Goal: Task Accomplishment & Management: Use online tool/utility

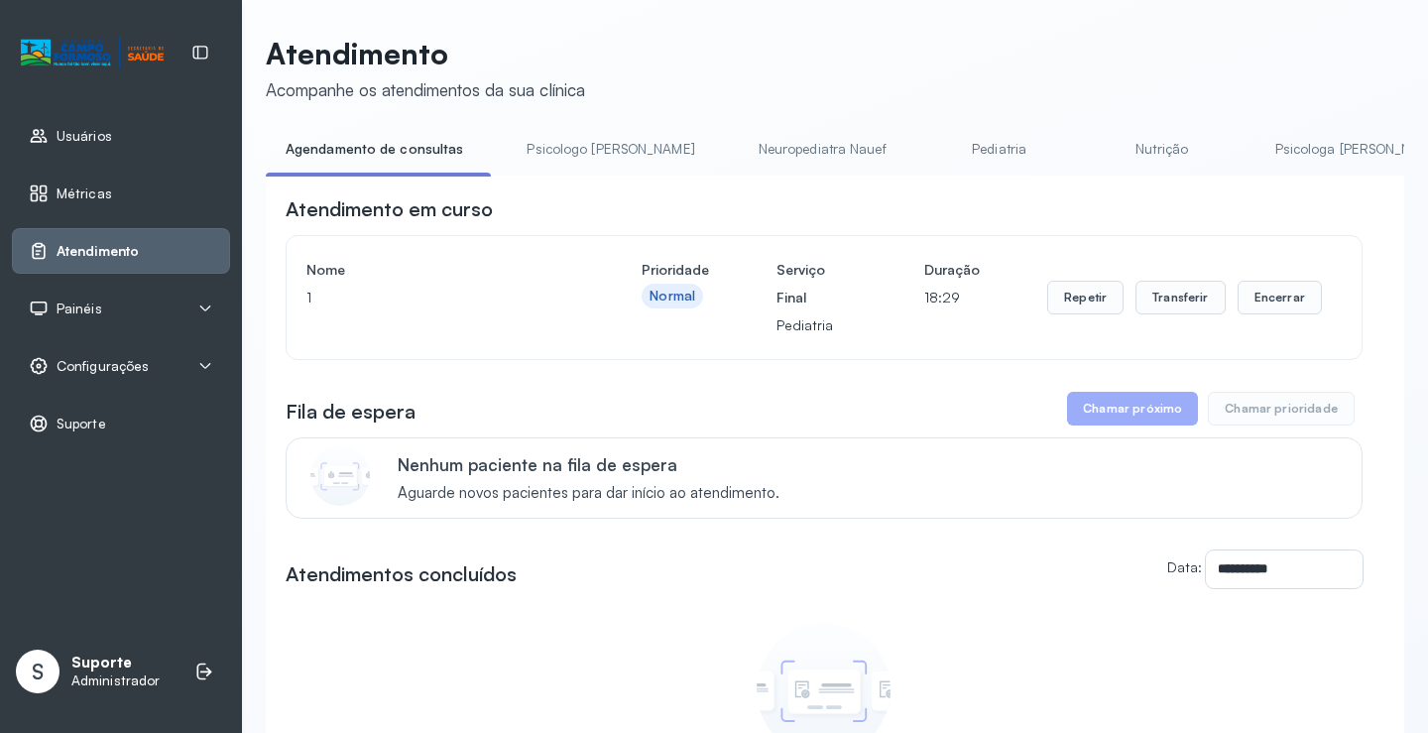
click at [1106, 418] on button "Chamar próximo" at bounding box center [1132, 409] width 131 height 34
drag, startPoint x: 616, startPoint y: 174, endPoint x: 679, endPoint y: 173, distance: 63.5
click at [679, 173] on ul "Agendamento de consultas Psicologo Pedro Neuropediatra Nauef Pediatria Nutrição…" at bounding box center [835, 155] width 1138 height 45
drag, startPoint x: 644, startPoint y: 183, endPoint x: 744, endPoint y: 209, distance: 102.4
click at [744, 209] on div "**********" at bounding box center [835, 562] width 1138 height 774
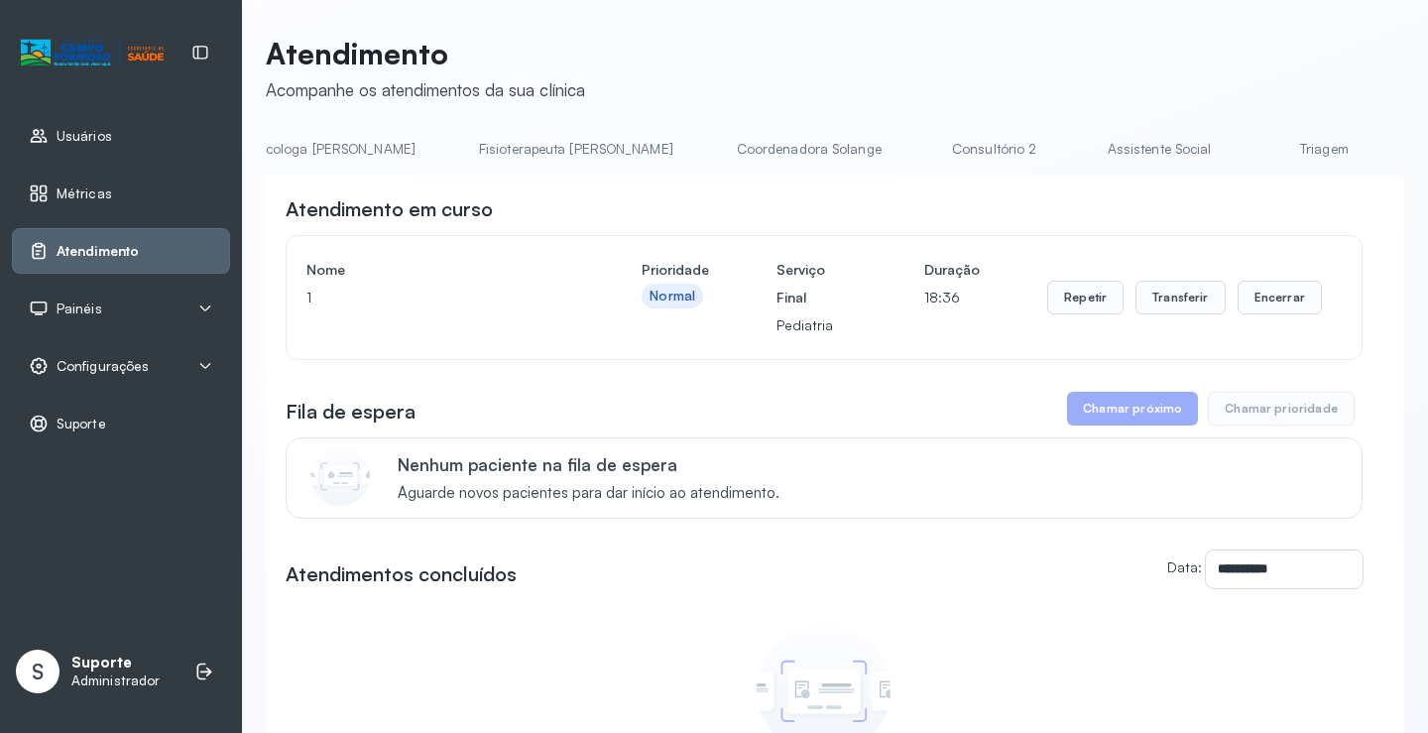
scroll to position [0, 1134]
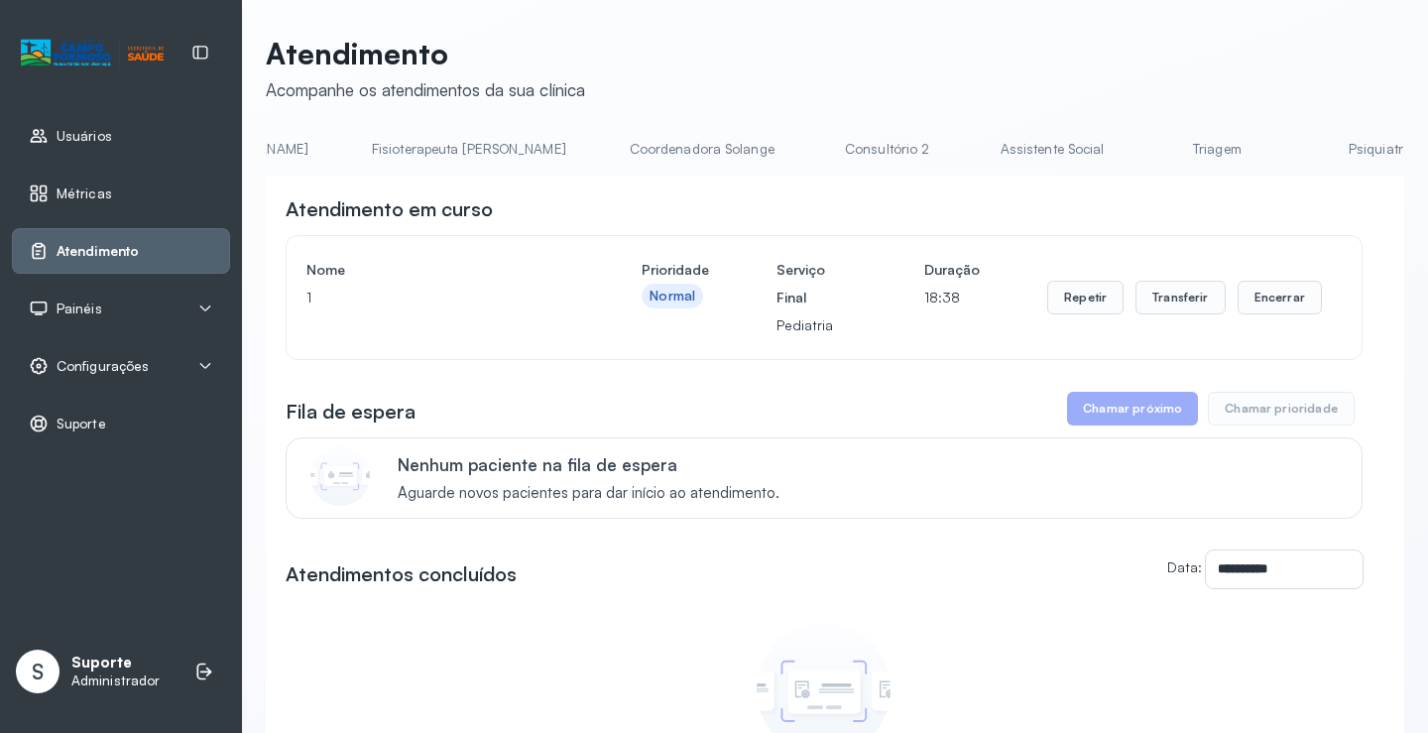
click at [1147, 151] on link "Triagem" at bounding box center [1216, 149] width 139 height 33
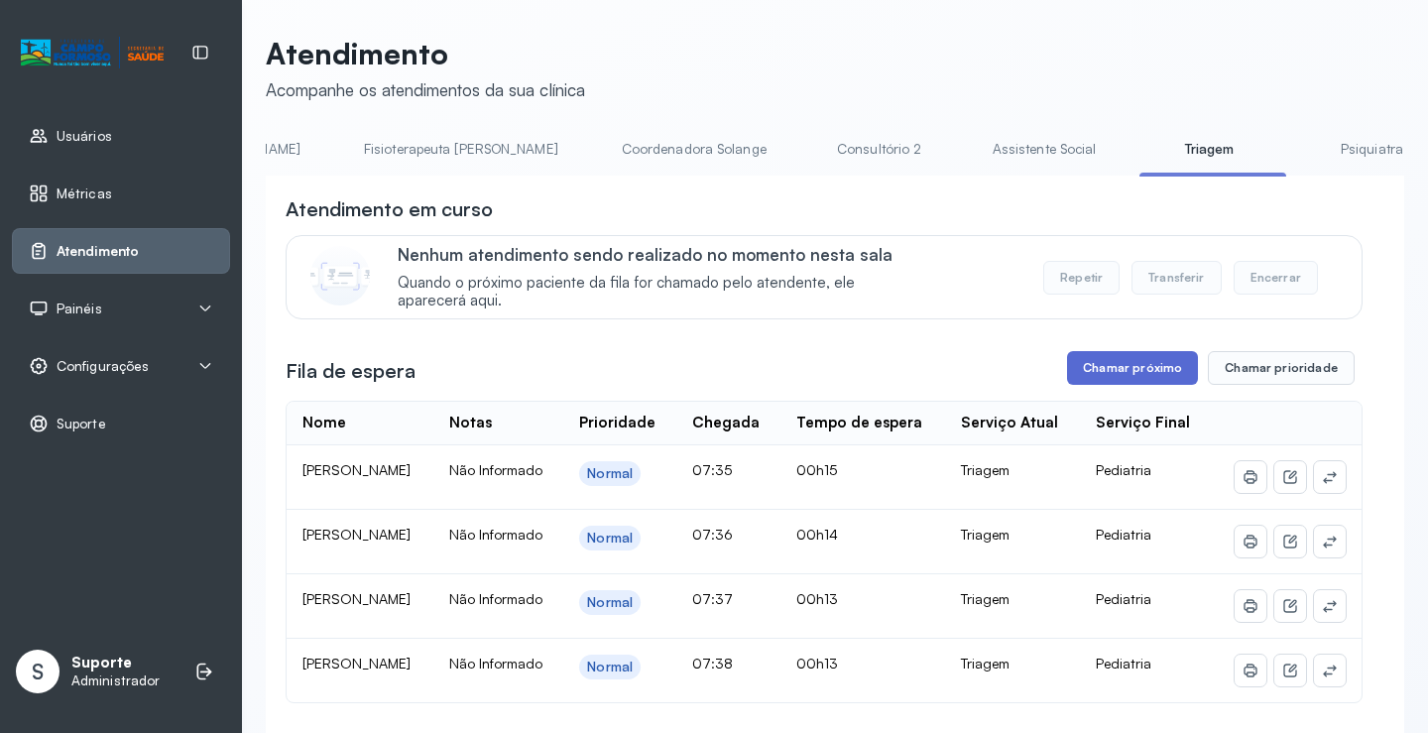
click at [1147, 372] on button "Chamar próximo" at bounding box center [1132, 368] width 131 height 34
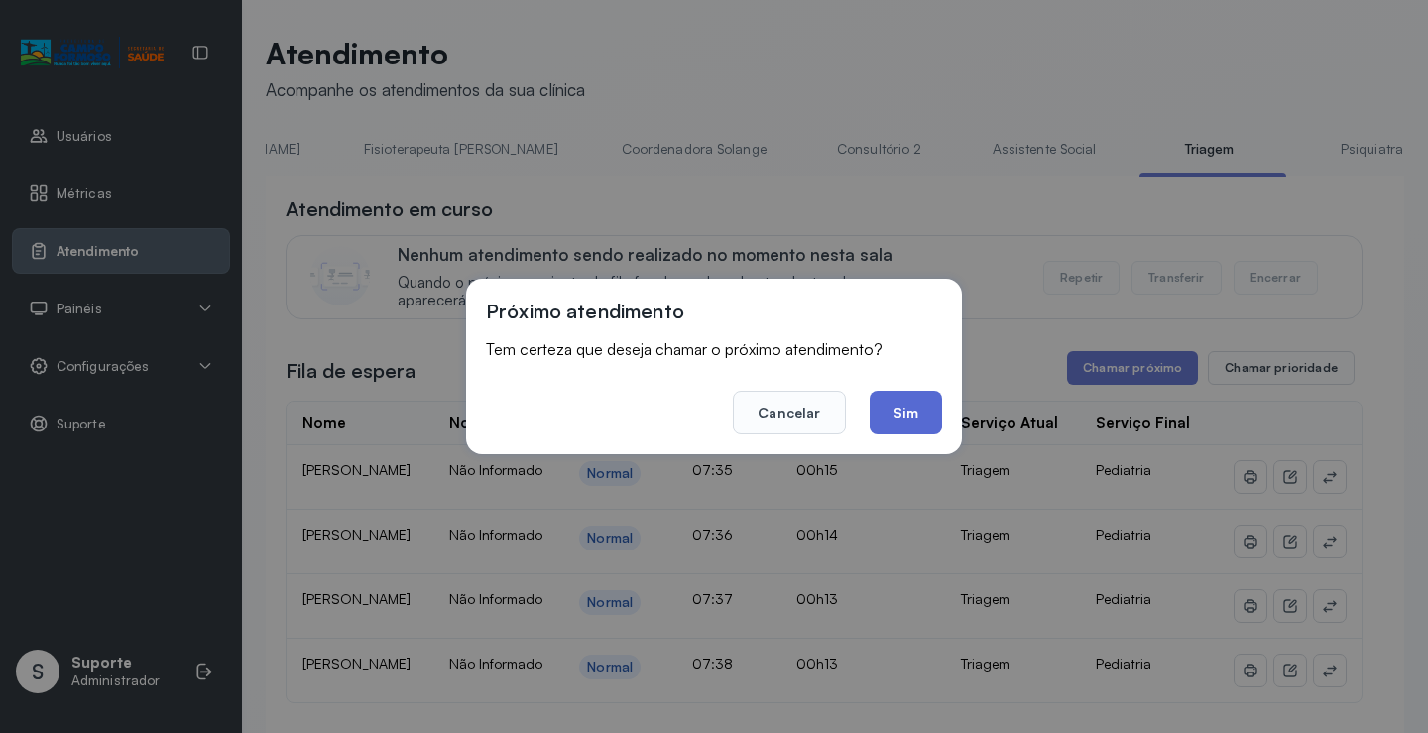
click at [902, 406] on button "Sim" at bounding box center [905, 413] width 72 height 44
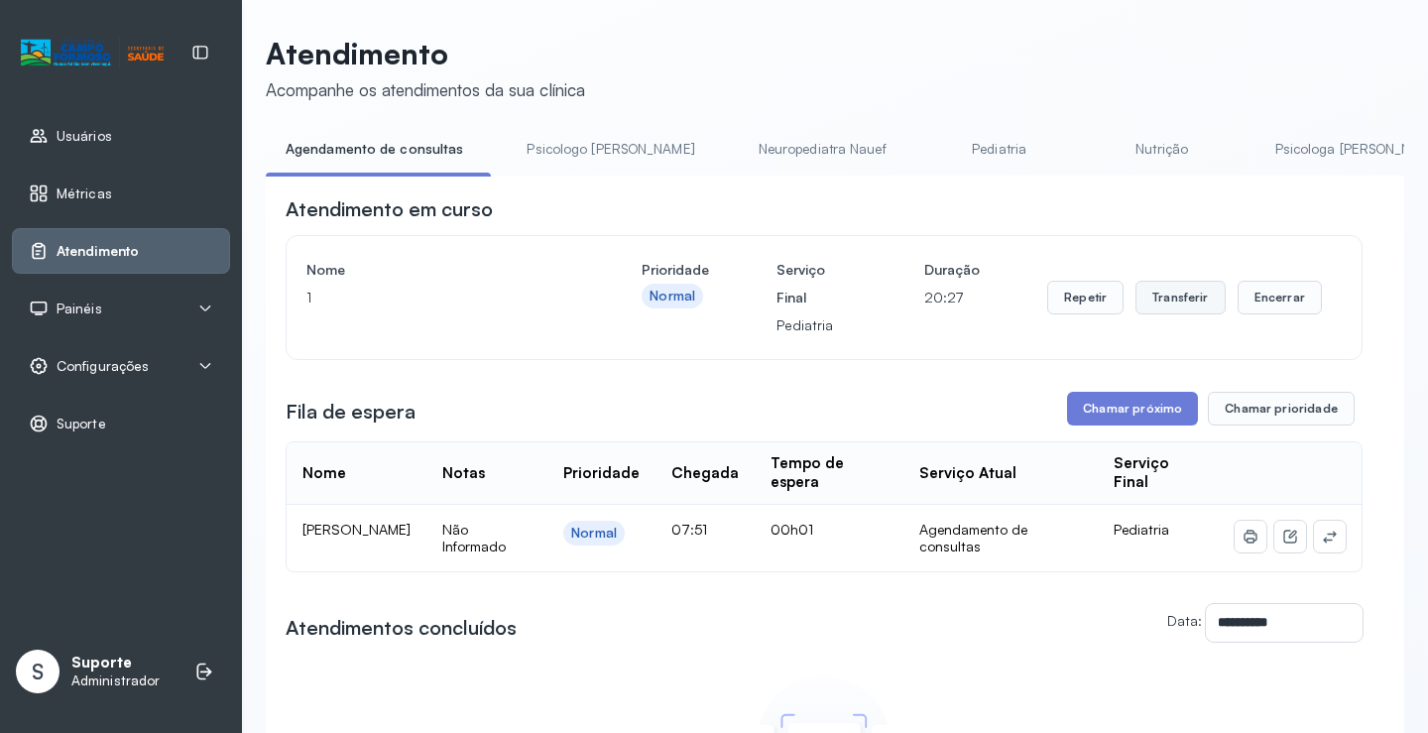
click at [1182, 300] on button "Transferir" at bounding box center [1180, 298] width 90 height 34
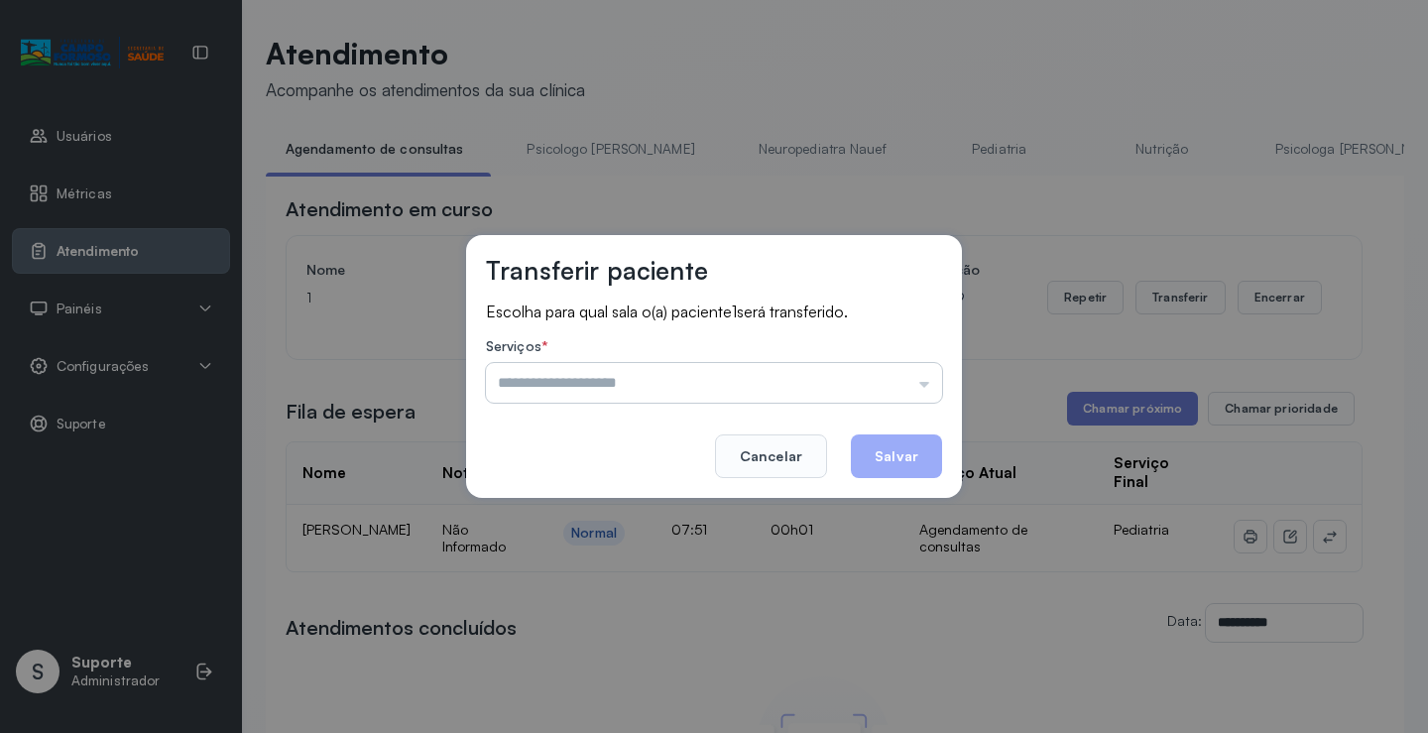
click at [926, 375] on input "text" at bounding box center [714, 383] width 456 height 40
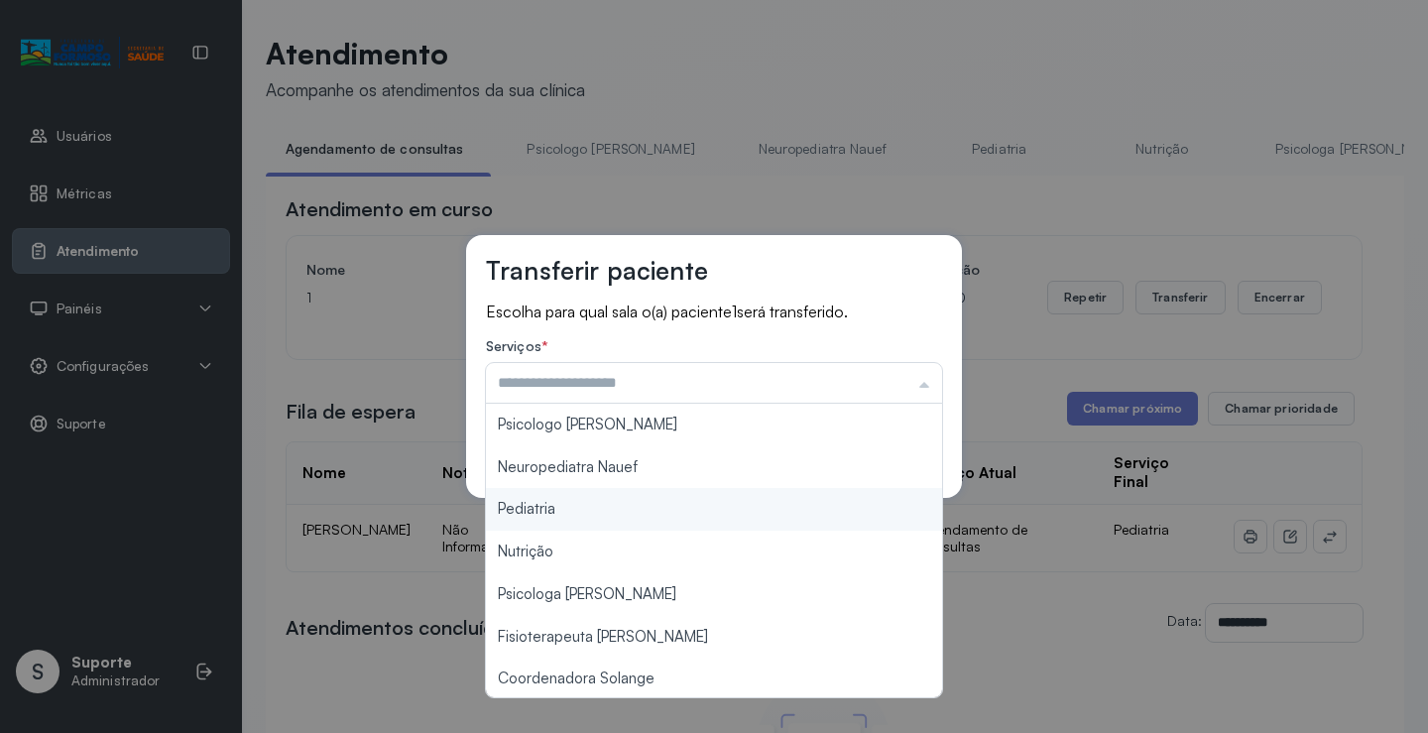
type input "*********"
click at [599, 509] on div "Transferir paciente Escolha para qual sala o(a) paciente 1 será transferido. Se…" at bounding box center [714, 366] width 1428 height 733
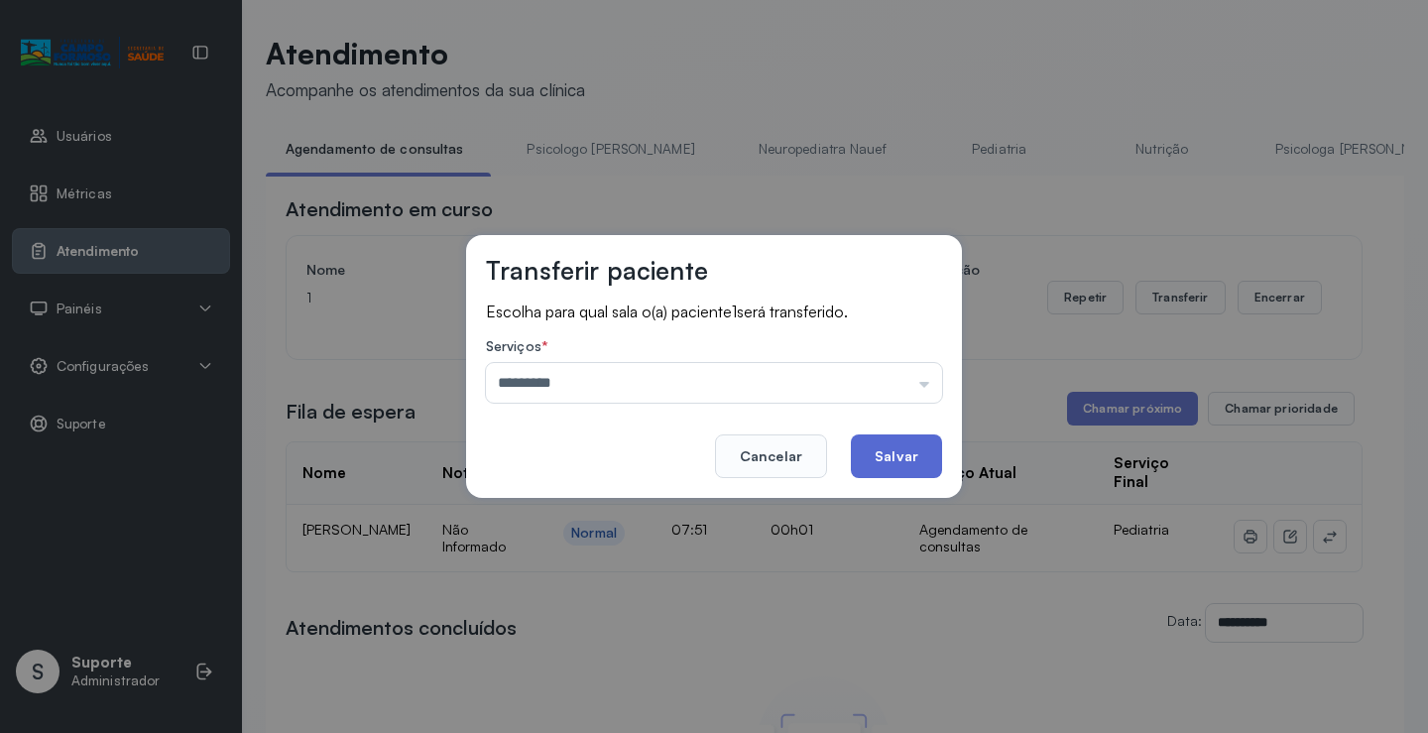
click at [902, 450] on button "Salvar" at bounding box center [896, 456] width 91 height 44
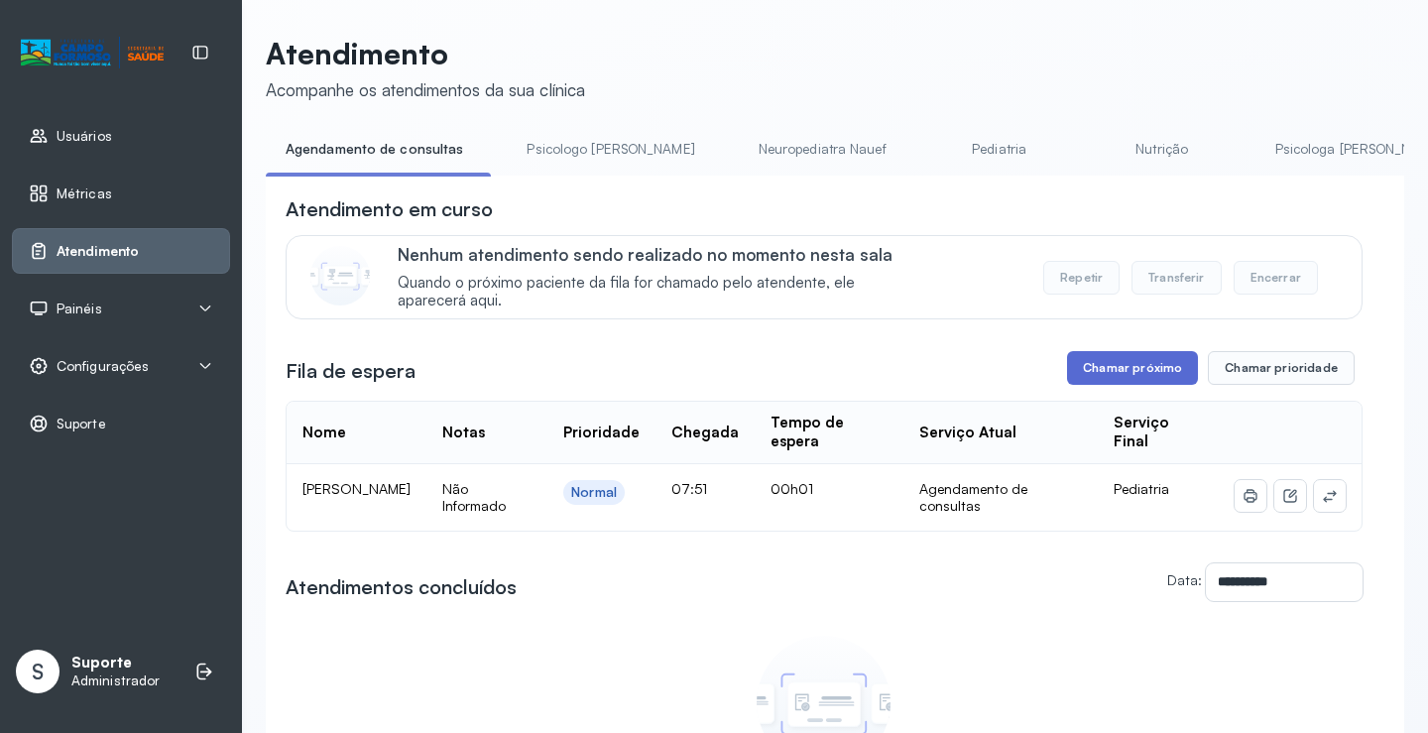
click at [1124, 383] on button "Chamar próximo" at bounding box center [1132, 368] width 131 height 34
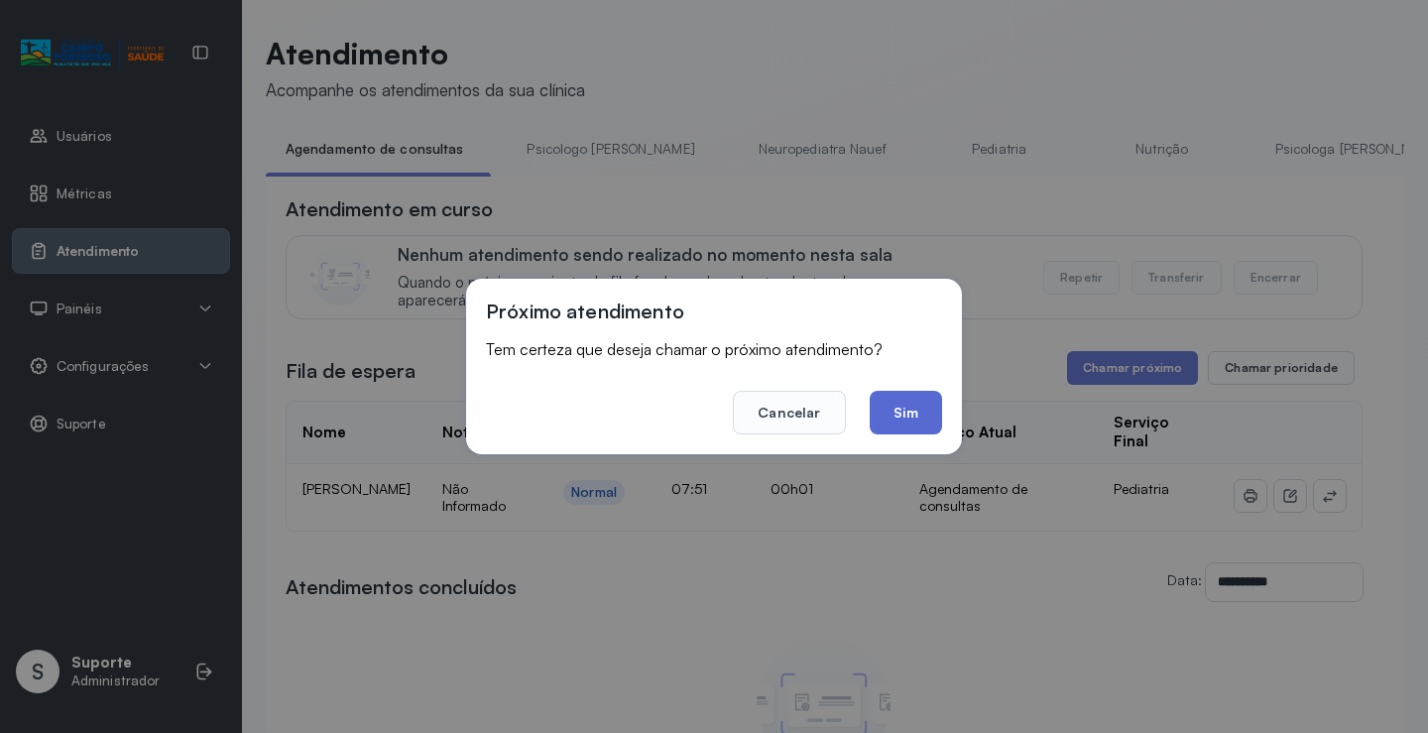
drag, startPoint x: 918, startPoint y: 386, endPoint x: 914, endPoint y: 399, distance: 13.5
click at [917, 393] on footer "Cancelar Sim" at bounding box center [714, 398] width 456 height 71
click at [907, 414] on button "Sim" at bounding box center [905, 413] width 72 height 44
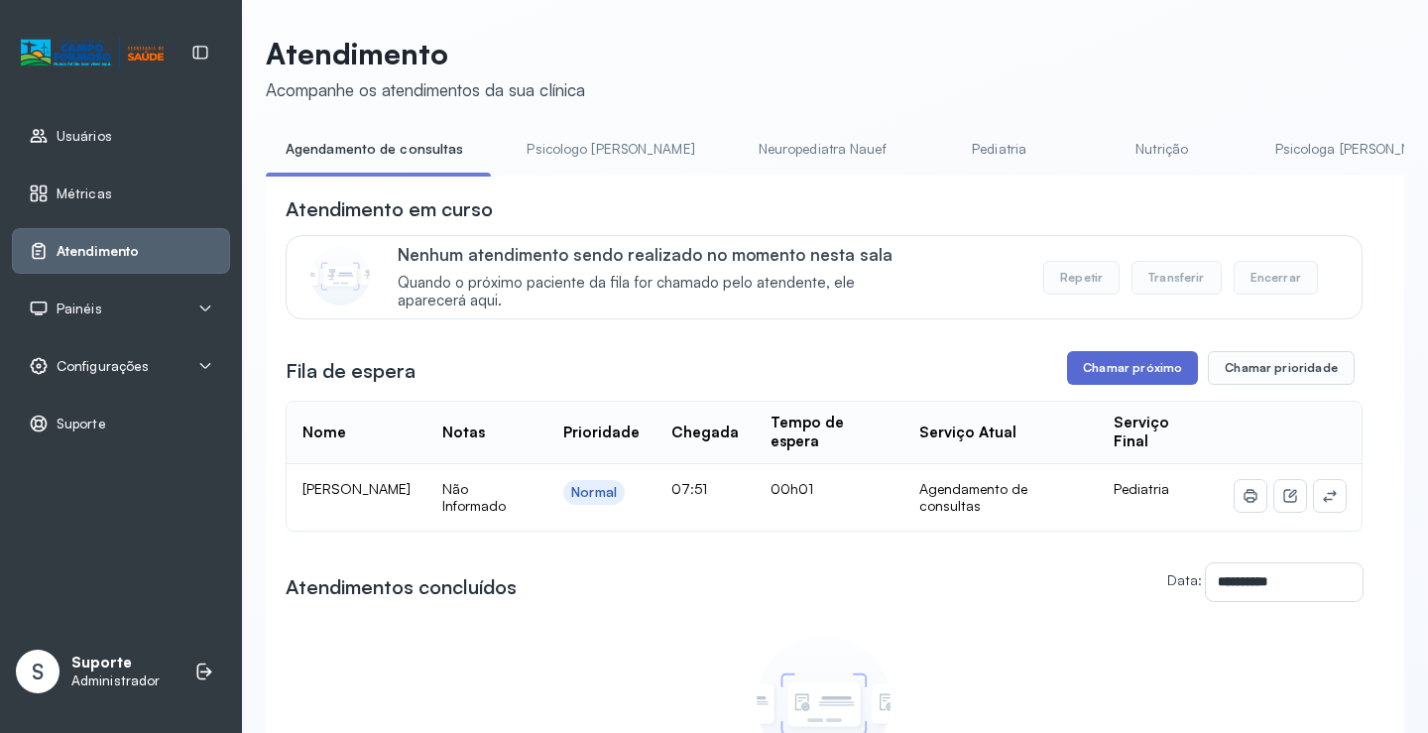
click at [1138, 372] on button "Chamar próximo" at bounding box center [1132, 368] width 131 height 34
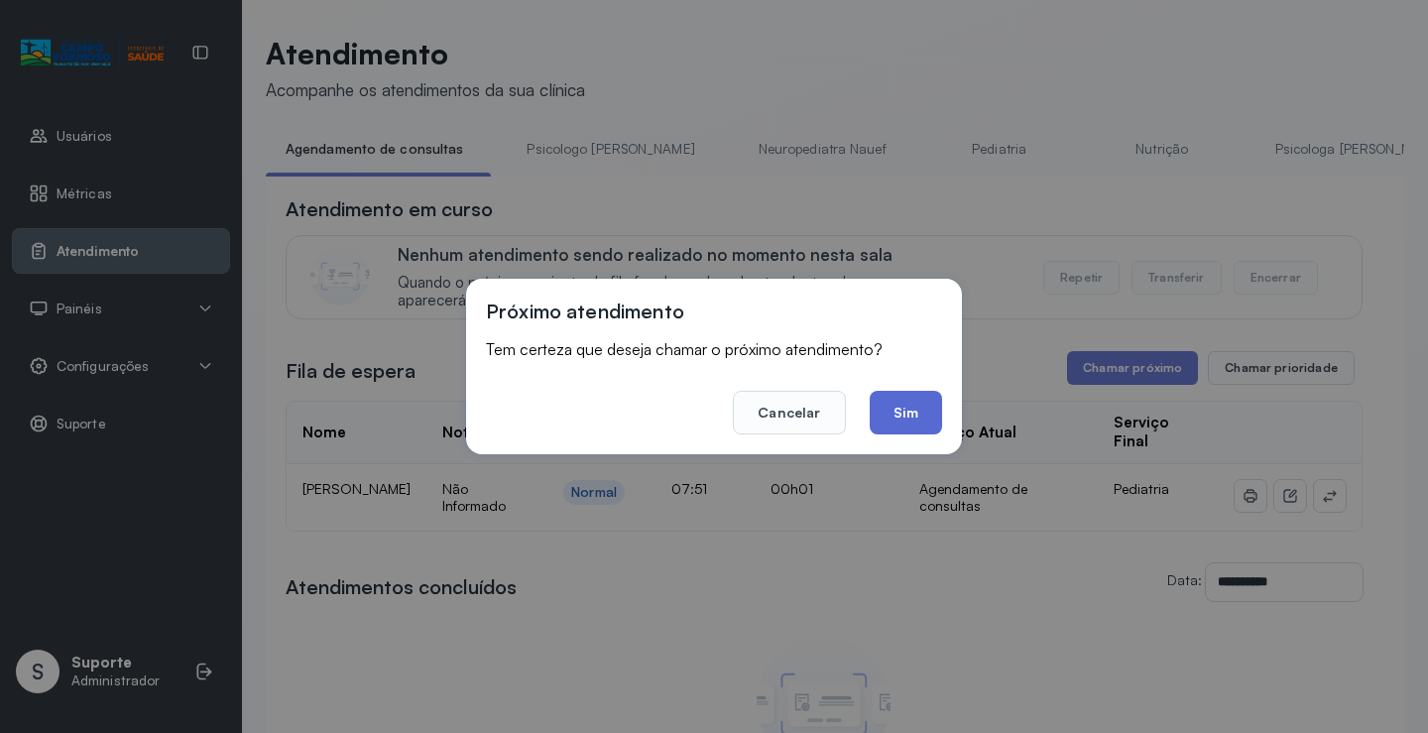
click at [905, 412] on button "Sim" at bounding box center [905, 413] width 72 height 44
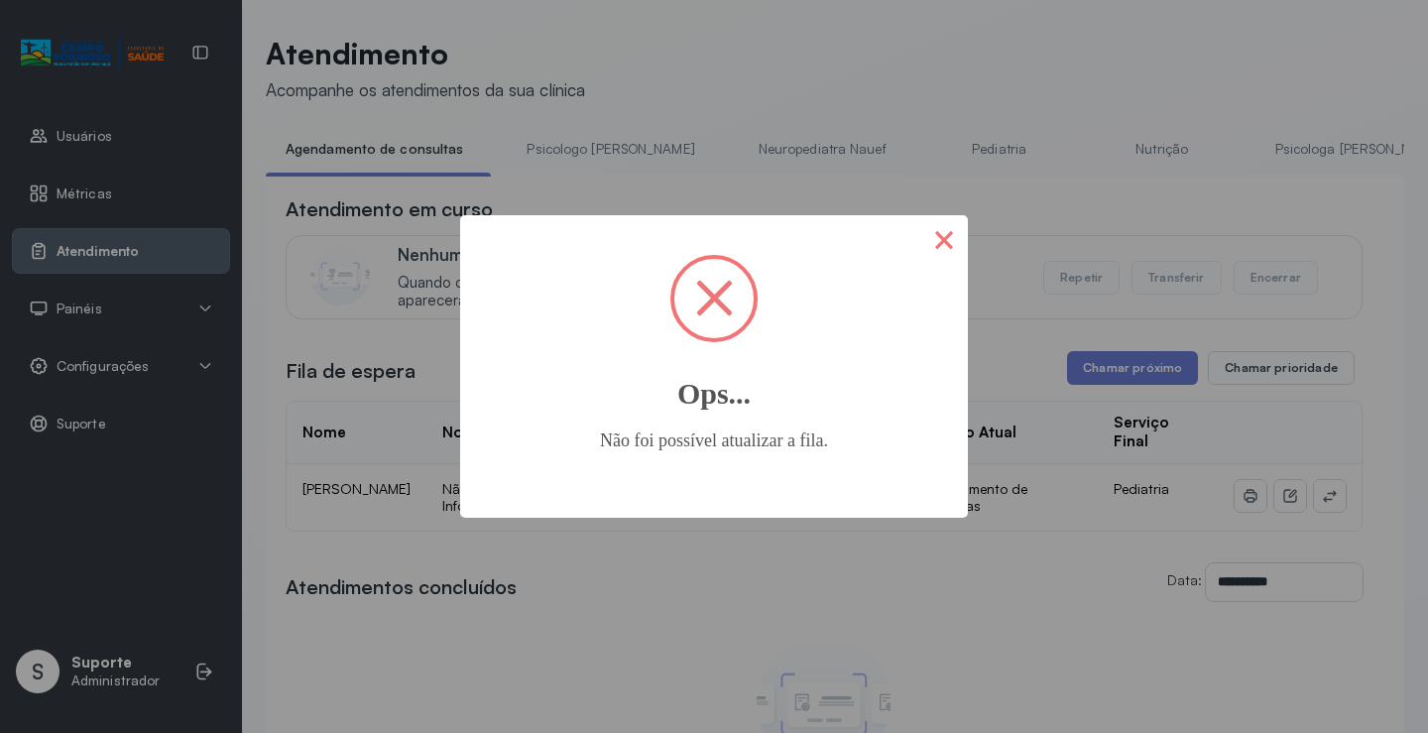
click at [941, 231] on button "×" at bounding box center [944, 239] width 48 height 48
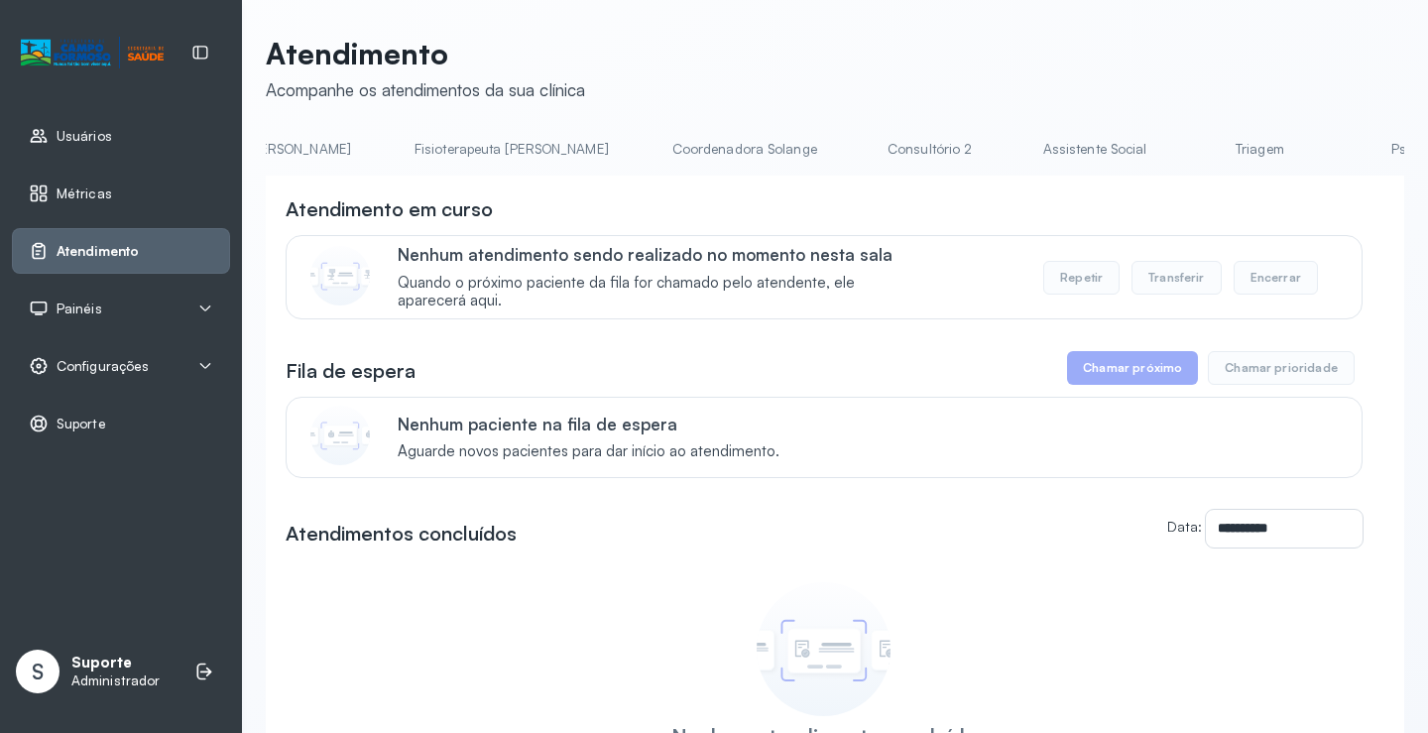
scroll to position [0, 1222]
click at [1059, 155] on link "Triagem" at bounding box center [1128, 149] width 139 height 33
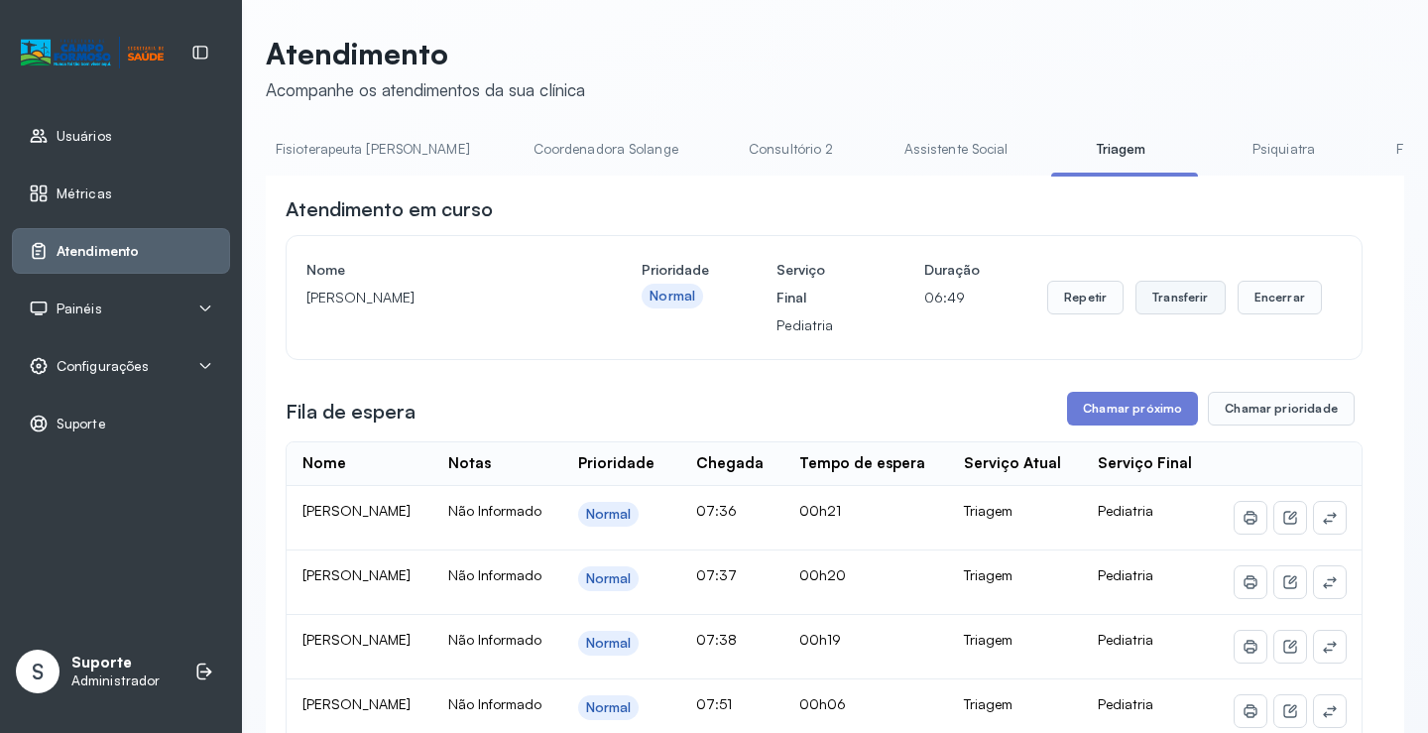
click at [1172, 305] on button "Transferir" at bounding box center [1180, 298] width 90 height 34
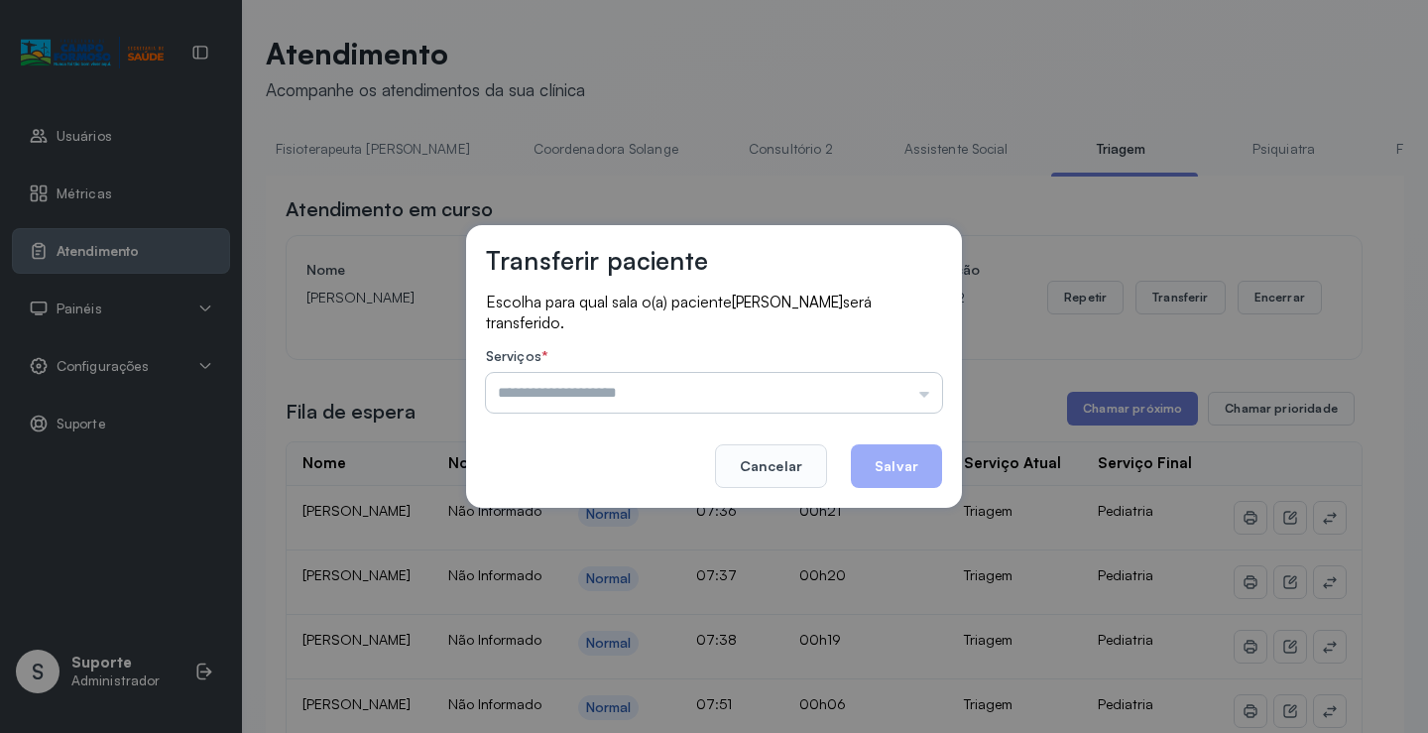
click at [925, 398] on input "text" at bounding box center [714, 393] width 456 height 40
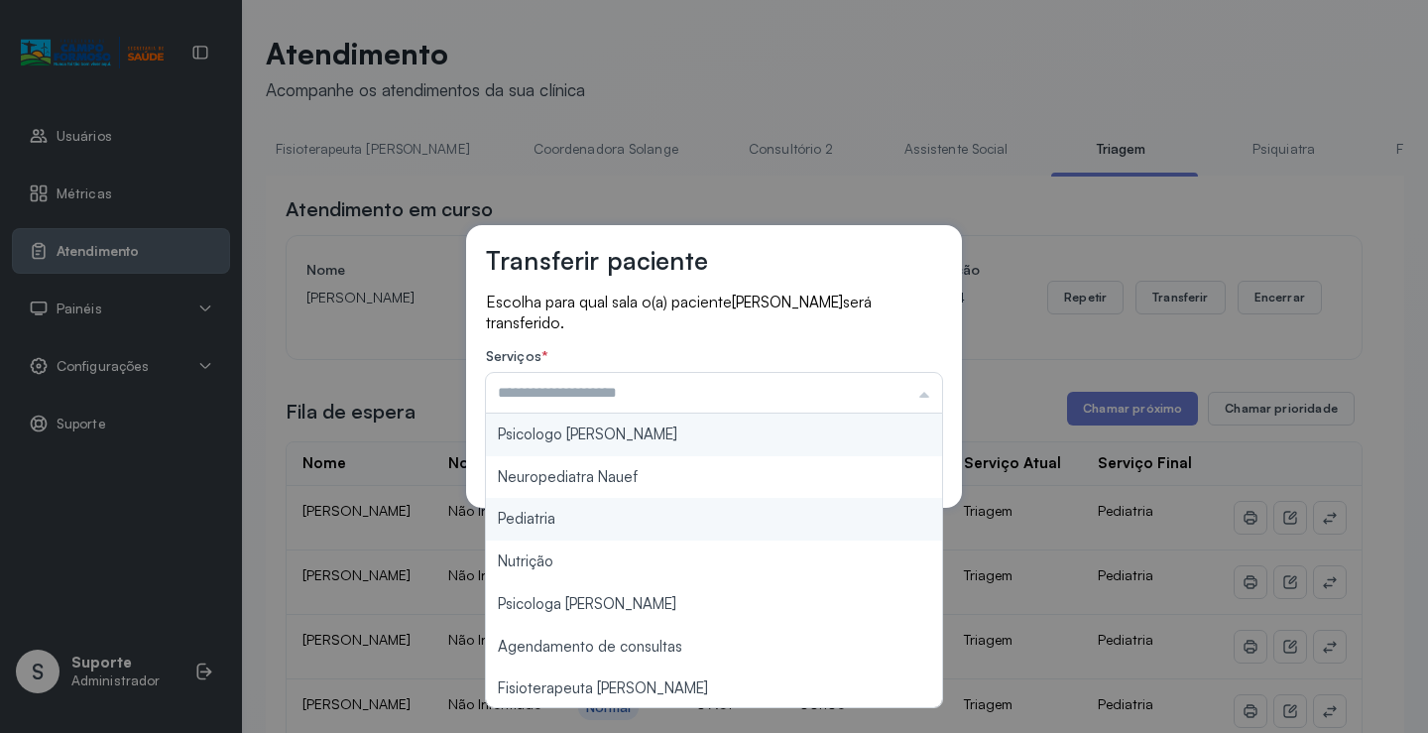
type input "*********"
click at [548, 518] on div "Transferir paciente Escolha para qual sala o(a) paciente WESLLEY RENAN SOUZA SA…" at bounding box center [714, 366] width 1428 height 733
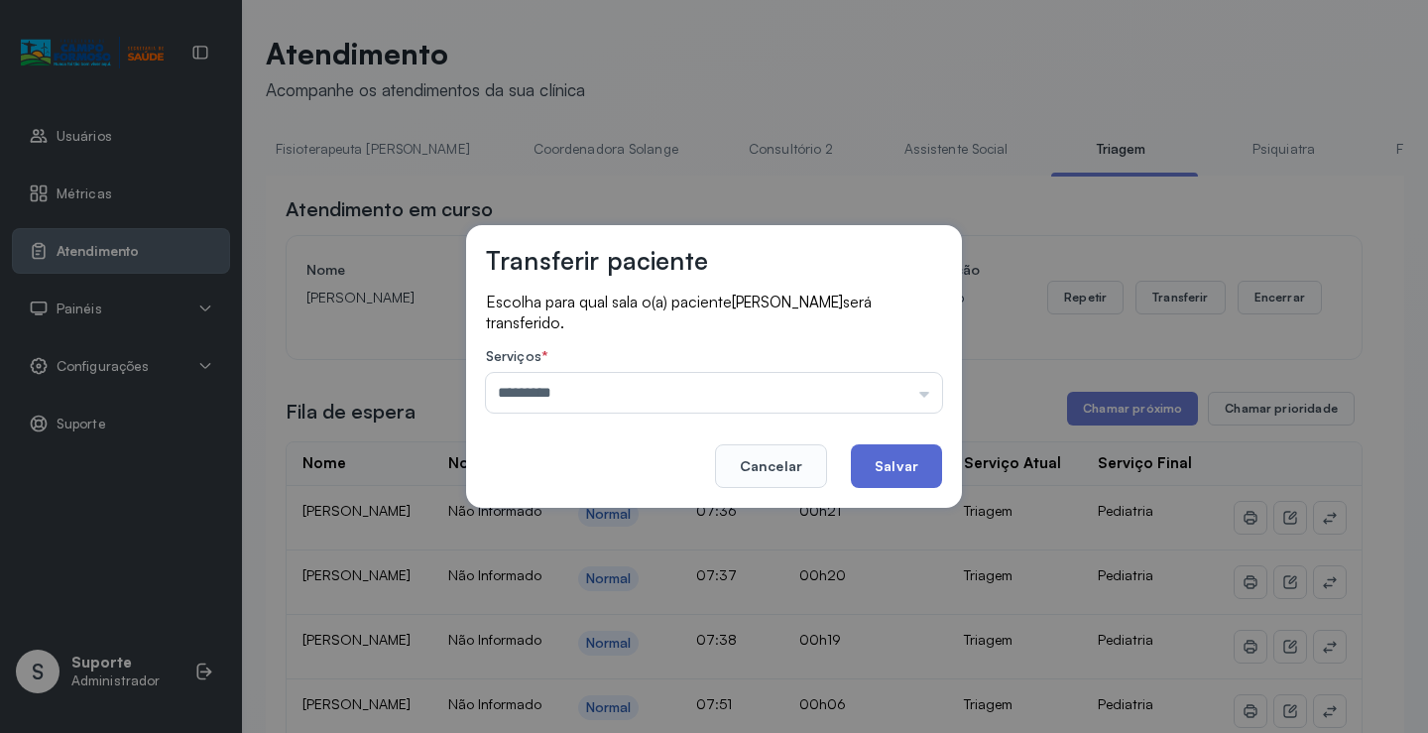
click at [901, 471] on button "Salvar" at bounding box center [896, 466] width 91 height 44
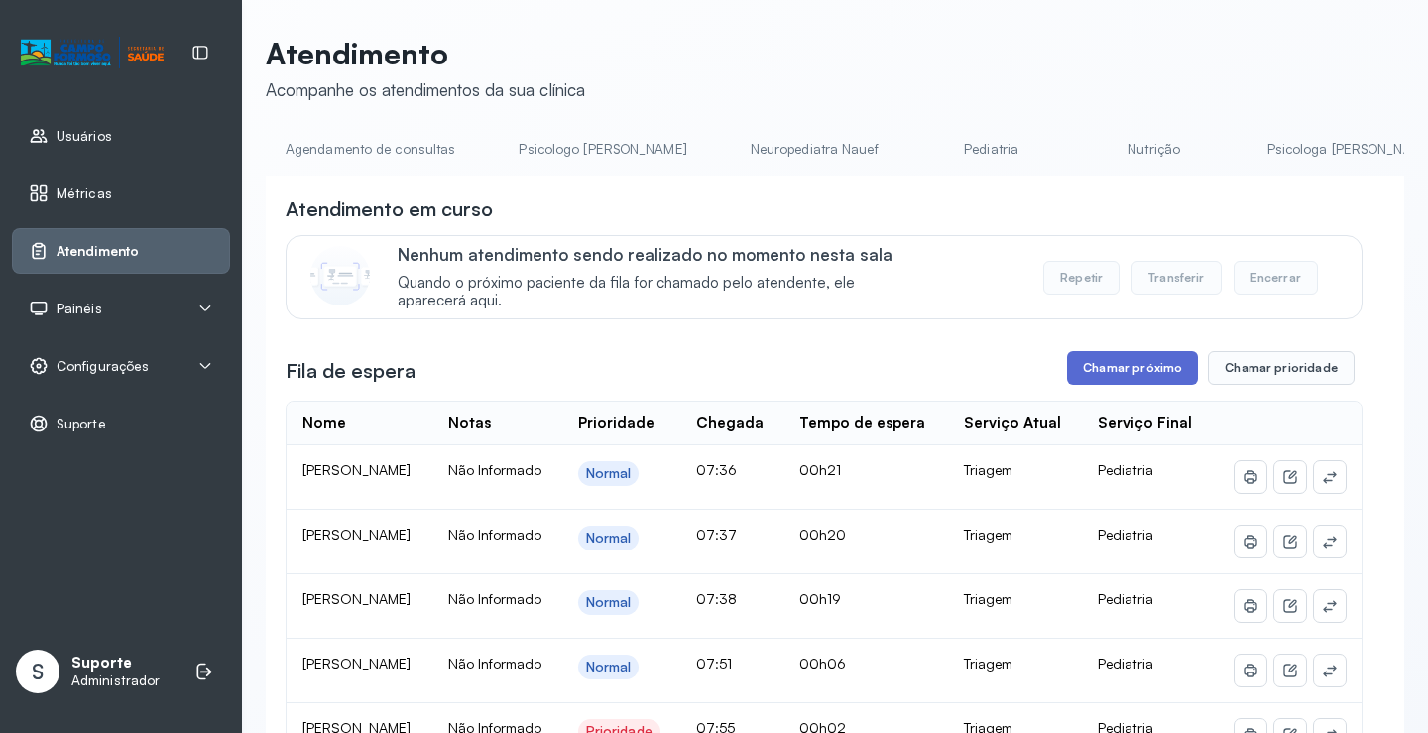
click at [1140, 375] on button "Chamar próximo" at bounding box center [1132, 368] width 131 height 34
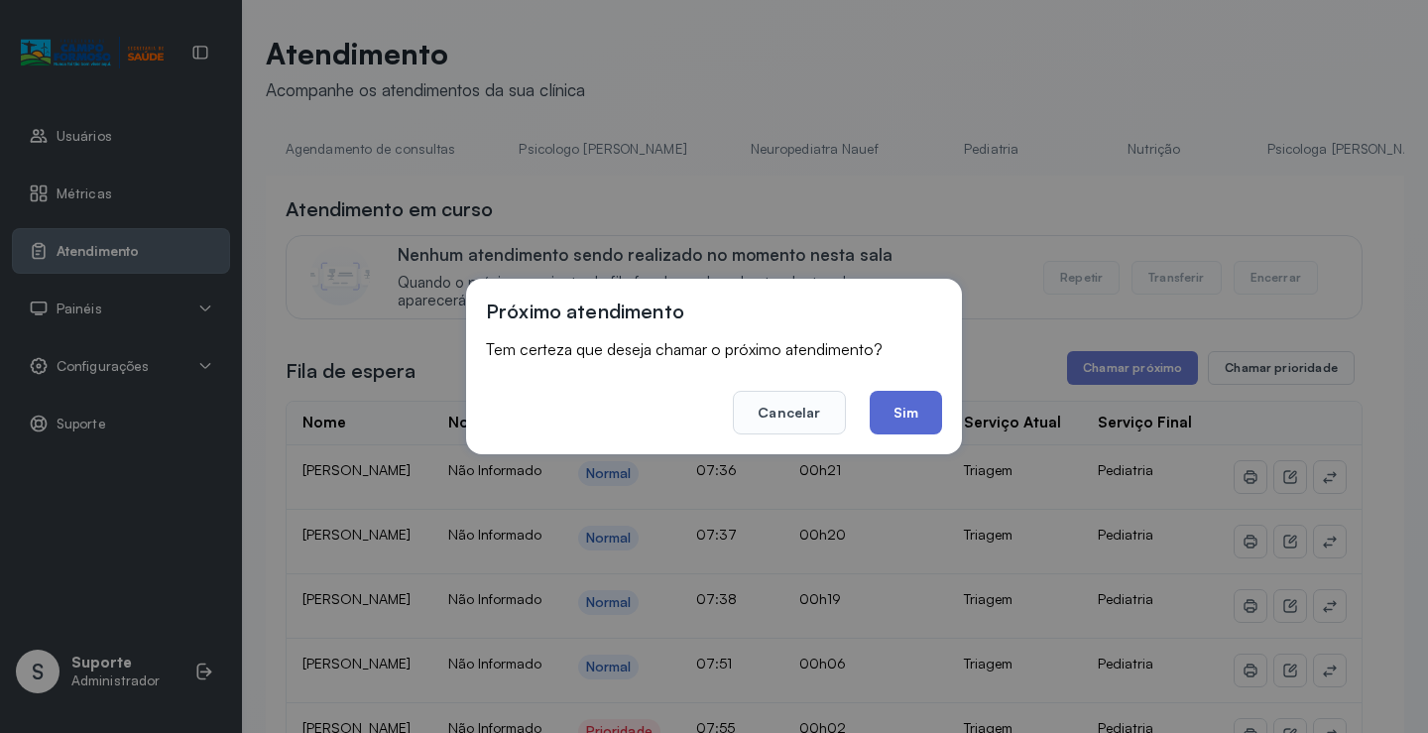
click at [913, 419] on button "Sim" at bounding box center [905, 413] width 72 height 44
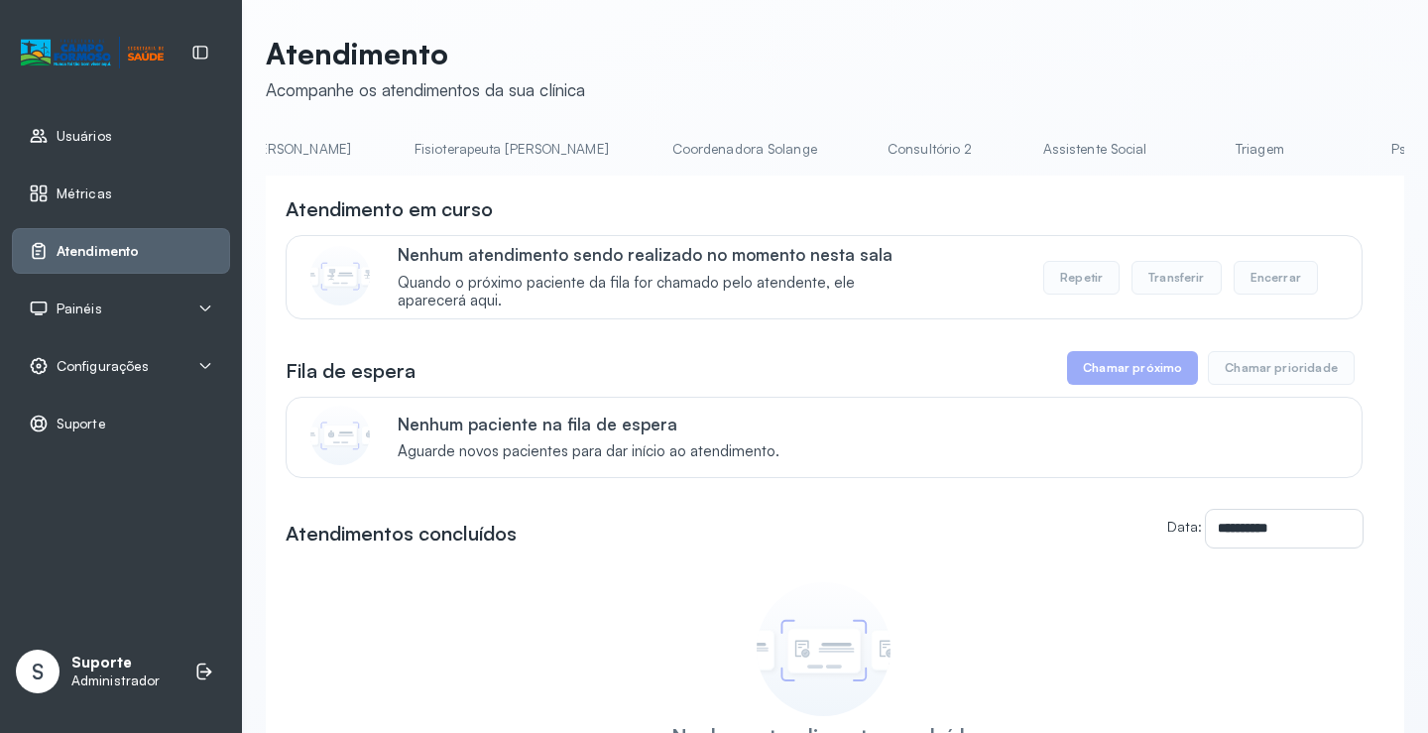
scroll to position [0, 1095]
click at [1186, 153] on link "Triagem" at bounding box center [1255, 149] width 139 height 33
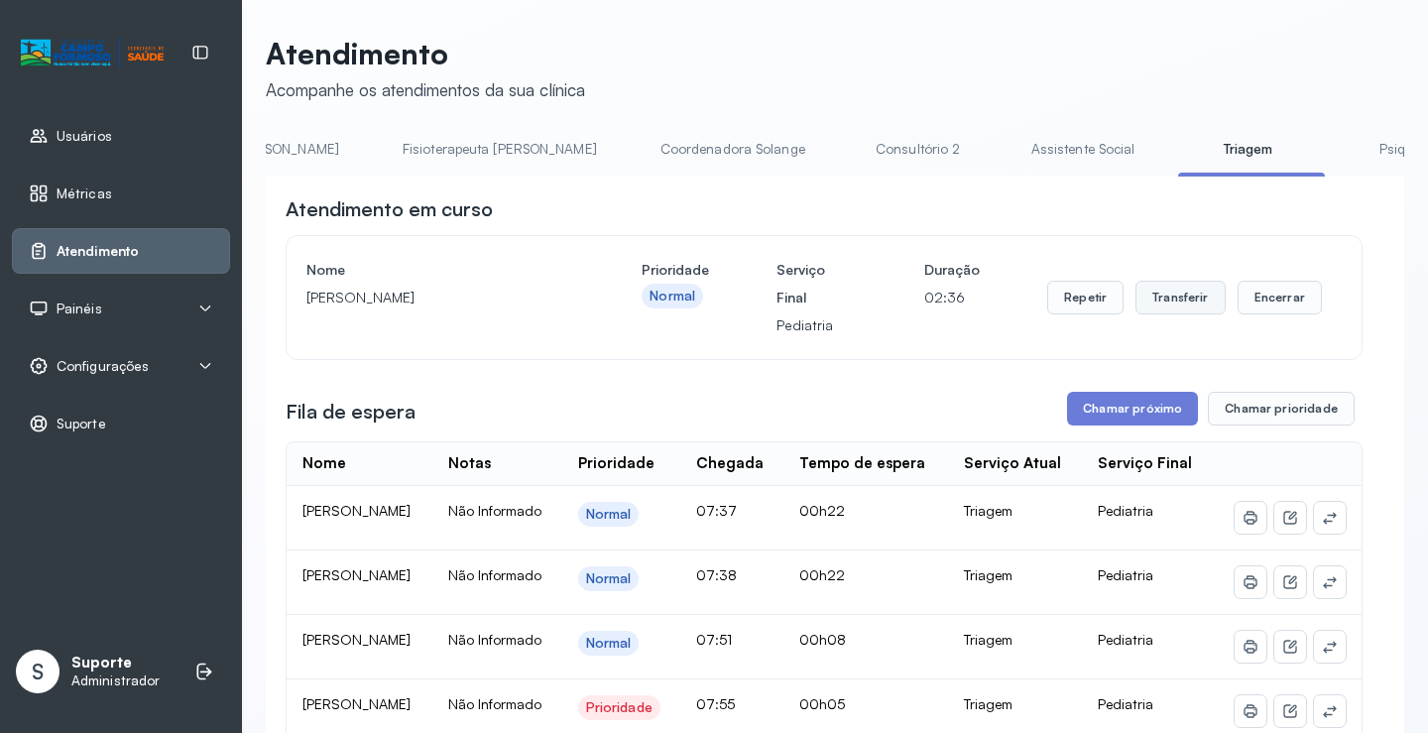
click at [1180, 306] on button "Transferir" at bounding box center [1180, 298] width 90 height 34
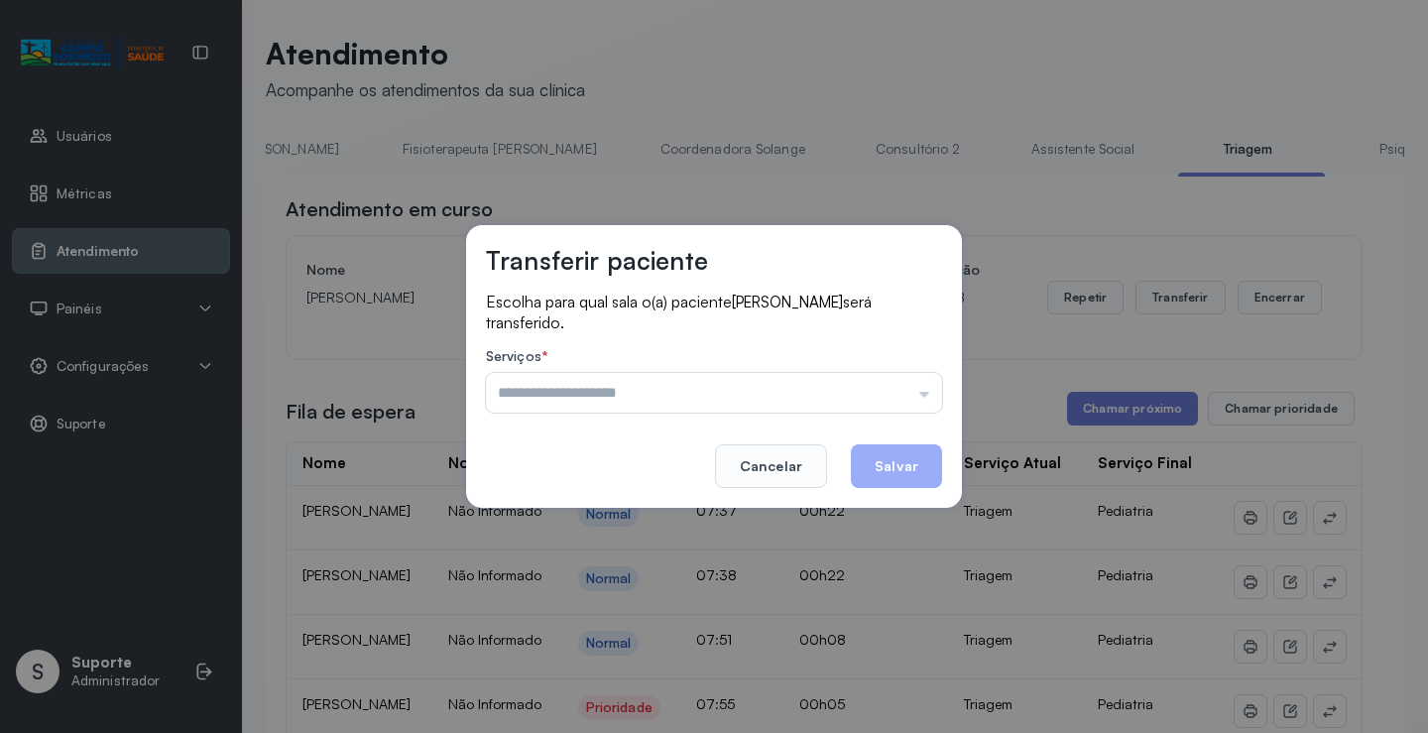
click at [927, 399] on div "Psicologo Pedro Neuropediatra Nauef Pediatria Nutrição Psicologa Alana Agendame…" at bounding box center [714, 393] width 456 height 40
click at [919, 398] on input "text" at bounding box center [714, 393] width 456 height 40
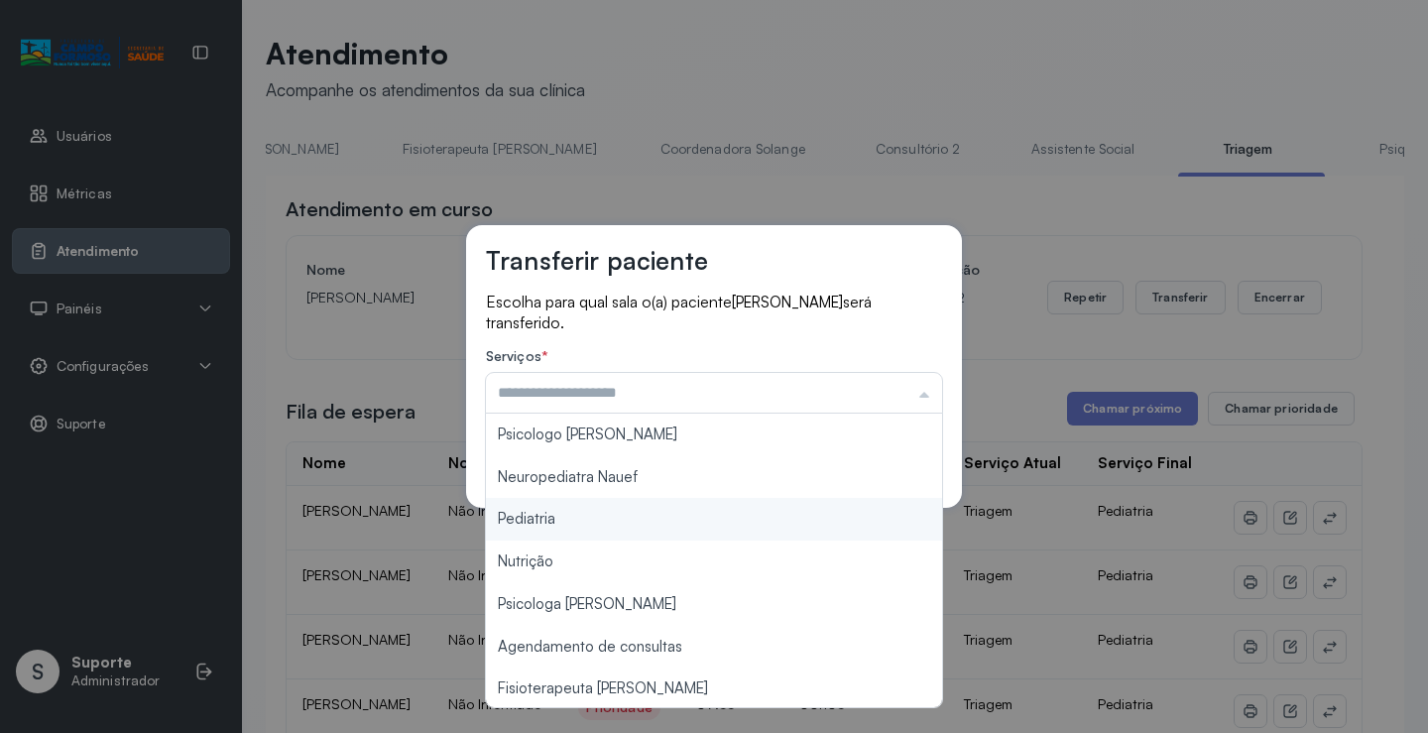
type input "*********"
click at [551, 518] on div "Transferir paciente Escolha para qual sala o(a) paciente AYLA SANTOS DA SILVA s…" at bounding box center [714, 366] width 1428 height 733
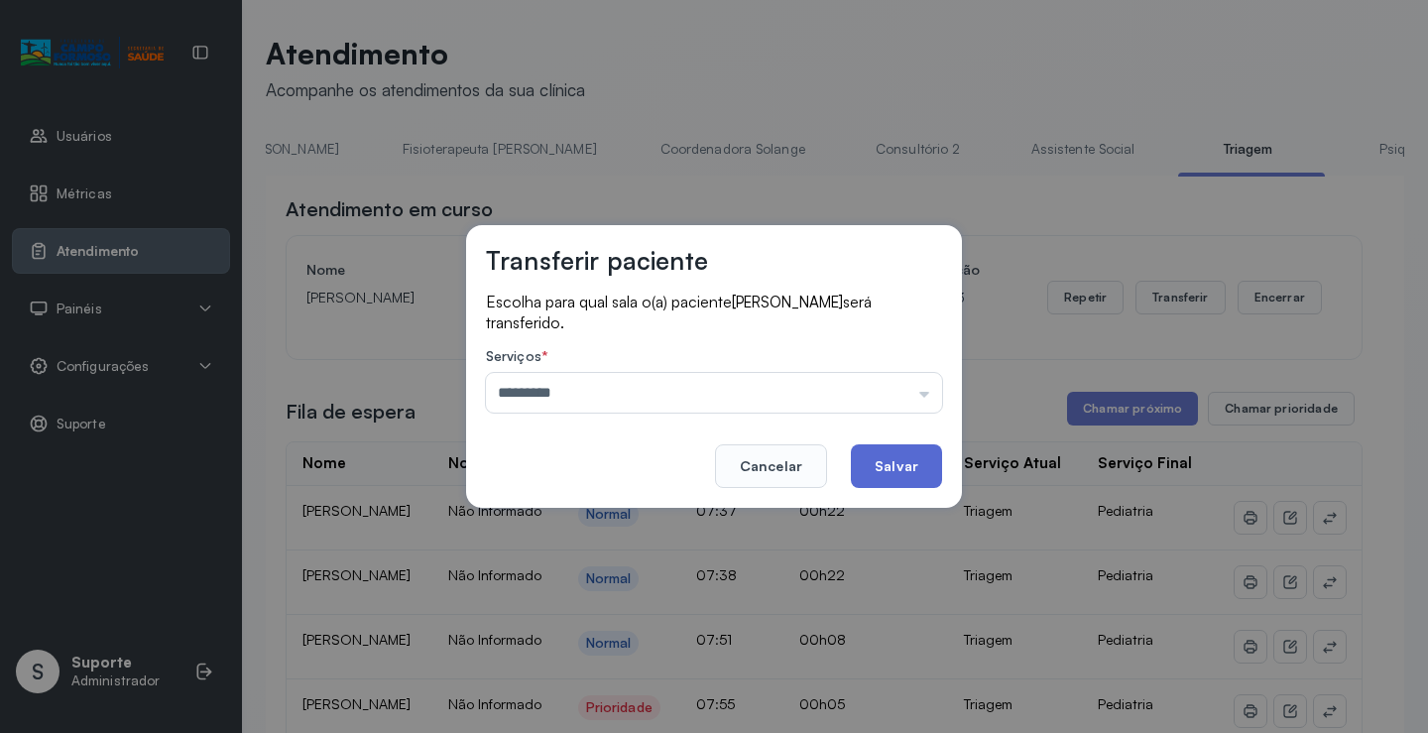
click at [905, 464] on button "Salvar" at bounding box center [896, 466] width 91 height 44
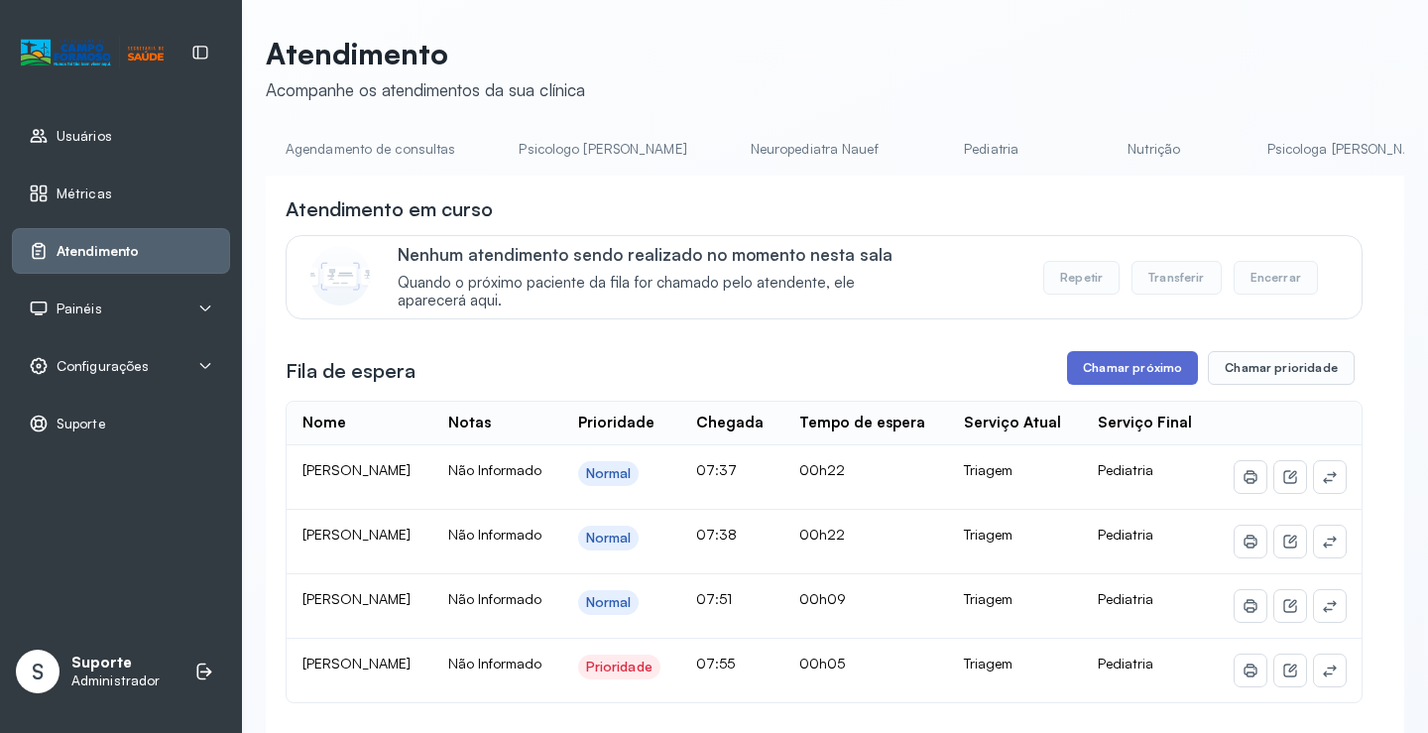
click at [1114, 378] on button "Chamar próximo" at bounding box center [1132, 368] width 131 height 34
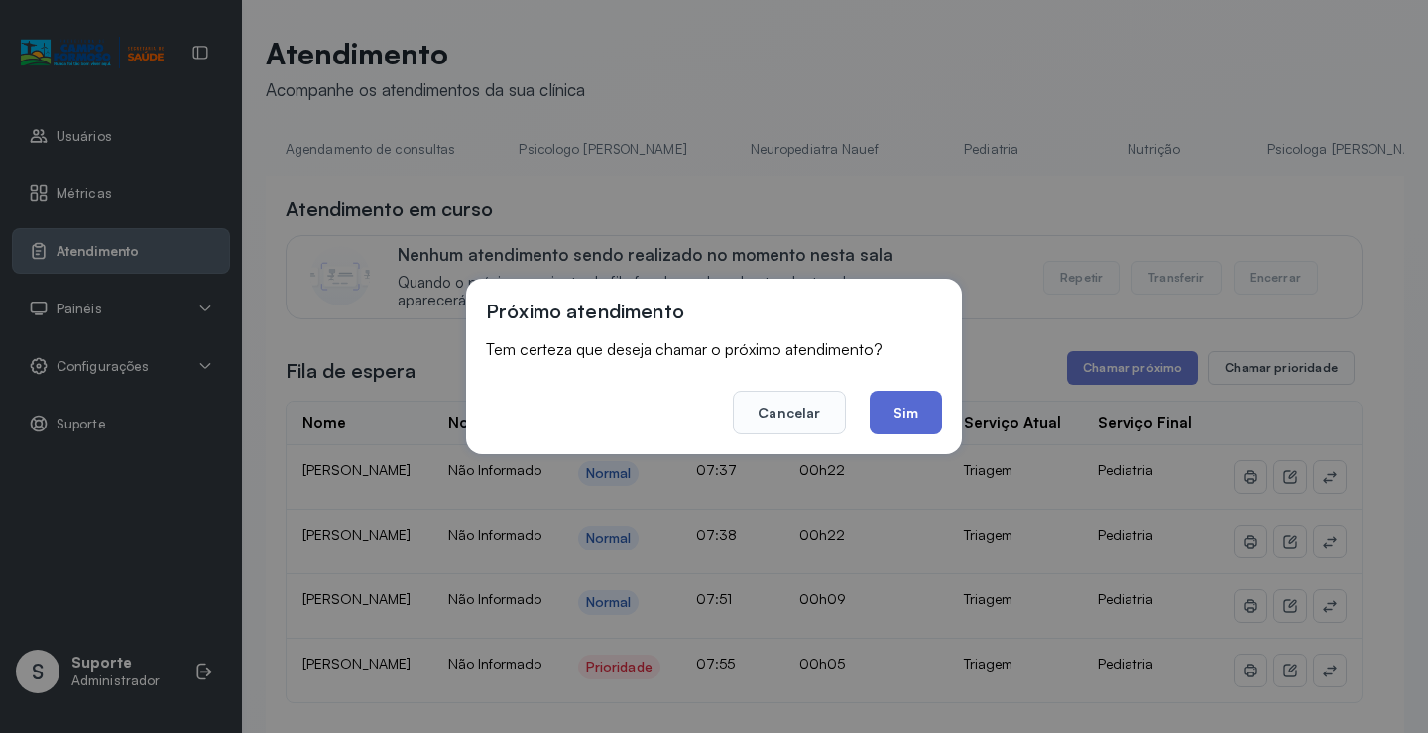
click at [912, 415] on button "Sim" at bounding box center [905, 413] width 72 height 44
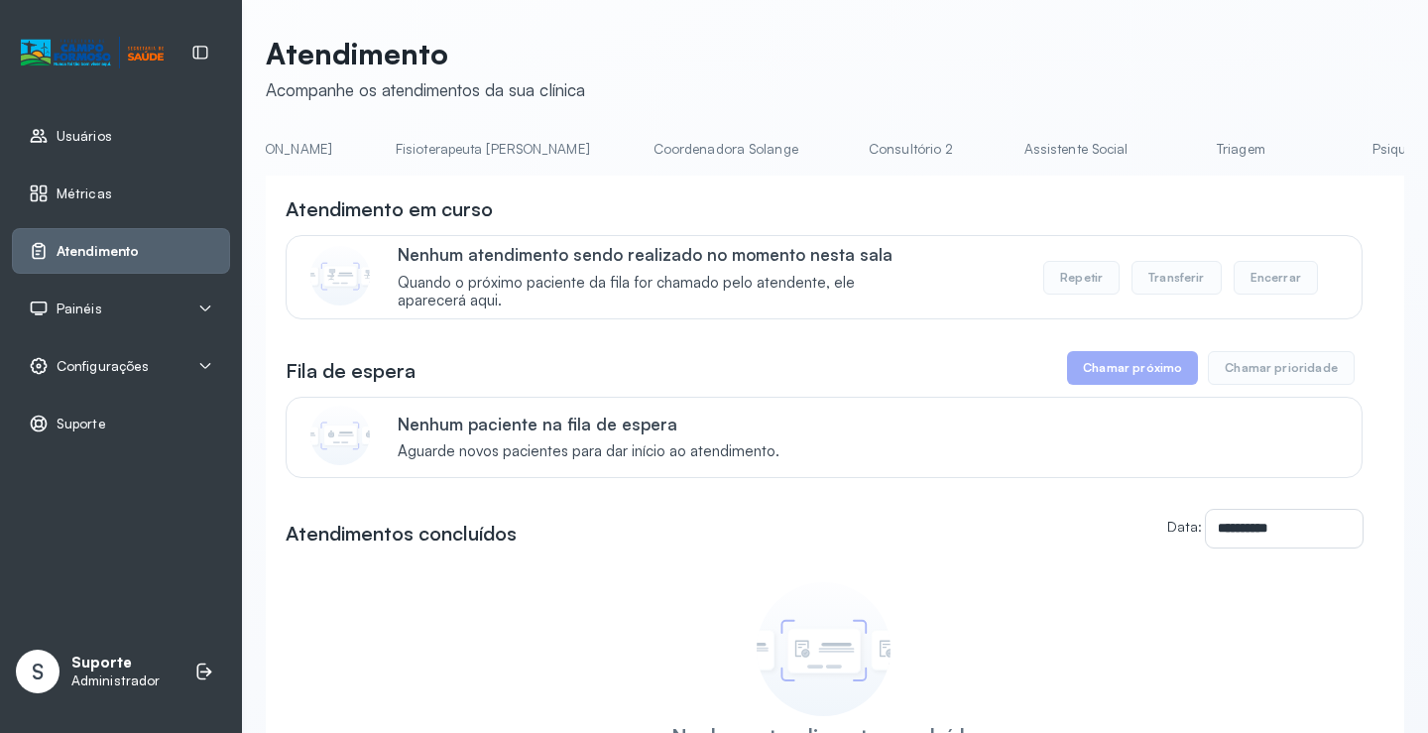
scroll to position [0, 1220]
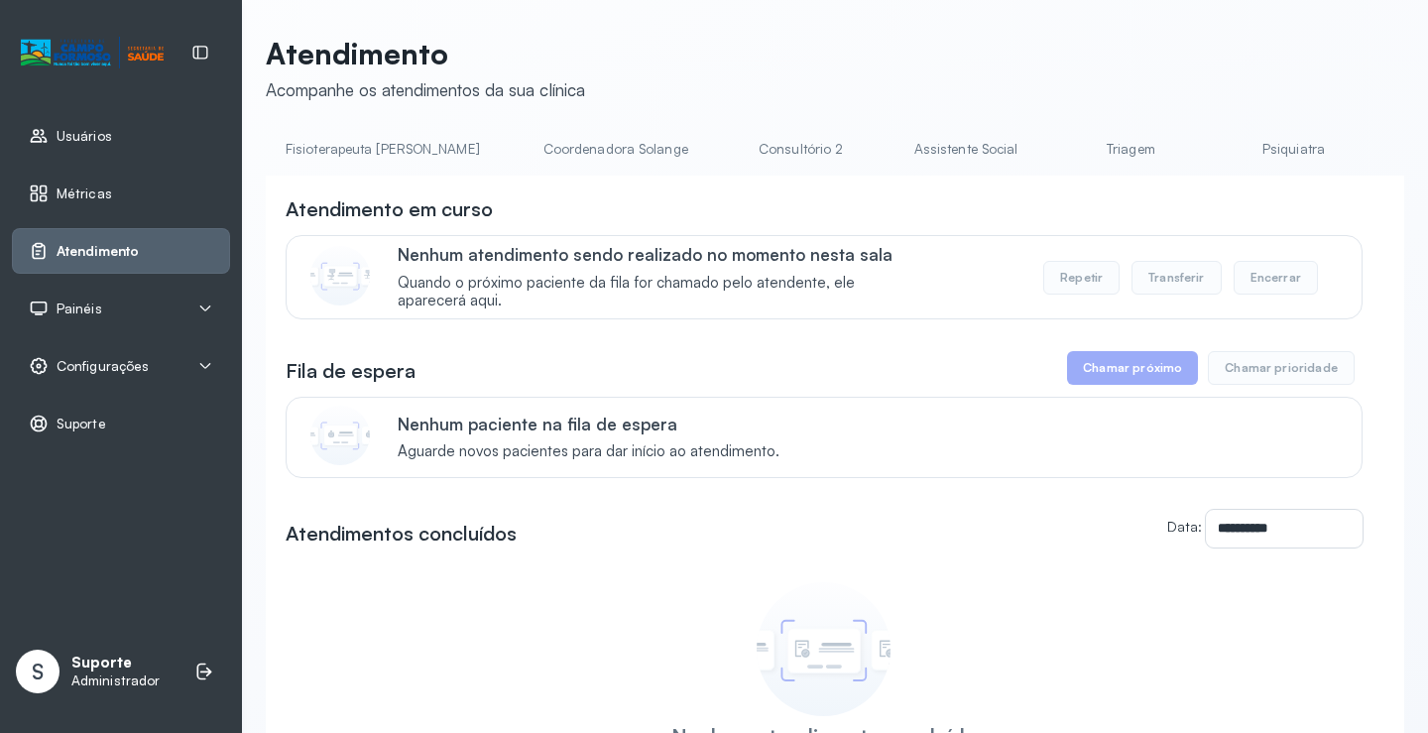
click at [1061, 156] on link "Triagem" at bounding box center [1130, 149] width 139 height 33
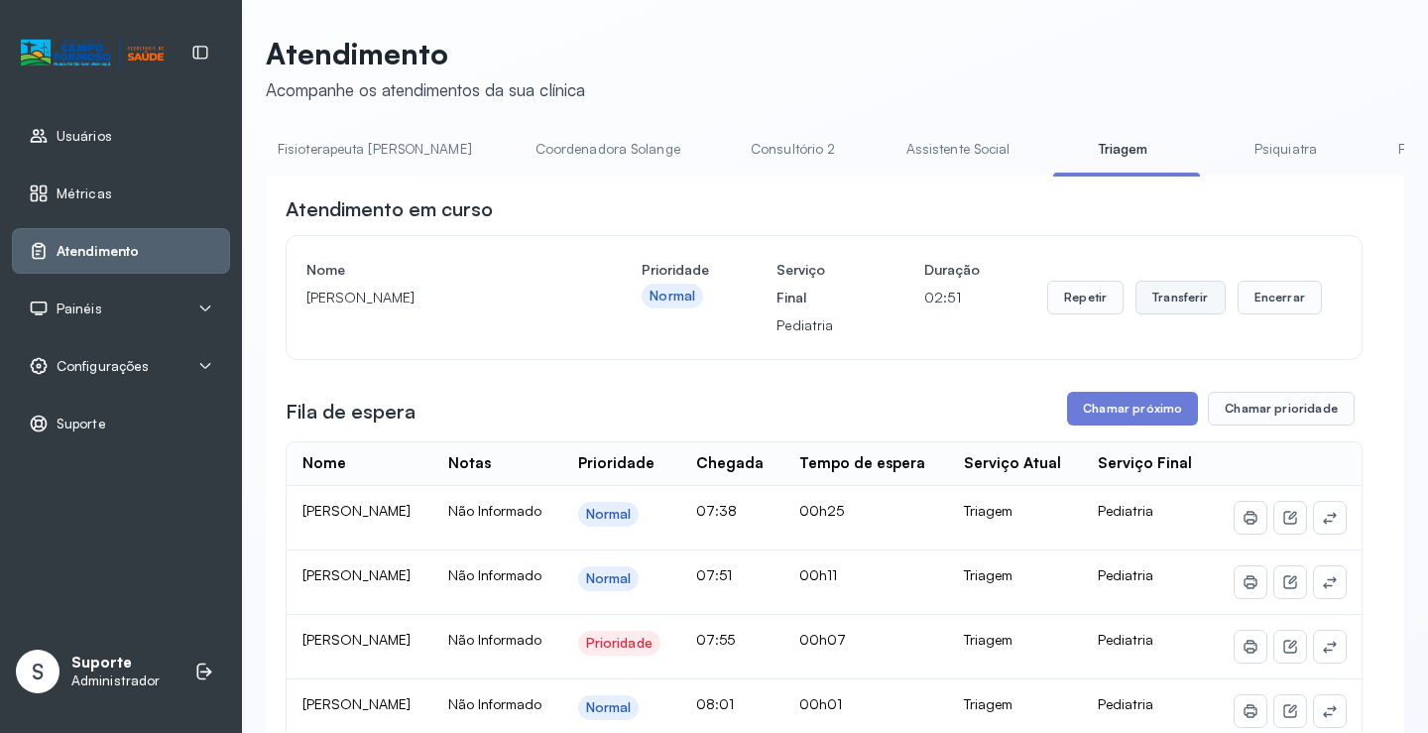
click at [1173, 308] on button "Transferir" at bounding box center [1180, 298] width 90 height 34
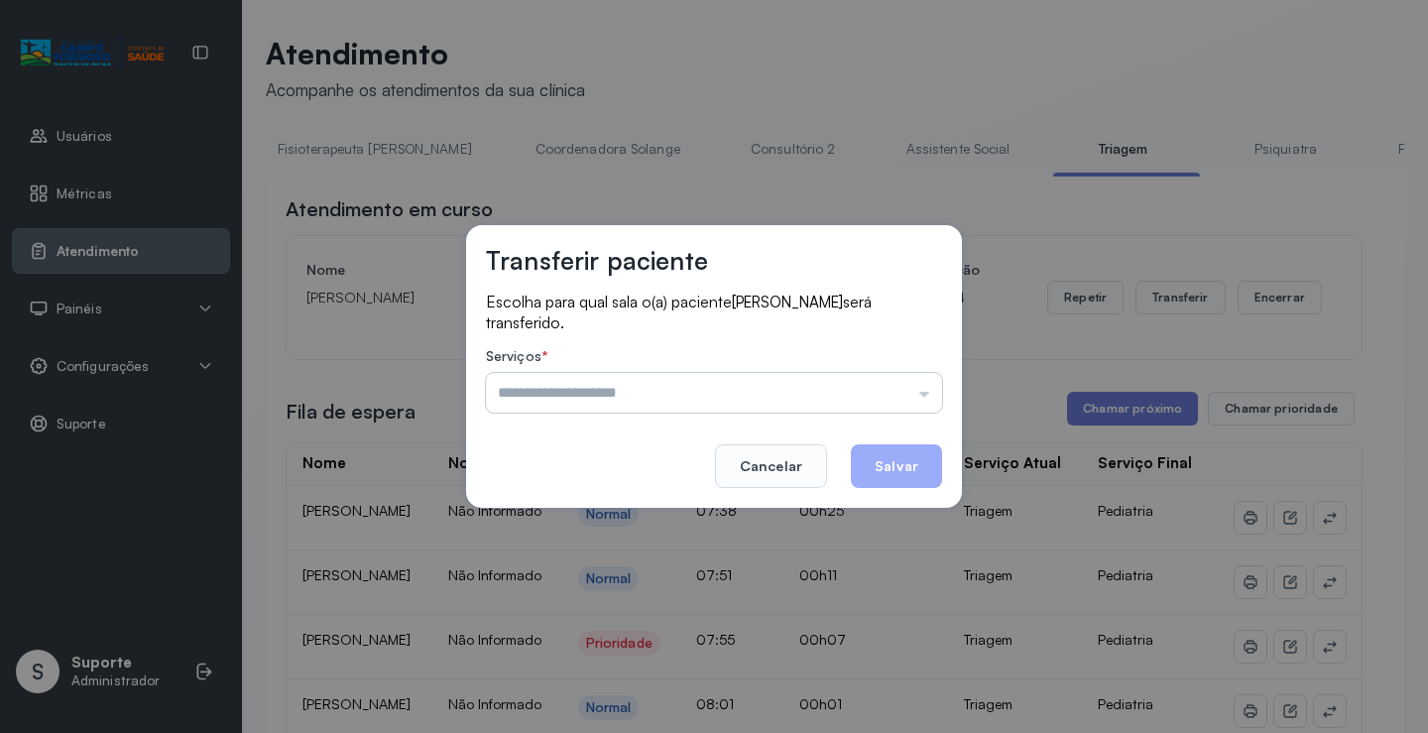
click at [924, 399] on input "text" at bounding box center [714, 393] width 456 height 40
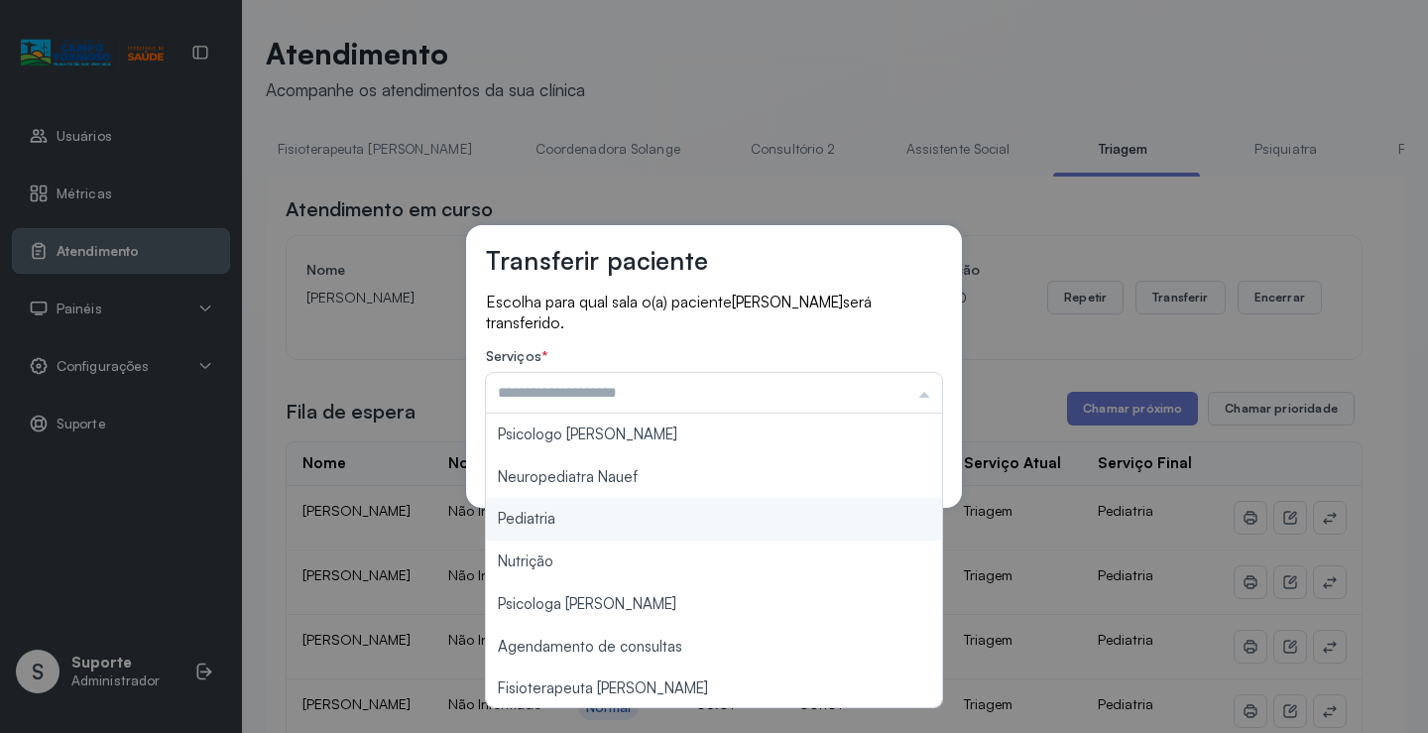
type input "*********"
click at [610, 520] on div "Transferir paciente Escolha para qual sala o(a) paciente HENRY LEVY SOUZA SILVA…" at bounding box center [714, 366] width 1428 height 733
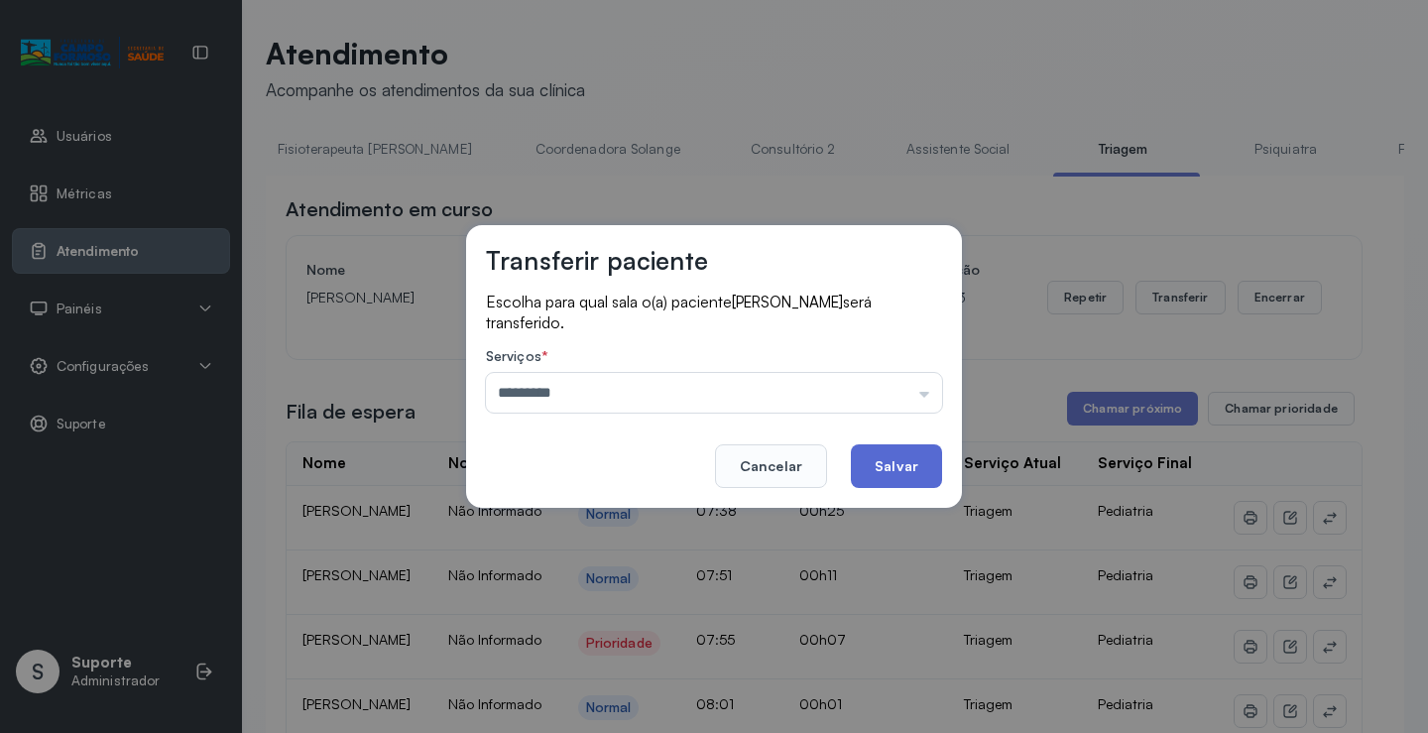
click at [883, 463] on button "Salvar" at bounding box center [896, 466] width 91 height 44
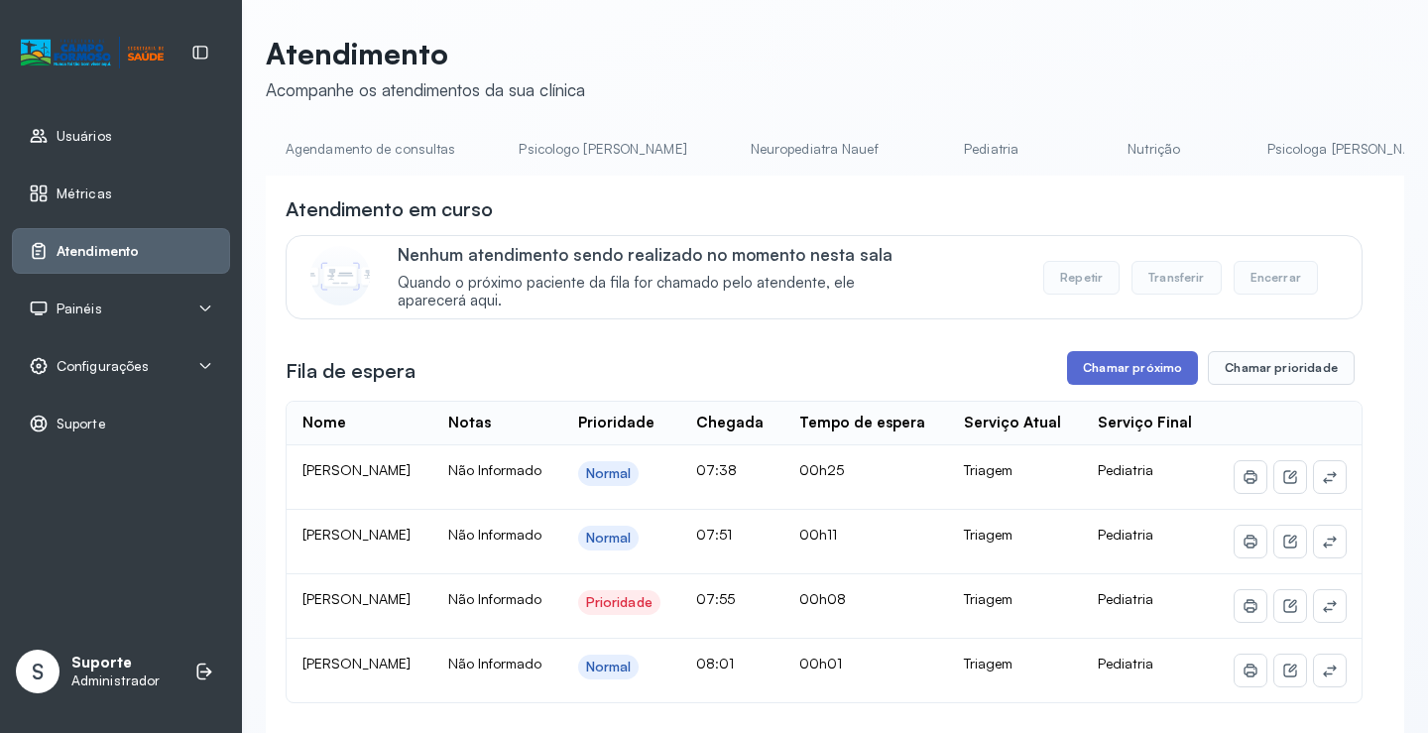
click at [1123, 374] on button "Chamar próximo" at bounding box center [1132, 368] width 131 height 34
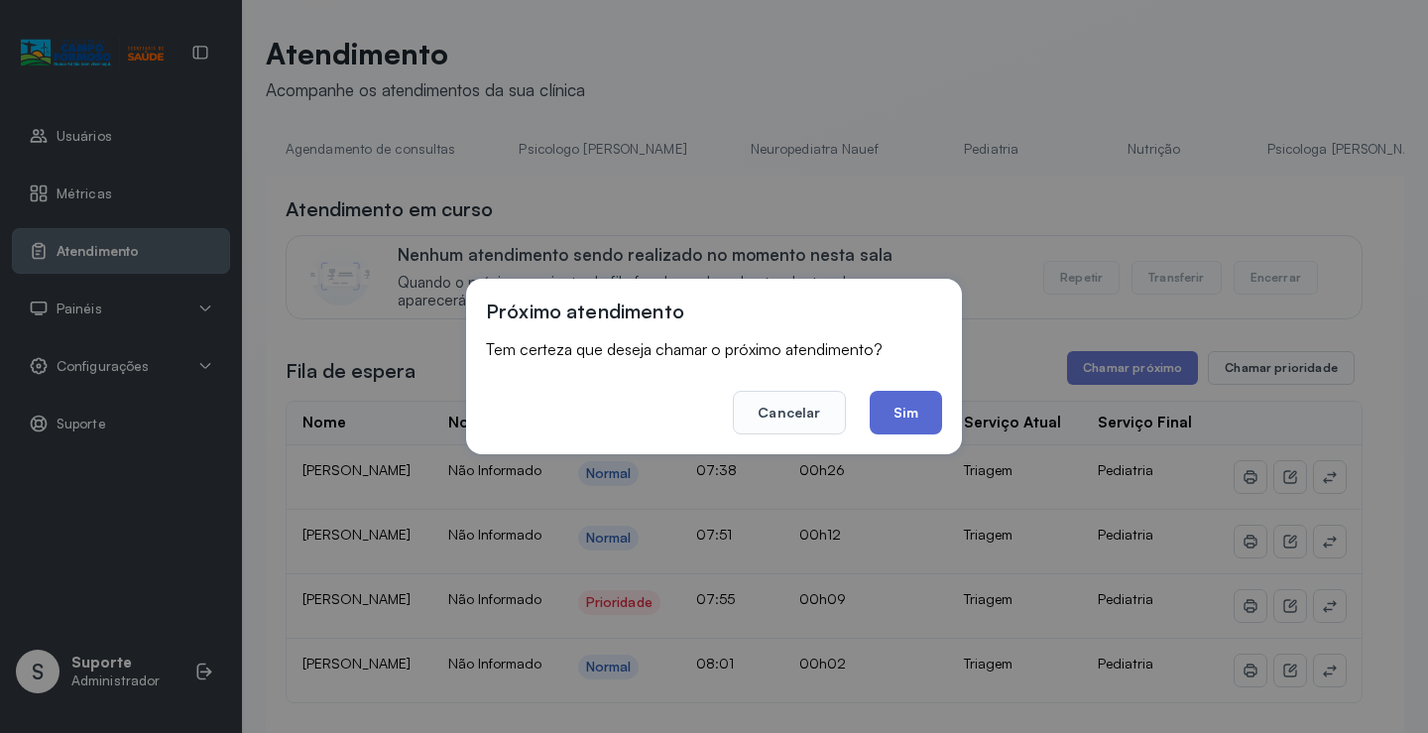
click at [909, 418] on button "Sim" at bounding box center [905, 413] width 72 height 44
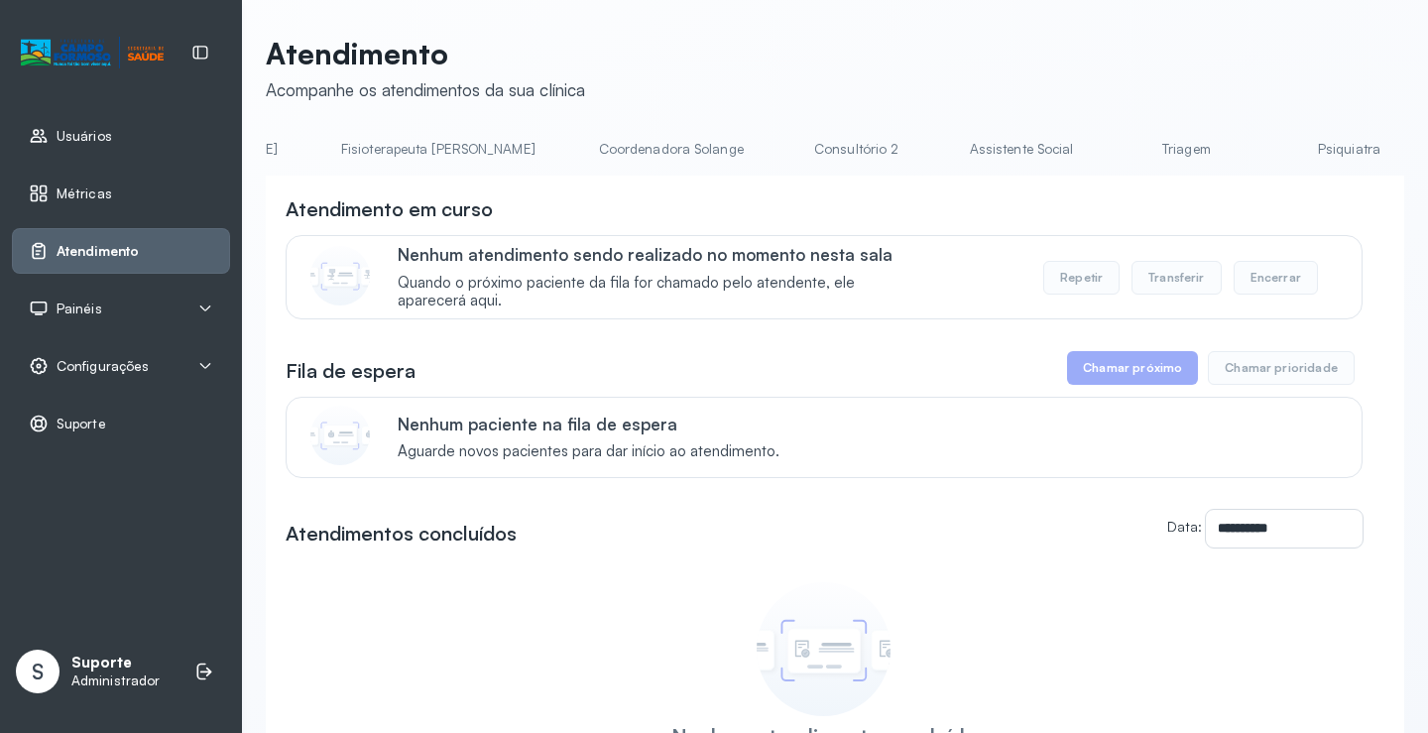
scroll to position [0, 1208]
click at [1073, 142] on link "Triagem" at bounding box center [1142, 149] width 139 height 33
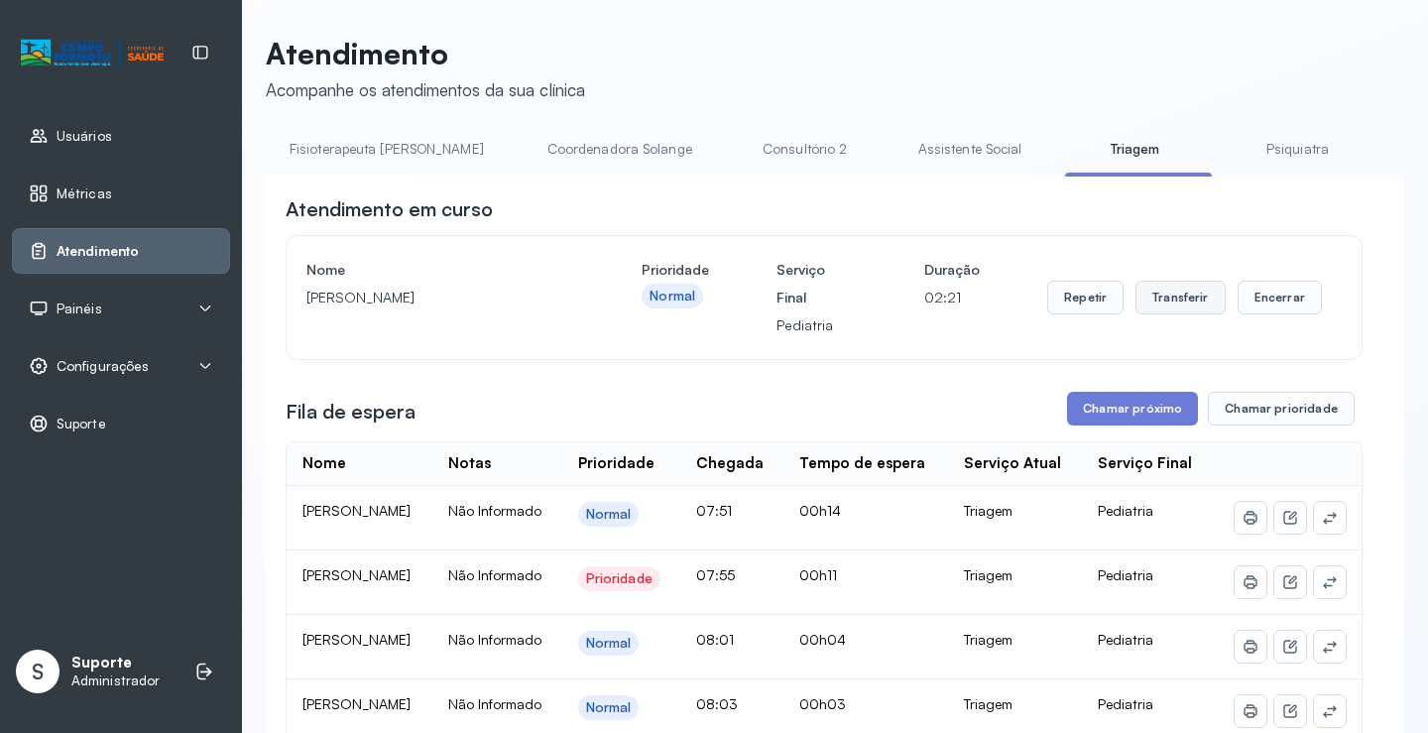
click at [1163, 308] on button "Transferir" at bounding box center [1180, 298] width 90 height 34
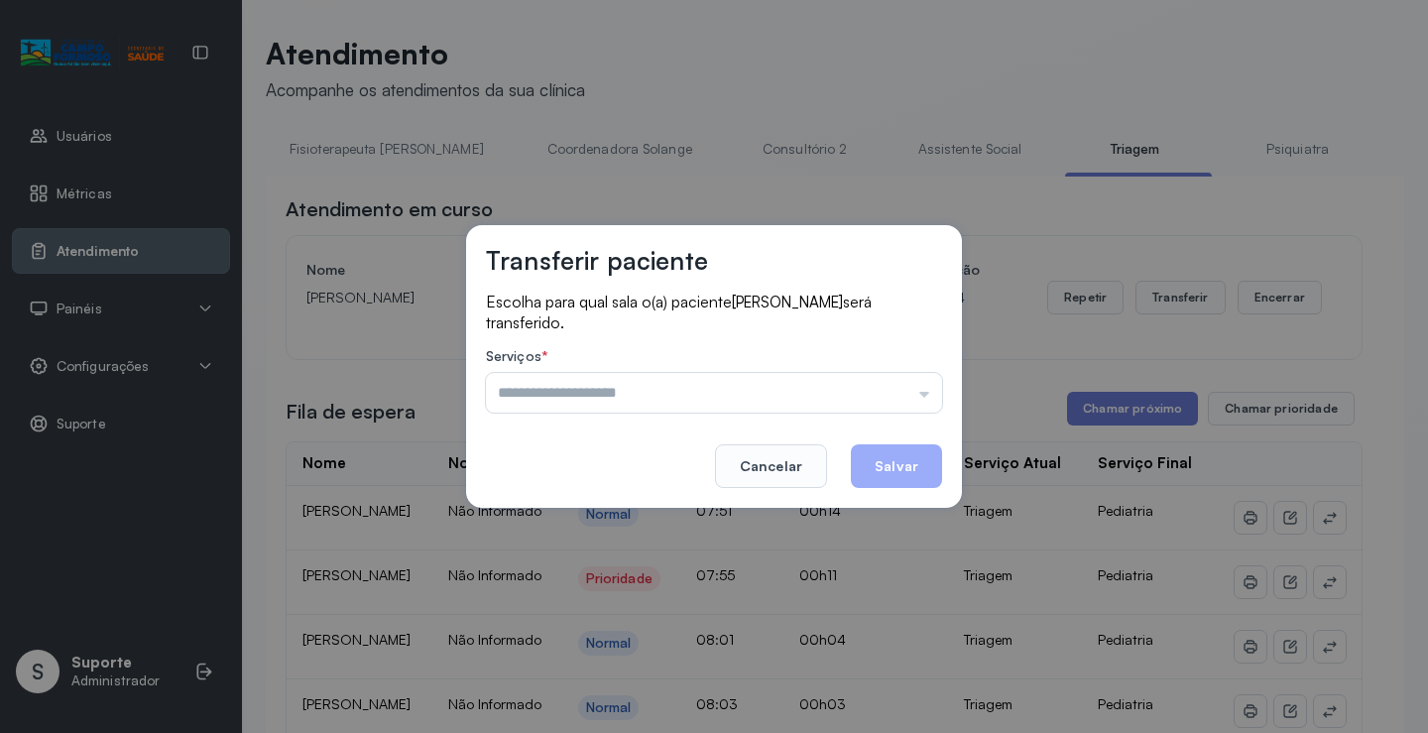
click at [988, 57] on div "Transferir paciente Escolha para qual sala o(a) paciente ENZO DAVI SILVA SANTOS…" at bounding box center [714, 366] width 1428 height 733
drag, startPoint x: 1272, startPoint y: 141, endPoint x: 1285, endPoint y: 144, distance: 13.2
click at [1273, 143] on div "Transferir paciente Escolha para qual sala o(a) paciente ENZO DAVI SILVA SANTOS…" at bounding box center [714, 366] width 1428 height 733
click at [1303, 162] on div "Transferir paciente Escolha para qual sala o(a) paciente ENZO DAVI SILVA SANTOS…" at bounding box center [714, 366] width 1428 height 733
click at [1303, 169] on div "Transferir paciente Escolha para qual sala o(a) paciente ENZO DAVI SILVA SANTOS…" at bounding box center [714, 366] width 1428 height 733
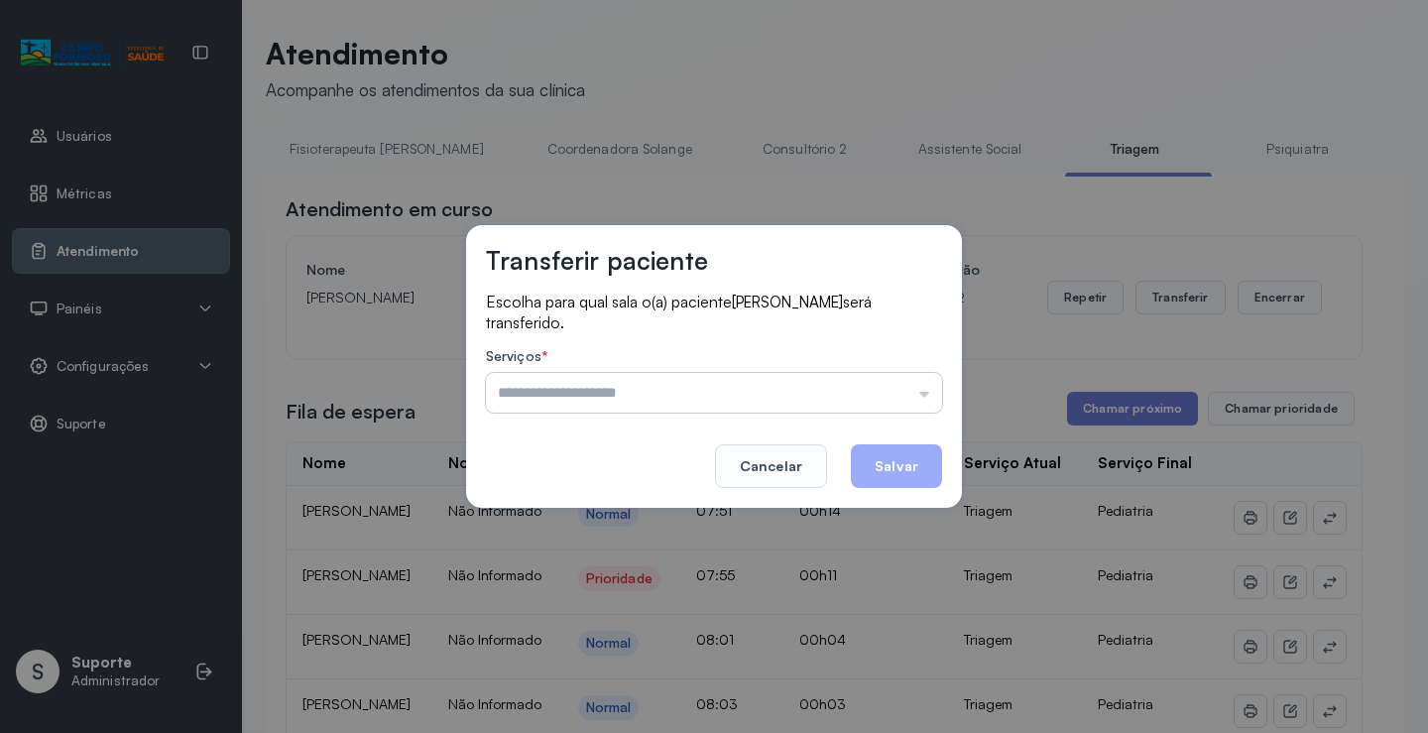
click at [921, 397] on input "text" at bounding box center [714, 393] width 456 height 40
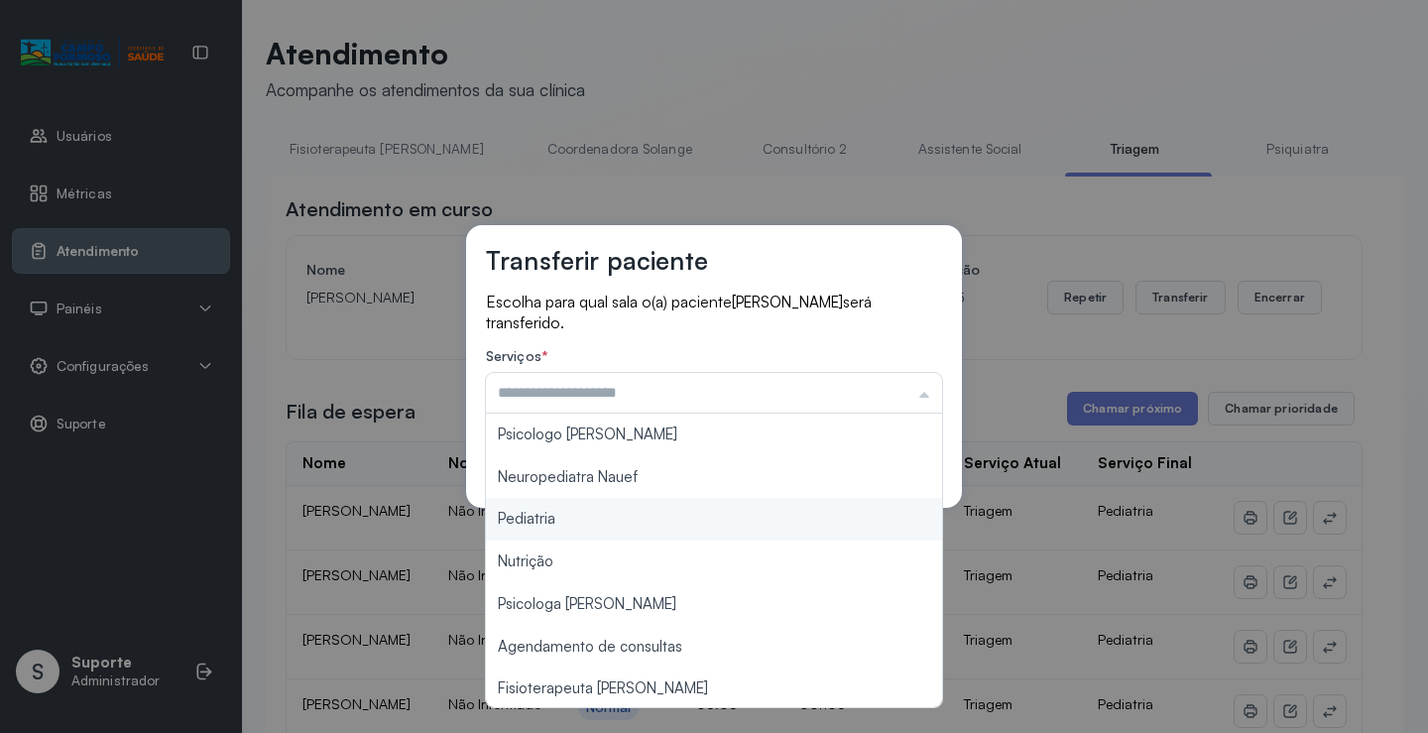
type input "*********"
click at [558, 520] on div "Transferir paciente Escolha para qual sala o(a) paciente ENZO DAVI SILVA SANTOS…" at bounding box center [714, 366] width 1428 height 733
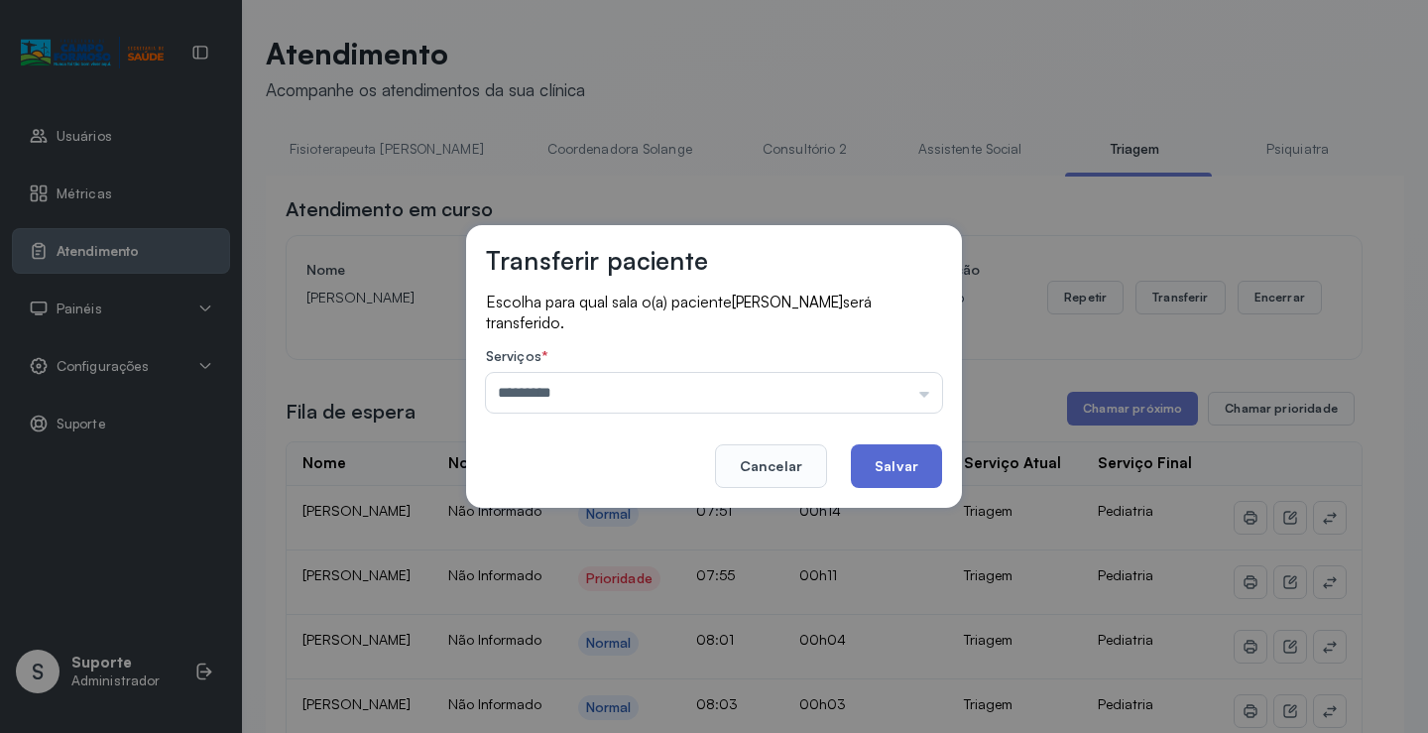
click at [886, 461] on button "Salvar" at bounding box center [896, 466] width 91 height 44
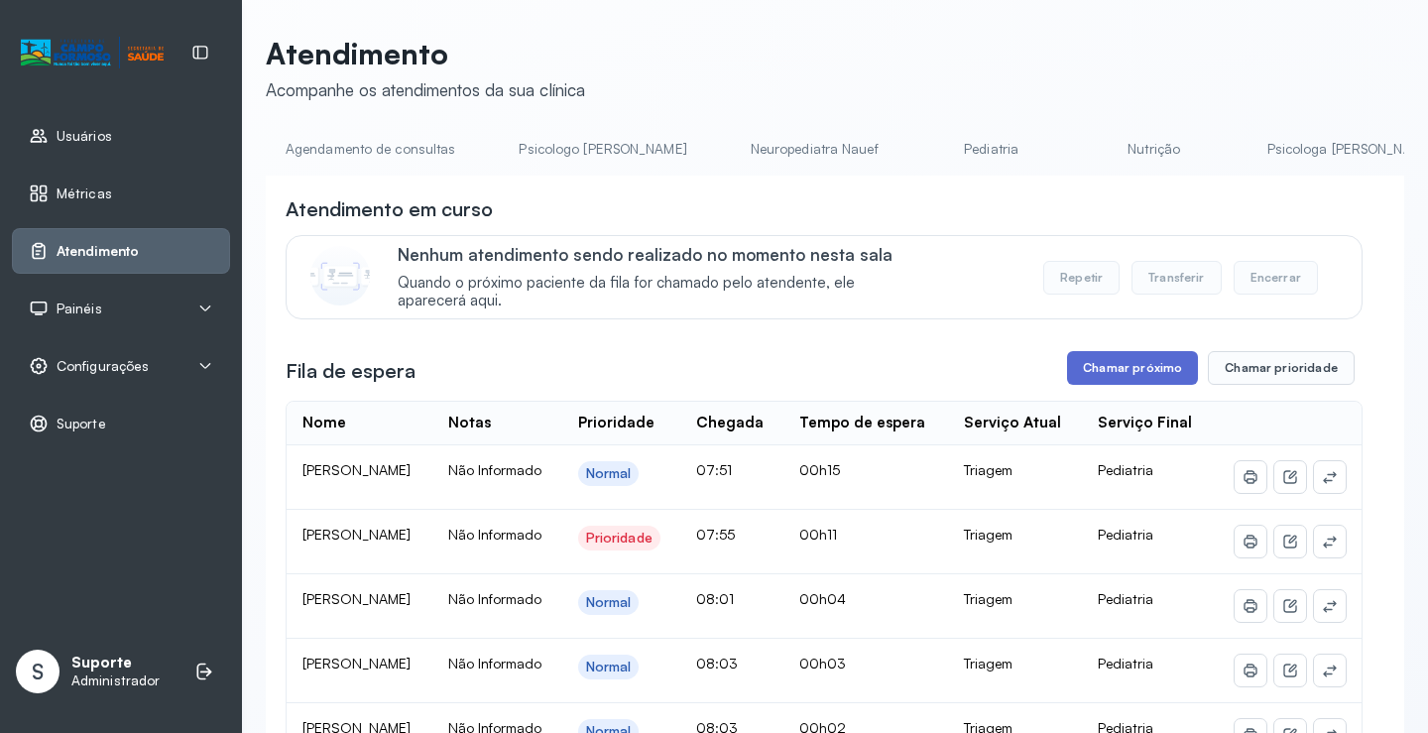
click at [1119, 382] on button "Chamar próximo" at bounding box center [1132, 368] width 131 height 34
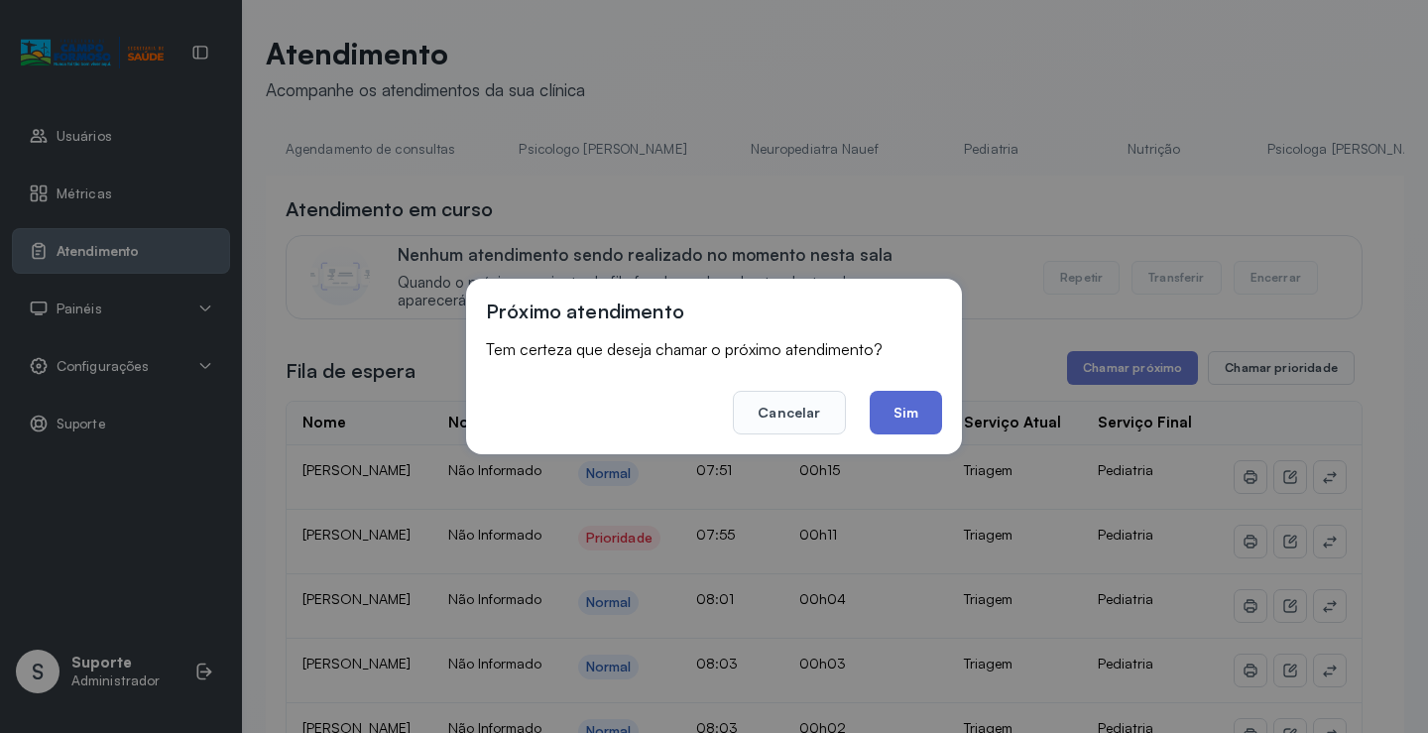
click at [905, 411] on button "Sim" at bounding box center [905, 413] width 72 height 44
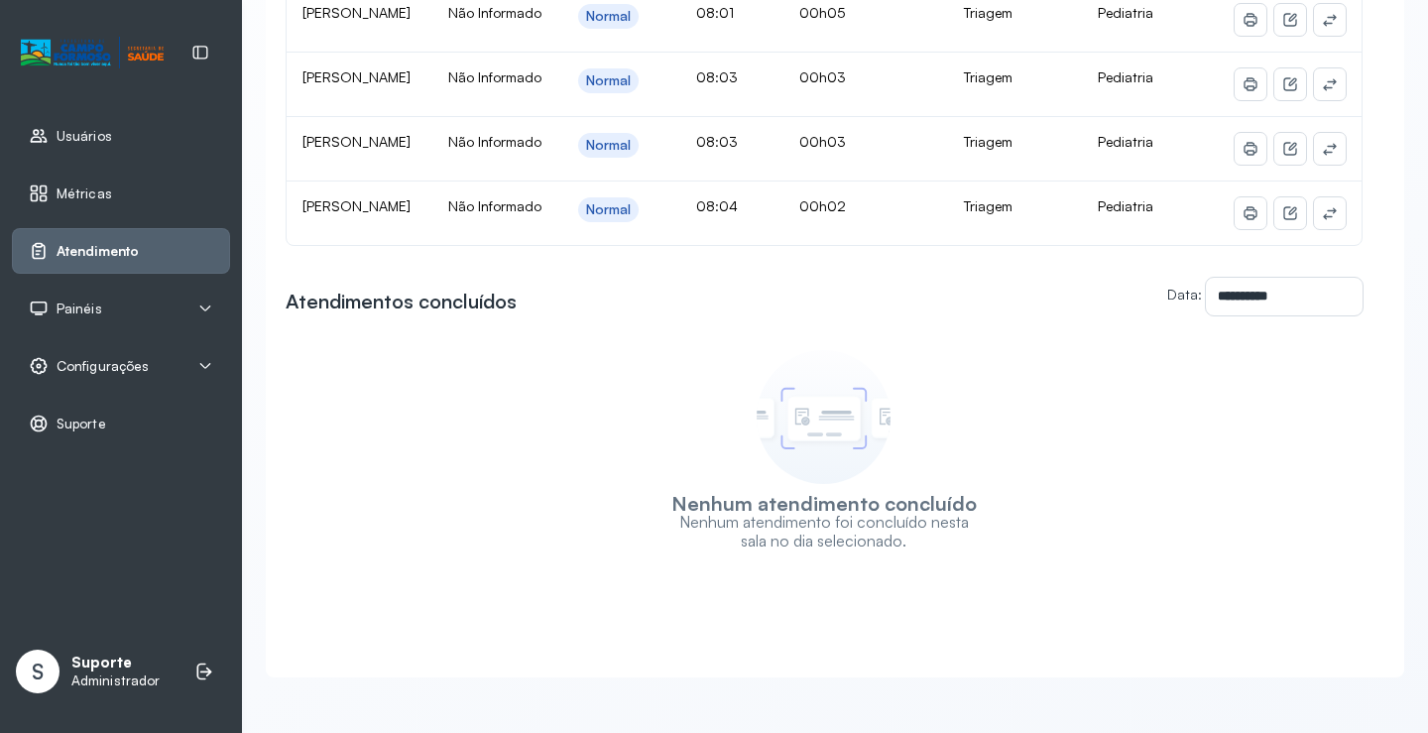
scroll to position [643, 0]
drag, startPoint x: 767, startPoint y: 455, endPoint x: 743, endPoint y: 574, distance: 121.5
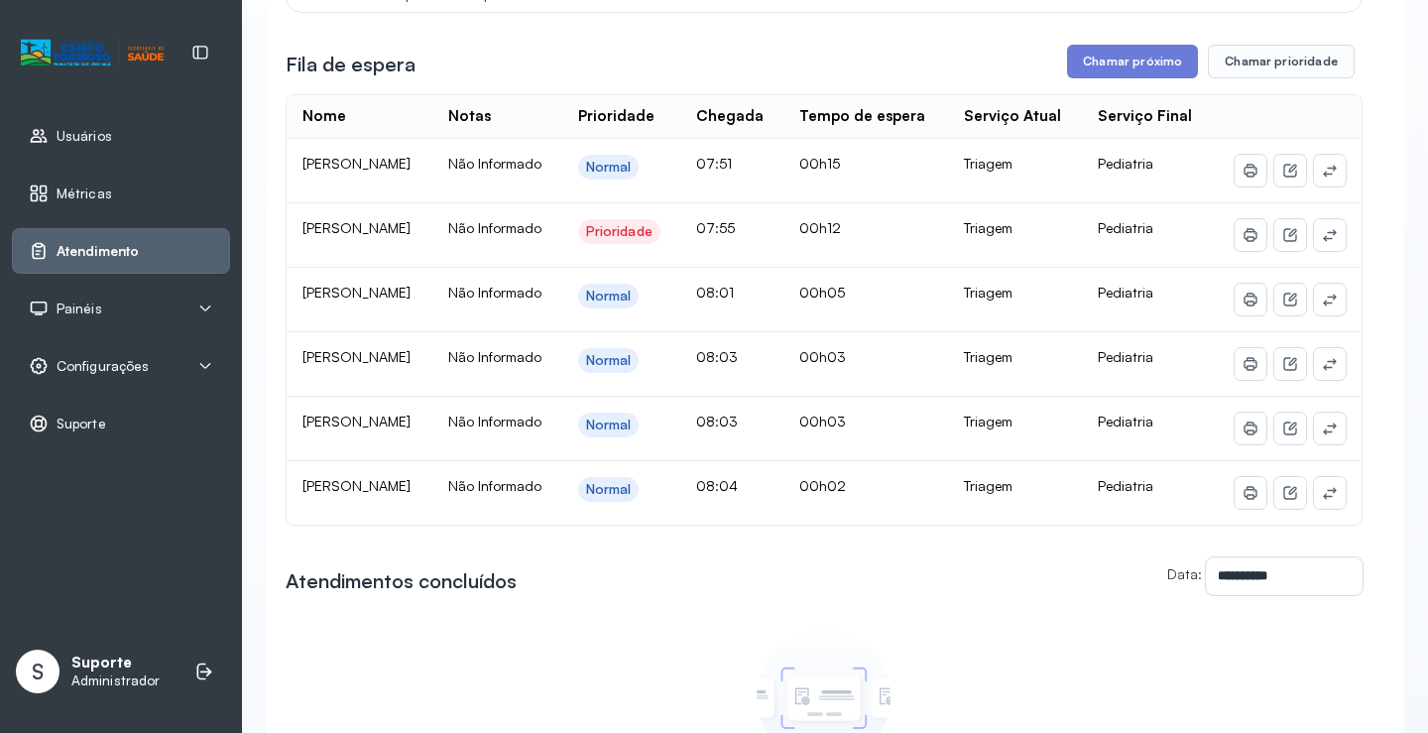
scroll to position [102, 0]
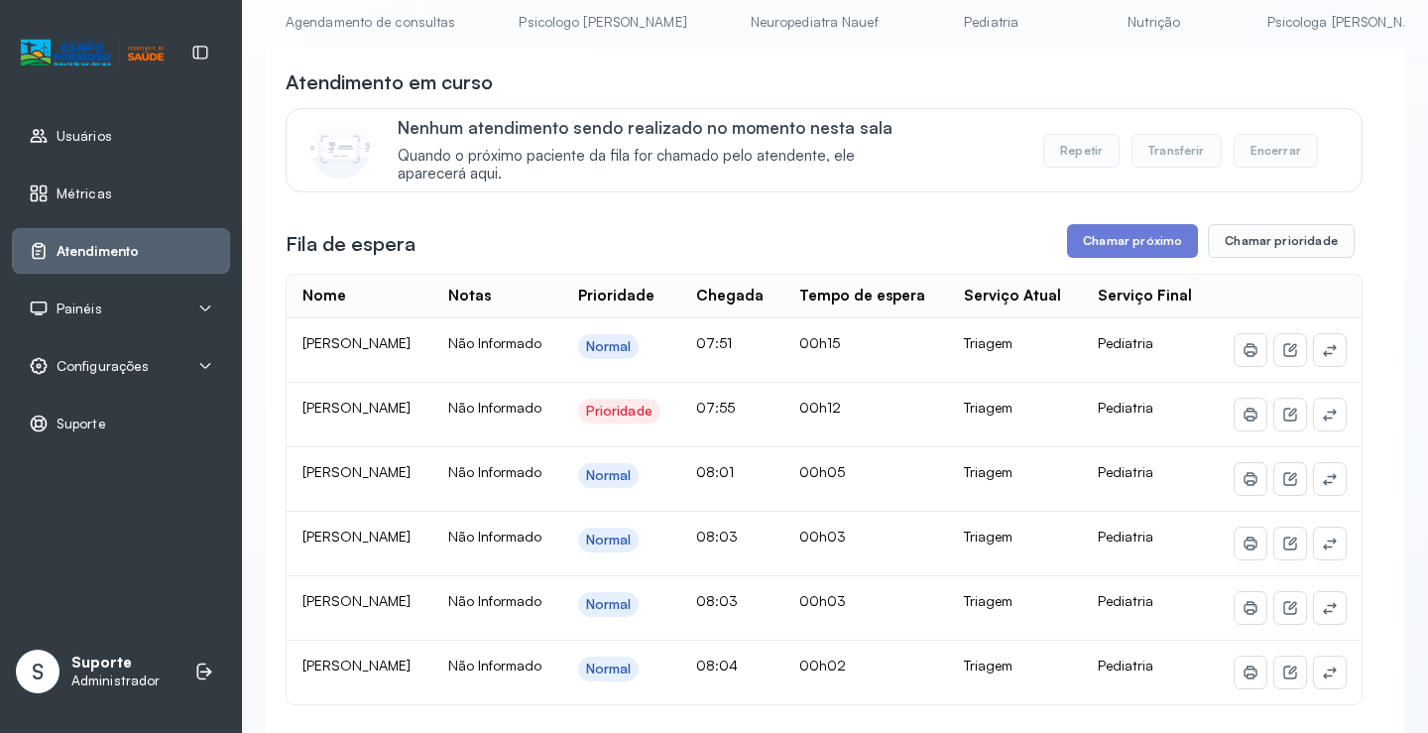
drag, startPoint x: 629, startPoint y: 493, endPoint x: 632, endPoint y: 396, distance: 97.2
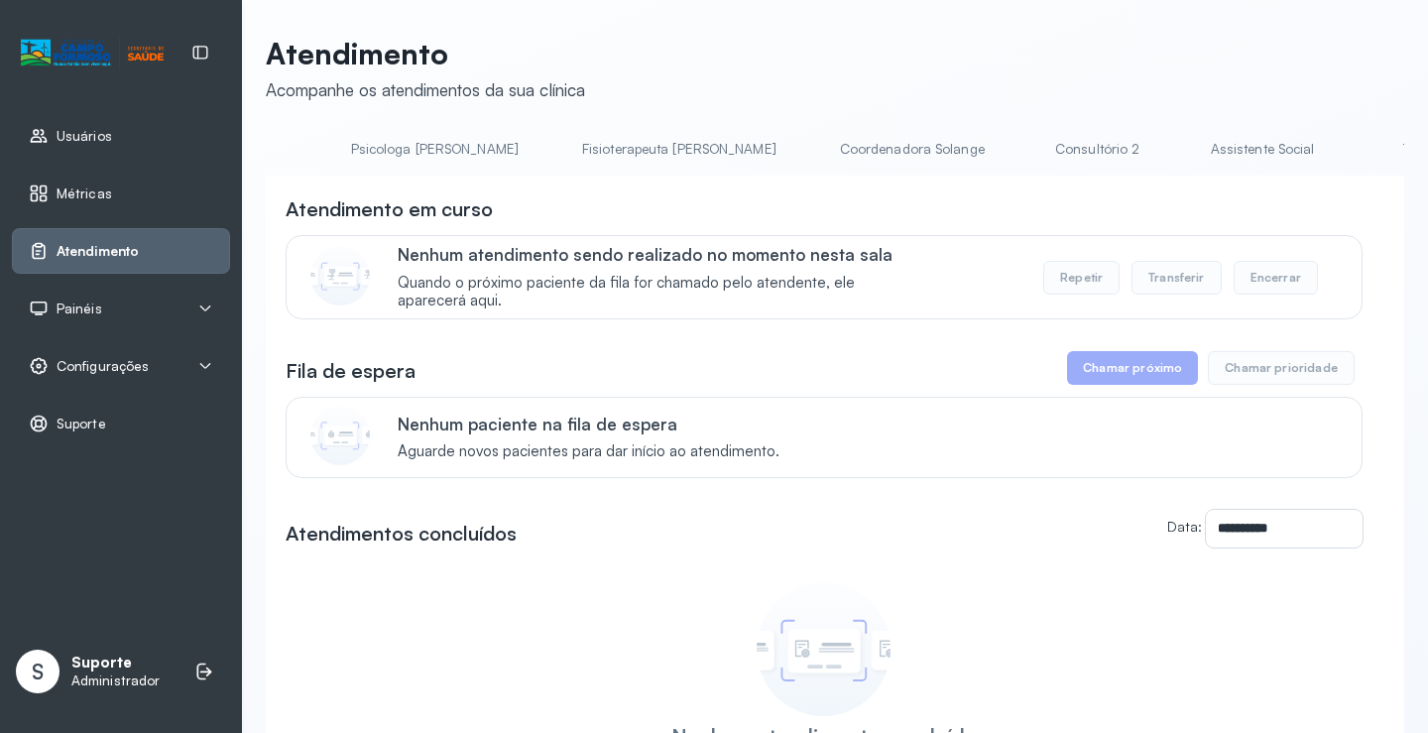
scroll to position [0, 1168]
click at [1113, 151] on link "Triagem" at bounding box center [1182, 149] width 139 height 33
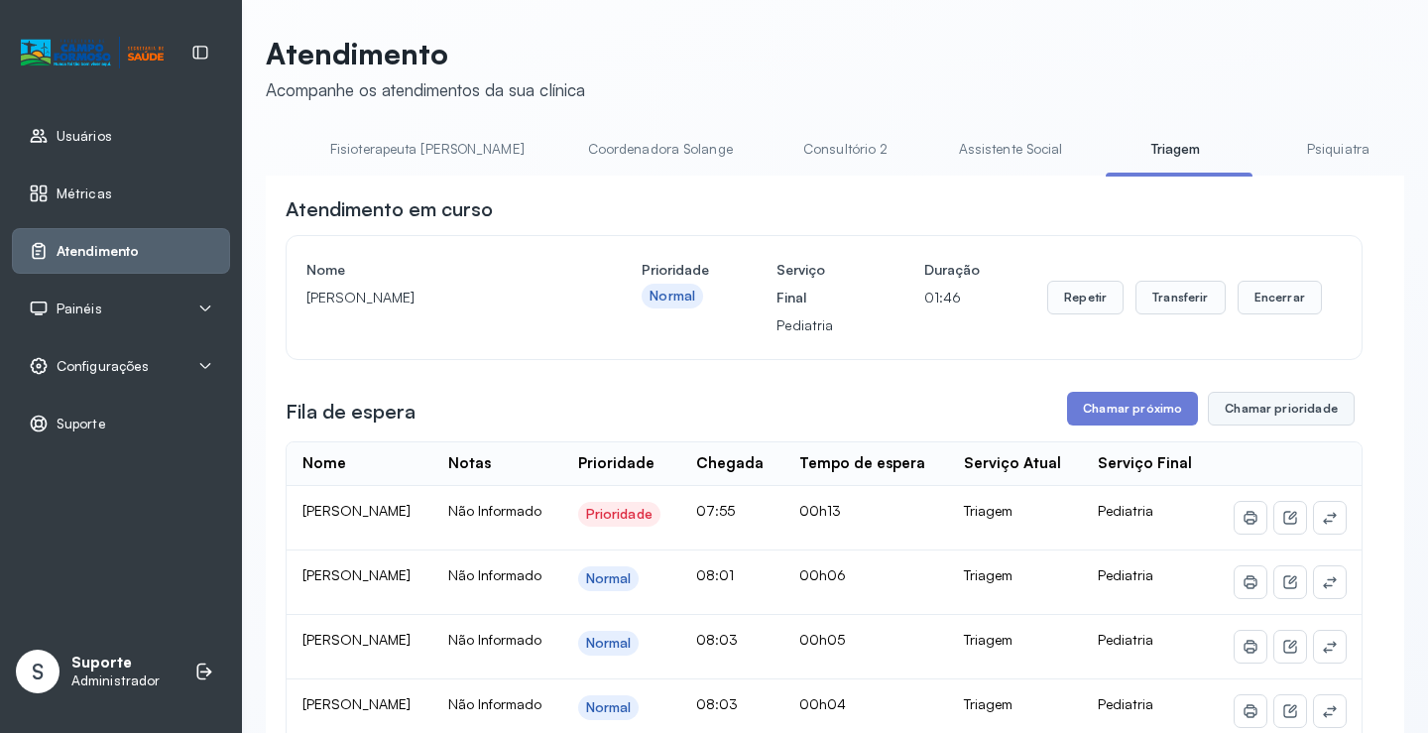
click at [1277, 413] on button "Chamar prioridade" at bounding box center [1281, 409] width 147 height 34
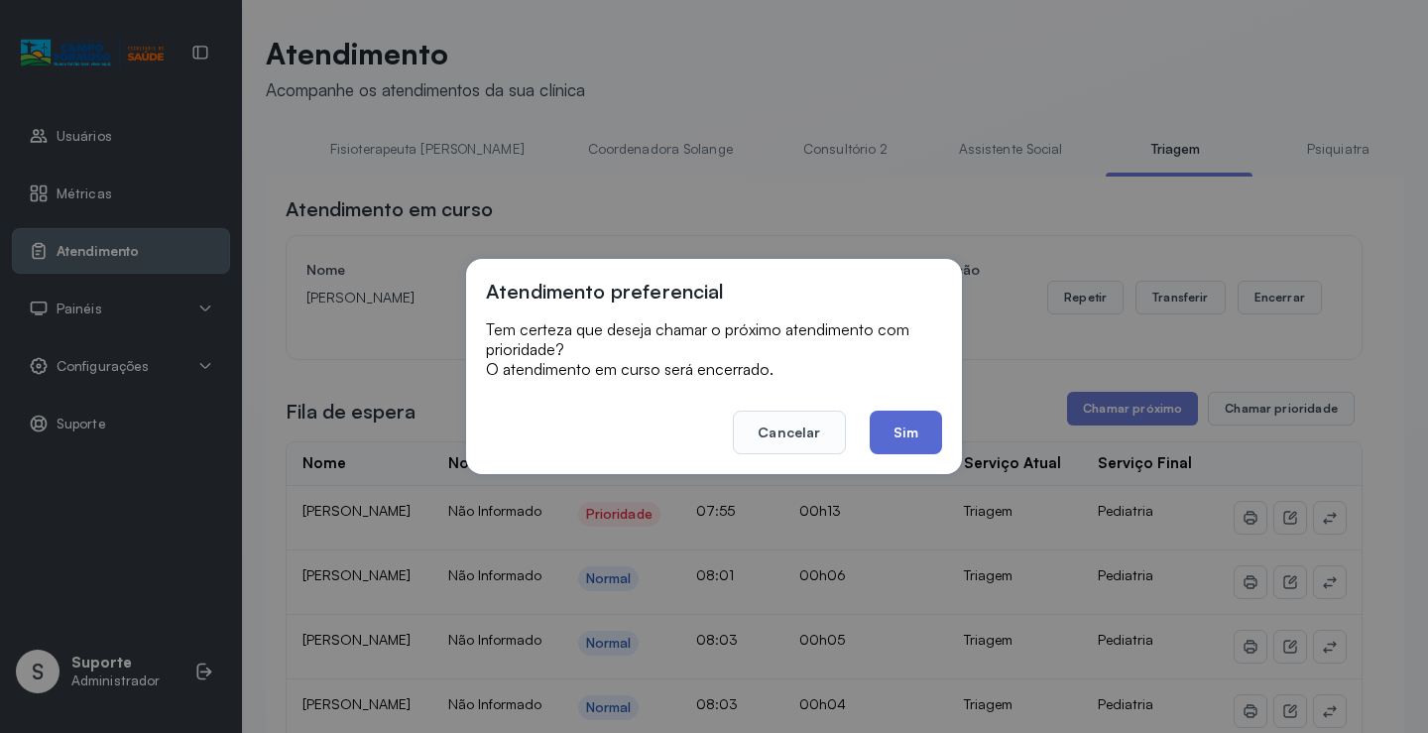
click at [903, 432] on button "Sim" at bounding box center [905, 432] width 72 height 44
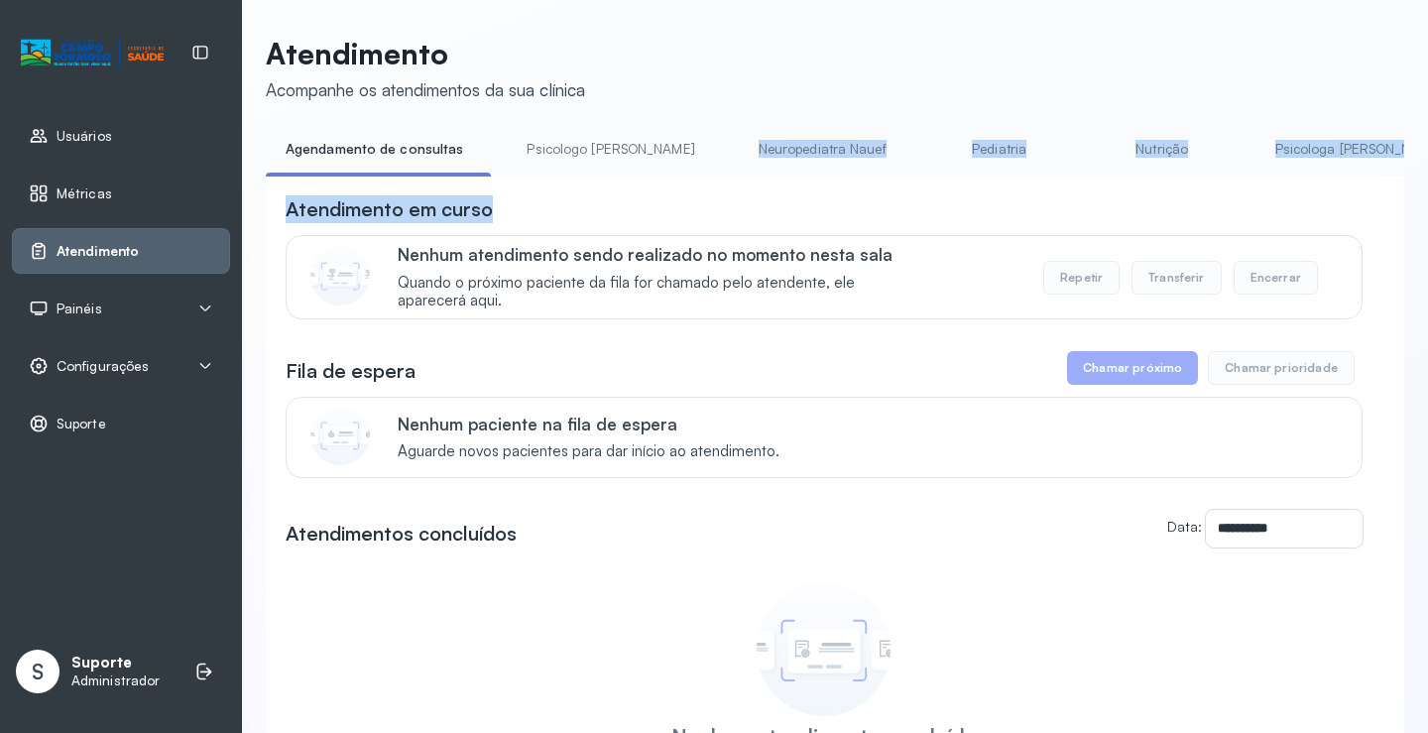
drag, startPoint x: 533, startPoint y: 181, endPoint x: 665, endPoint y: 178, distance: 131.9
click at [665, 178] on div "**********" at bounding box center [835, 521] width 1138 height 777
drag, startPoint x: 629, startPoint y: 175, endPoint x: 561, endPoint y: 188, distance: 68.6
click at [776, 188] on div "**********" at bounding box center [835, 521] width 1138 height 777
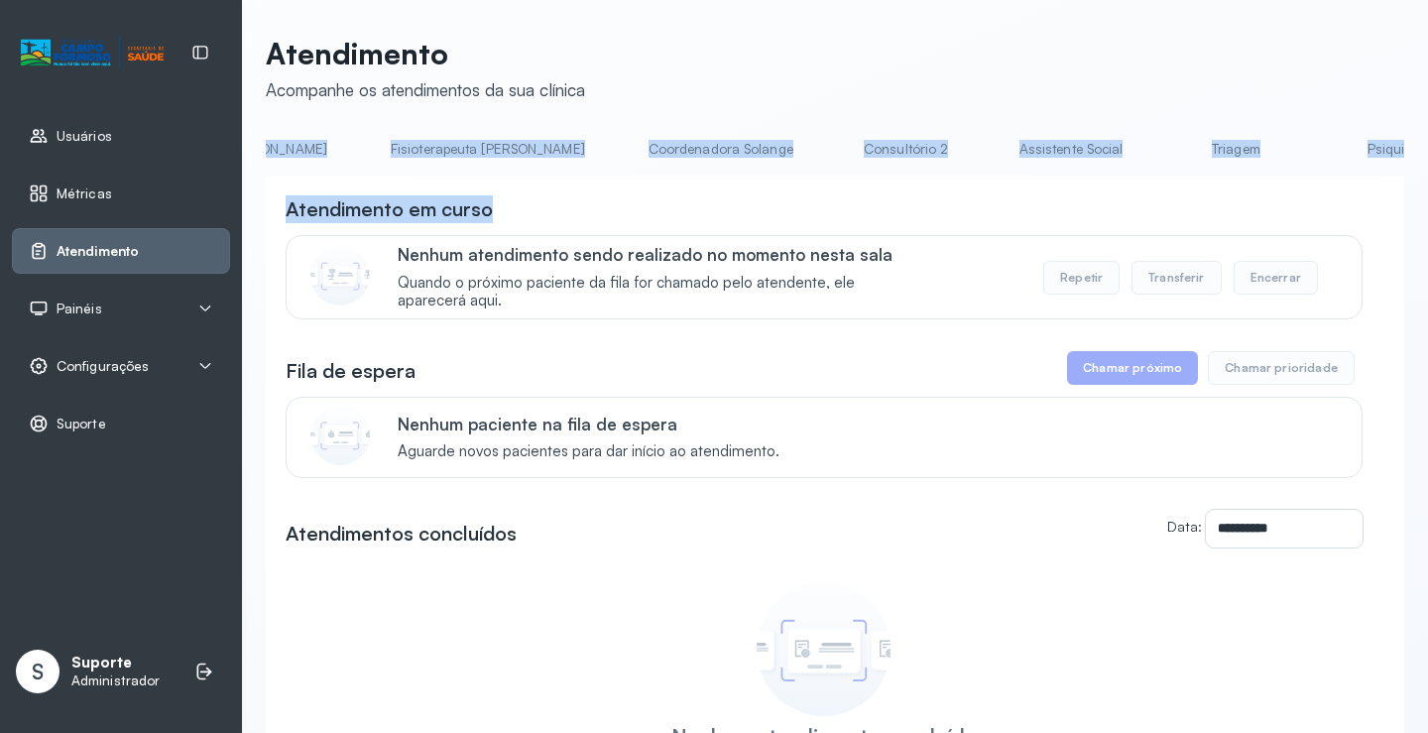
scroll to position [0, 1129]
click at [1152, 158] on link "Triagem" at bounding box center [1221, 149] width 139 height 33
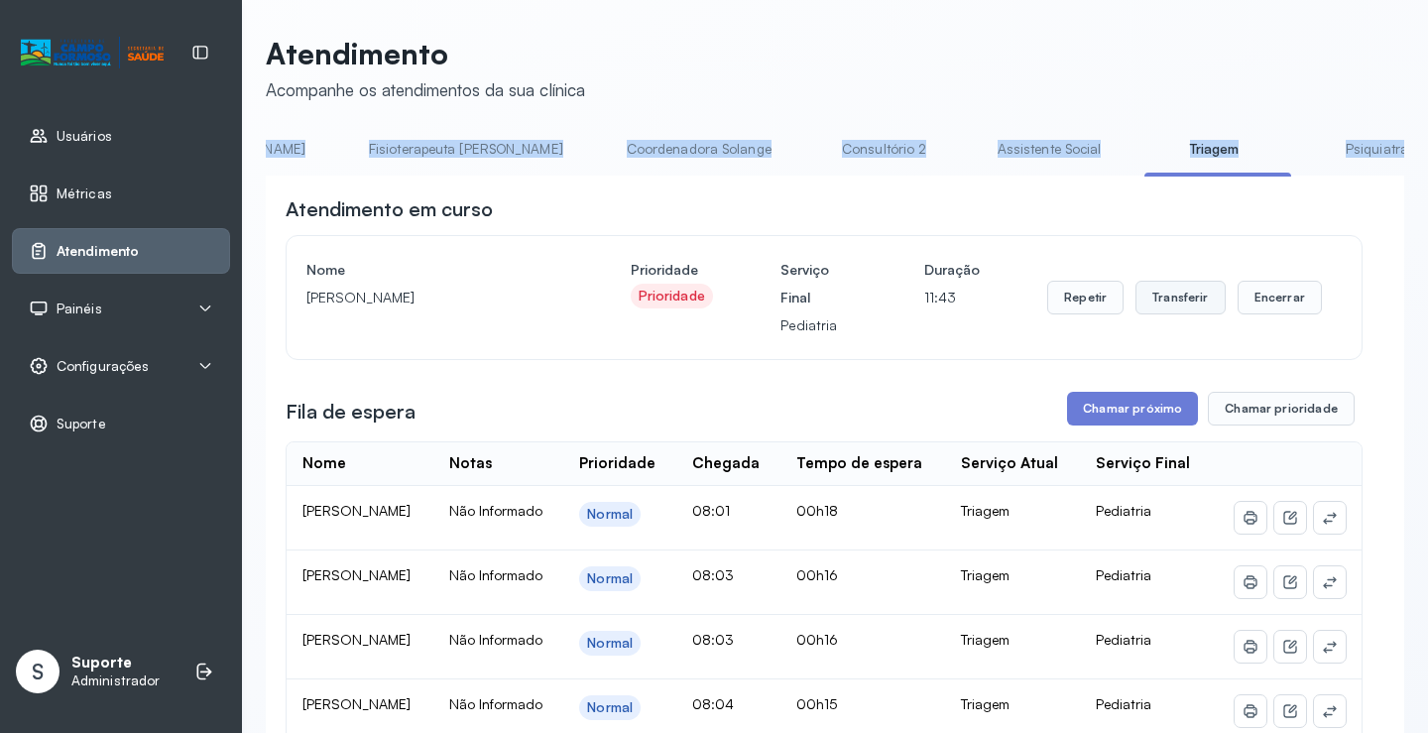
click at [1175, 304] on button "Transferir" at bounding box center [1180, 298] width 90 height 34
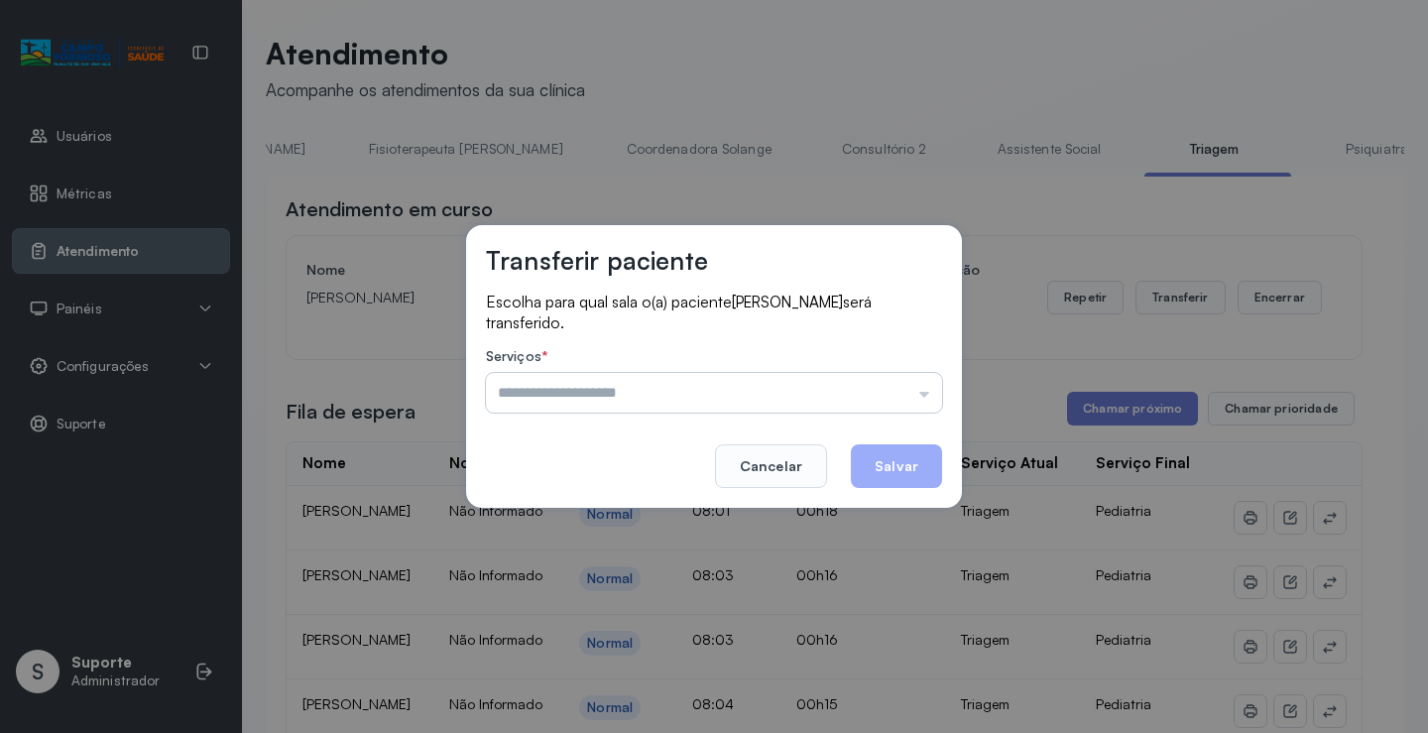
click at [924, 398] on input "text" at bounding box center [714, 393] width 456 height 40
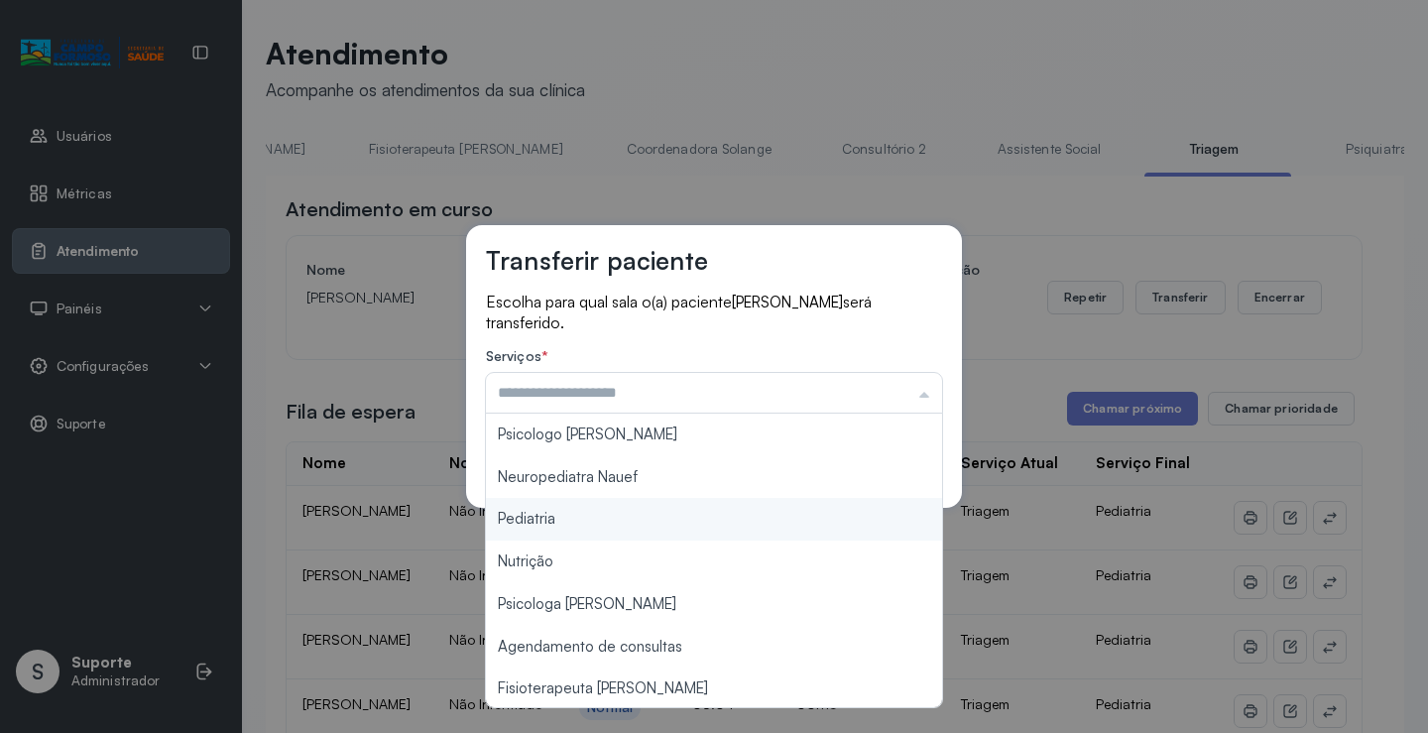
type input "*********"
click at [594, 522] on div "Transferir paciente Escolha para qual sala o(a) paciente LUCAS MOURA DE ALMEIDA…" at bounding box center [714, 366] width 1428 height 733
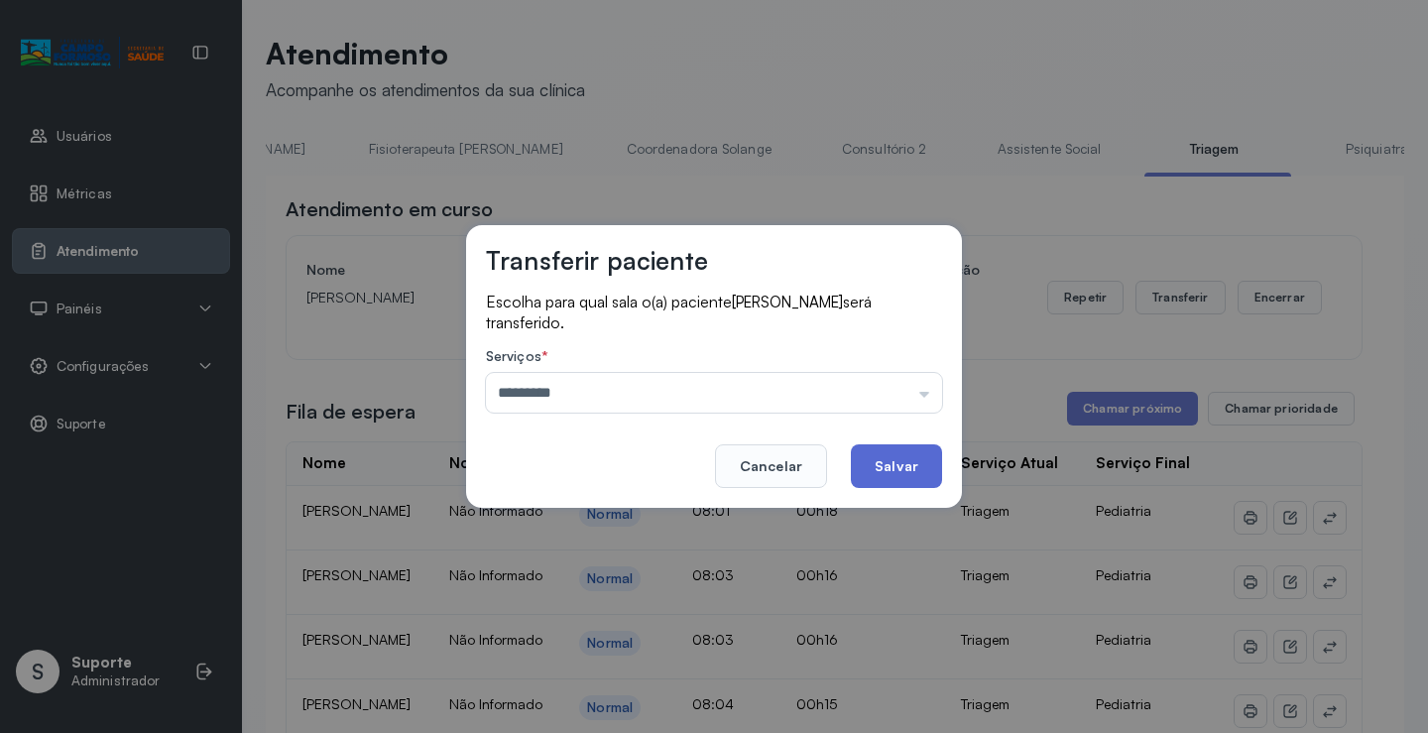
click at [903, 468] on button "Salvar" at bounding box center [896, 466] width 91 height 44
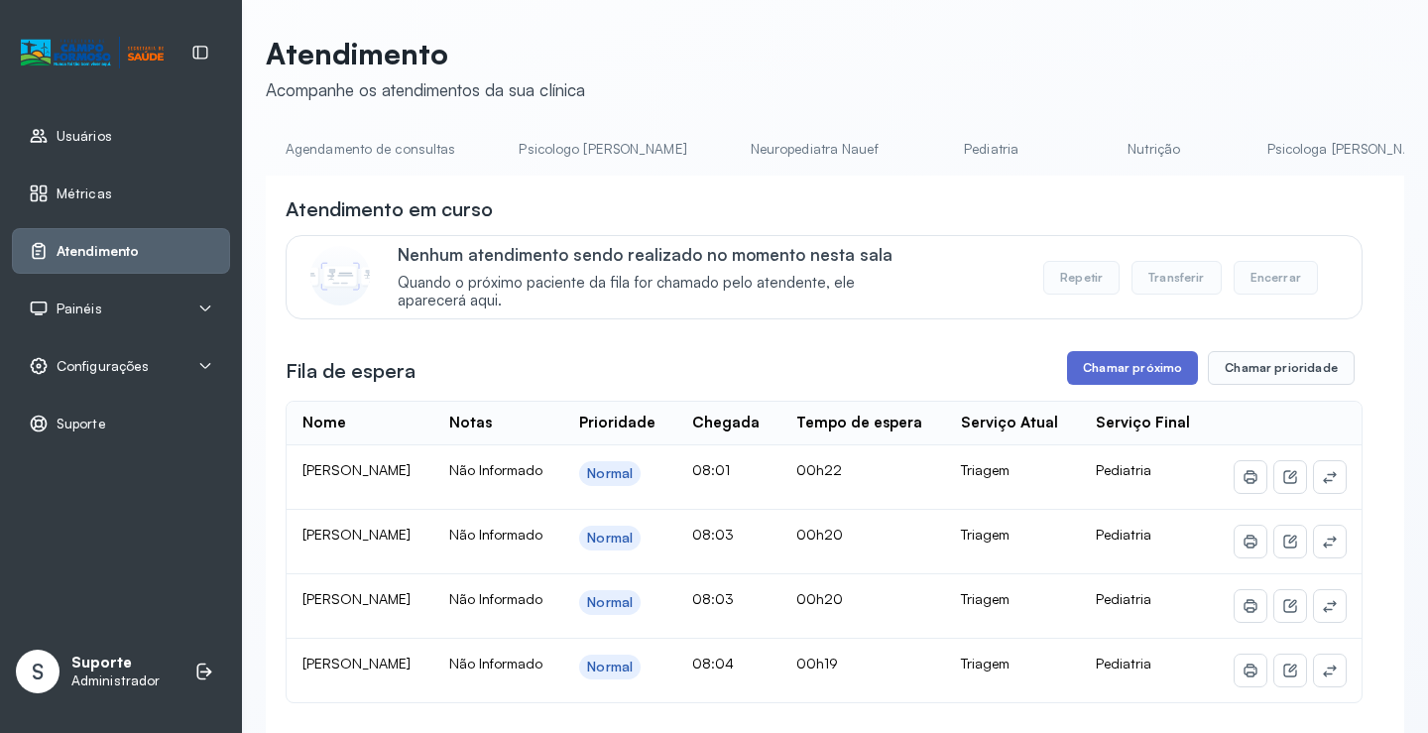
click at [1107, 376] on button "Chamar próximo" at bounding box center [1132, 368] width 131 height 34
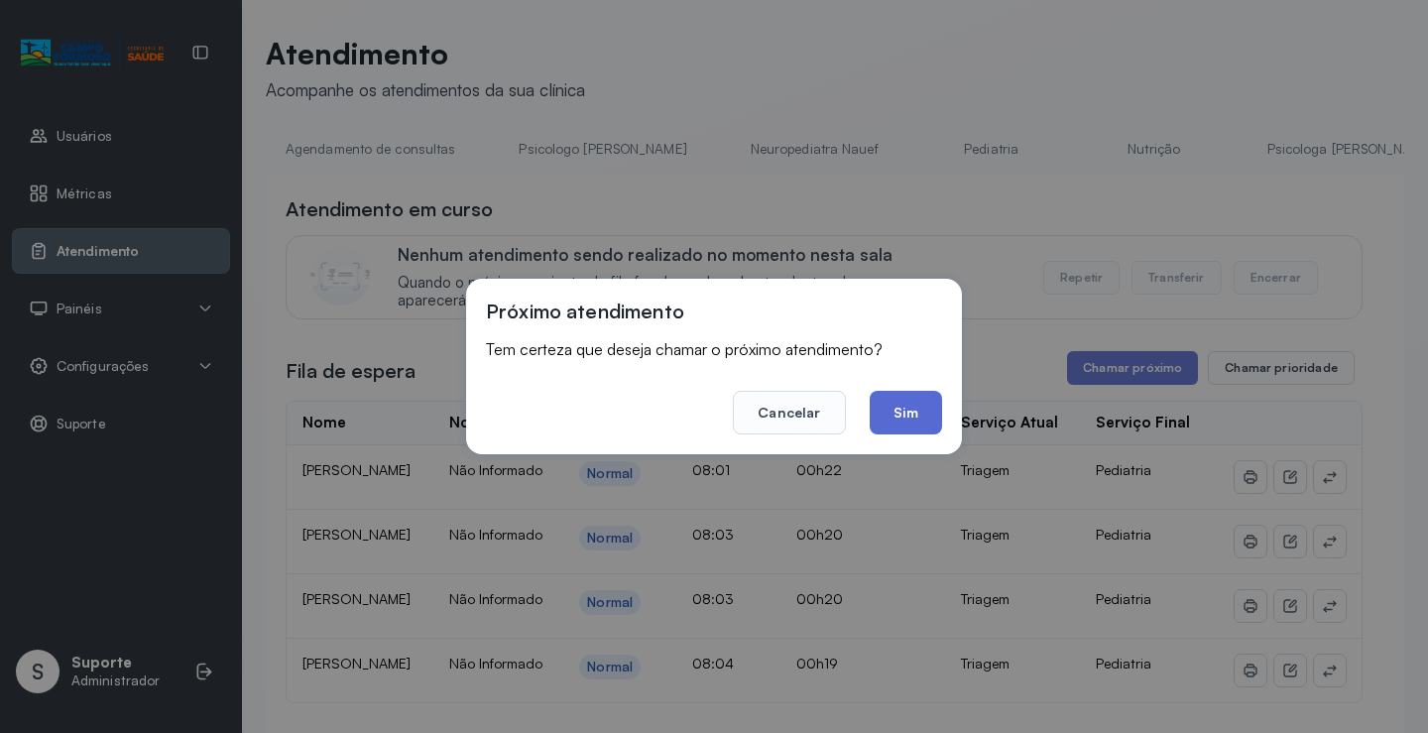
click at [908, 419] on button "Sim" at bounding box center [905, 413] width 72 height 44
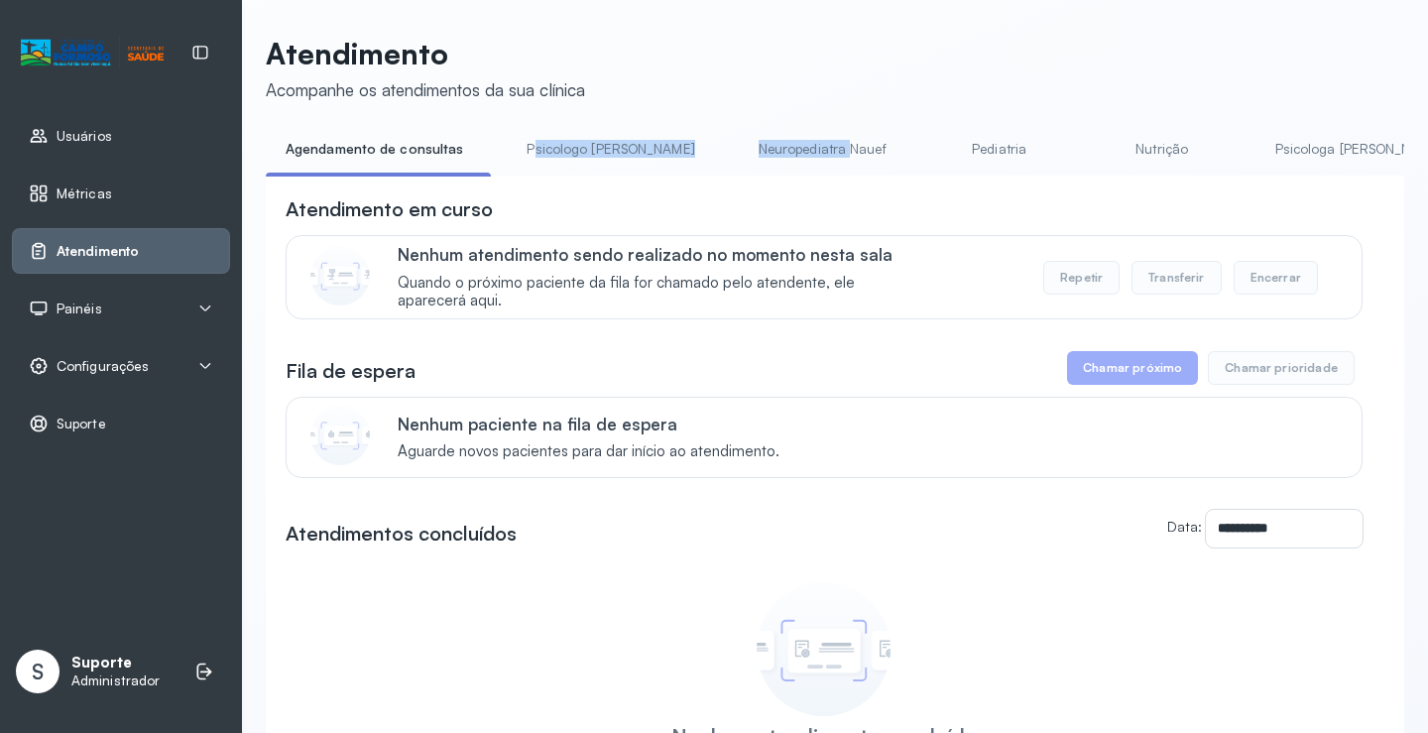
drag, startPoint x: 526, startPoint y: 174, endPoint x: 770, endPoint y: 165, distance: 244.1
click at [770, 165] on ul "Agendamento de consultas Psicologo [PERSON_NAME] Nauef Pediatria Nutrição Psico…" at bounding box center [835, 155] width 1138 height 45
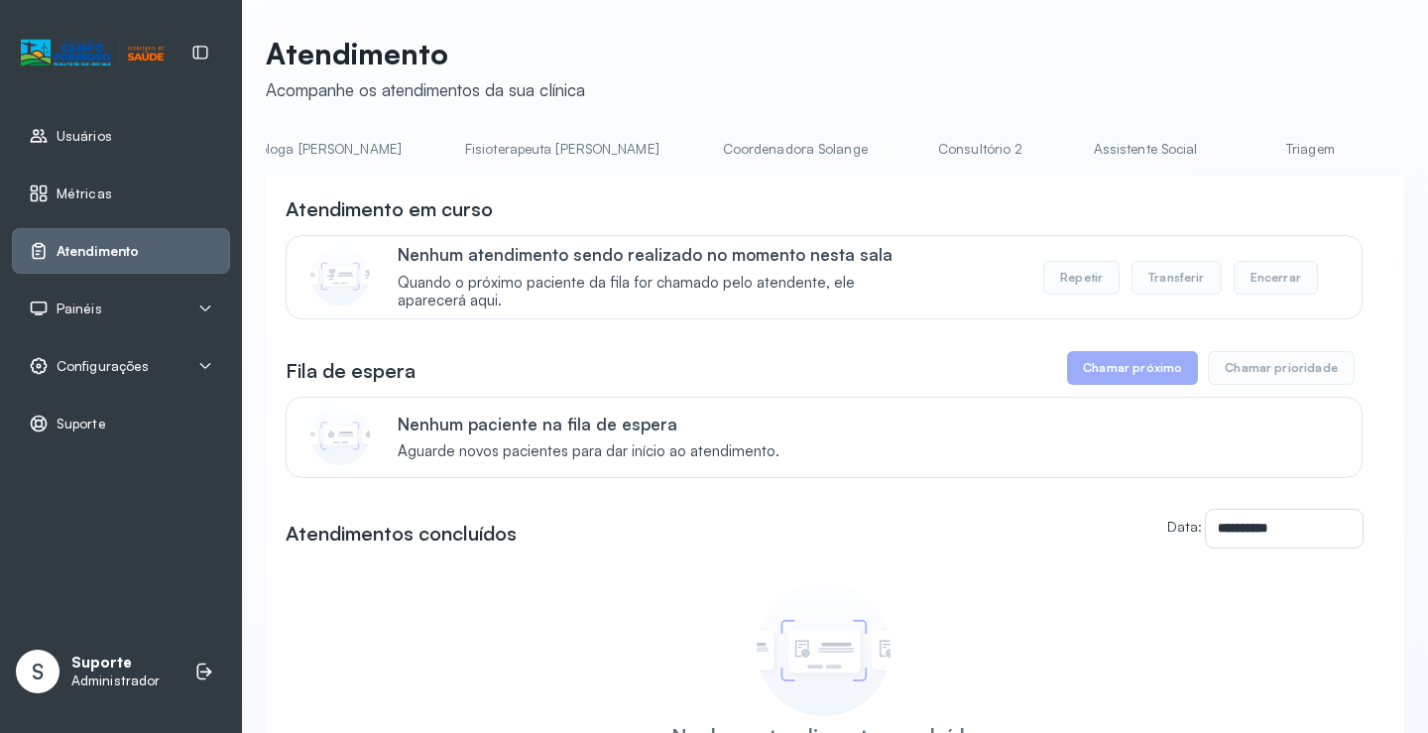
scroll to position [0, 1117]
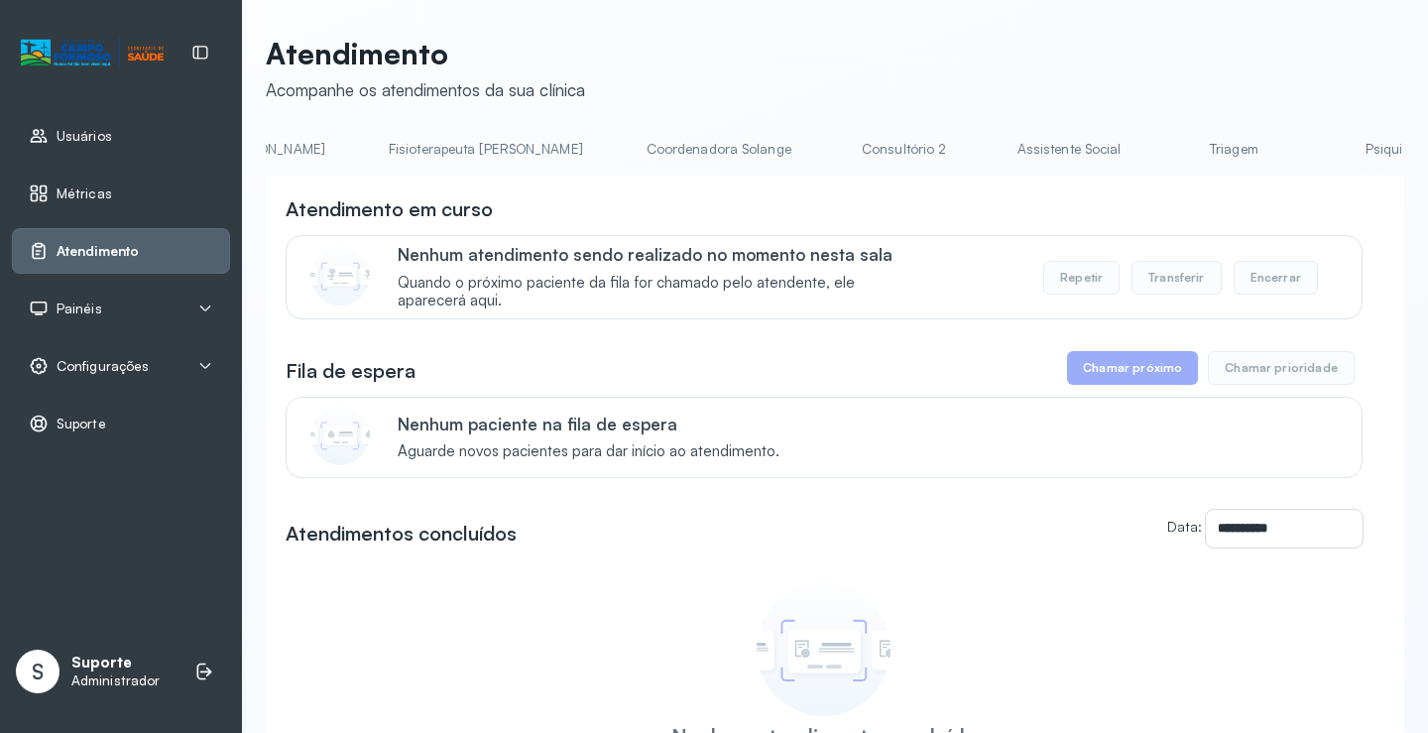
click at [1164, 159] on link "Triagem" at bounding box center [1233, 149] width 139 height 33
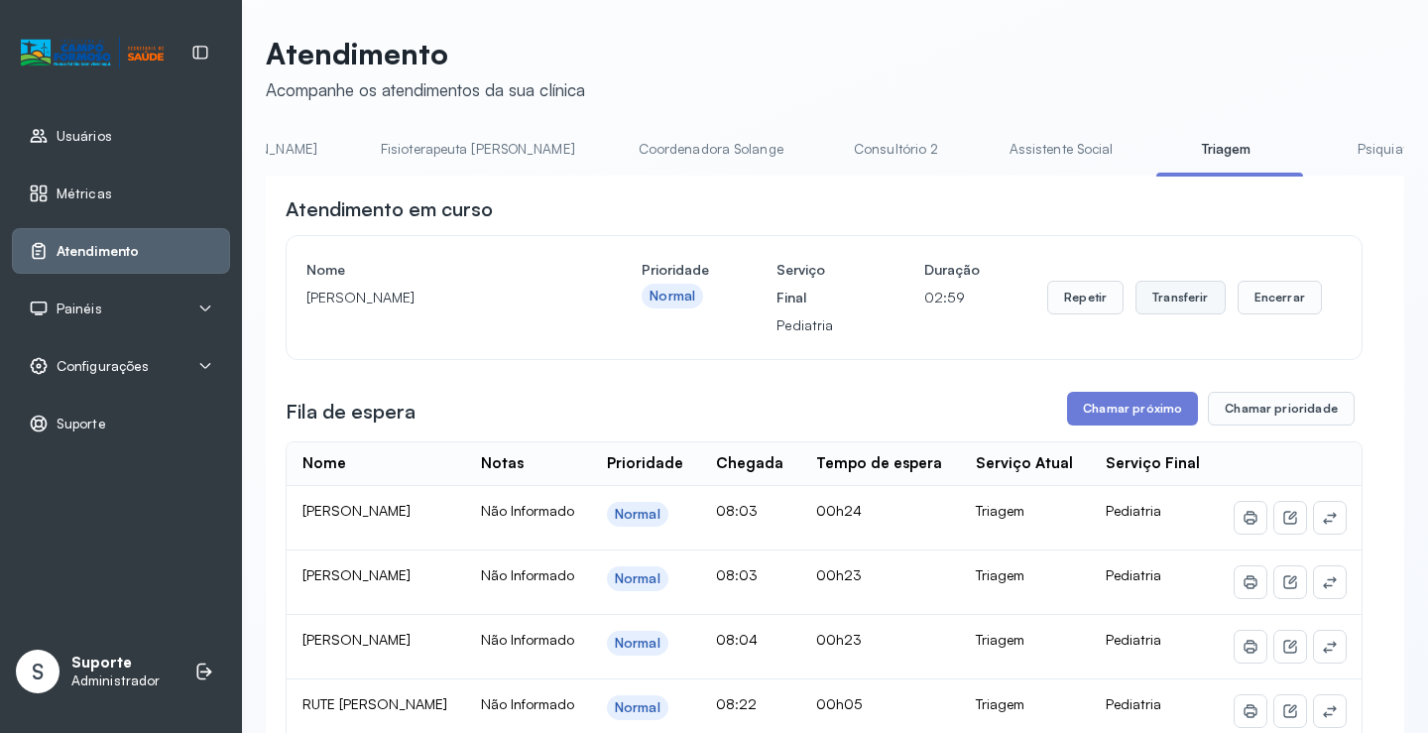
click at [1162, 300] on button "Transferir" at bounding box center [1180, 298] width 90 height 34
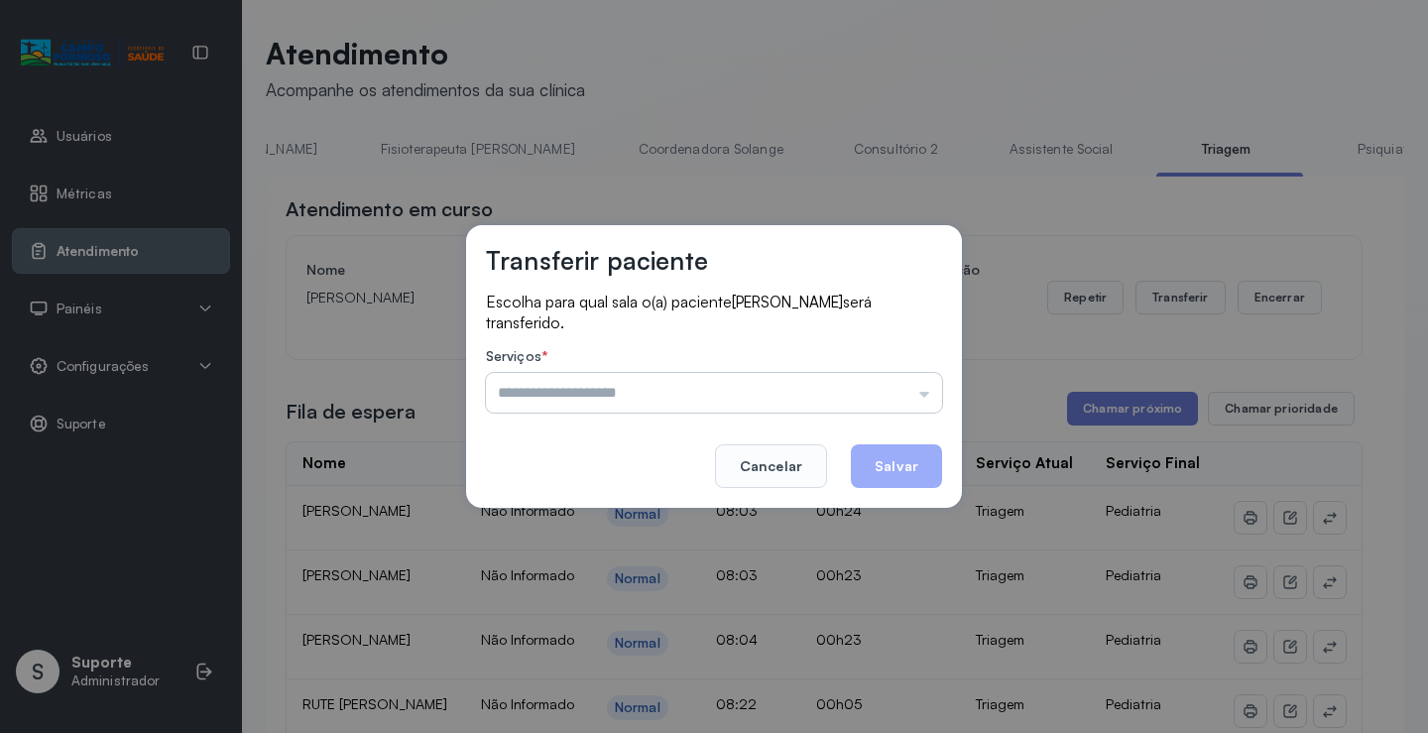
click at [930, 392] on input "text" at bounding box center [714, 393] width 456 height 40
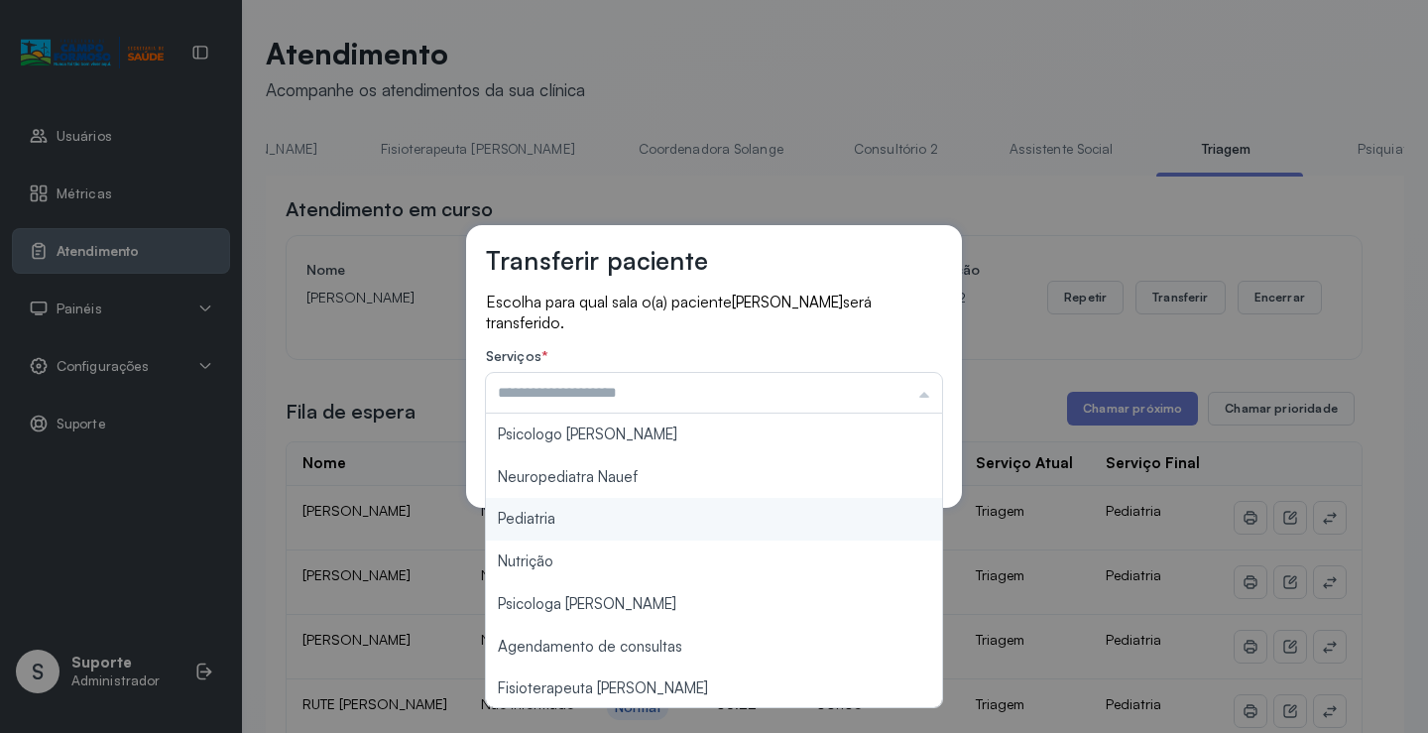
type input "*********"
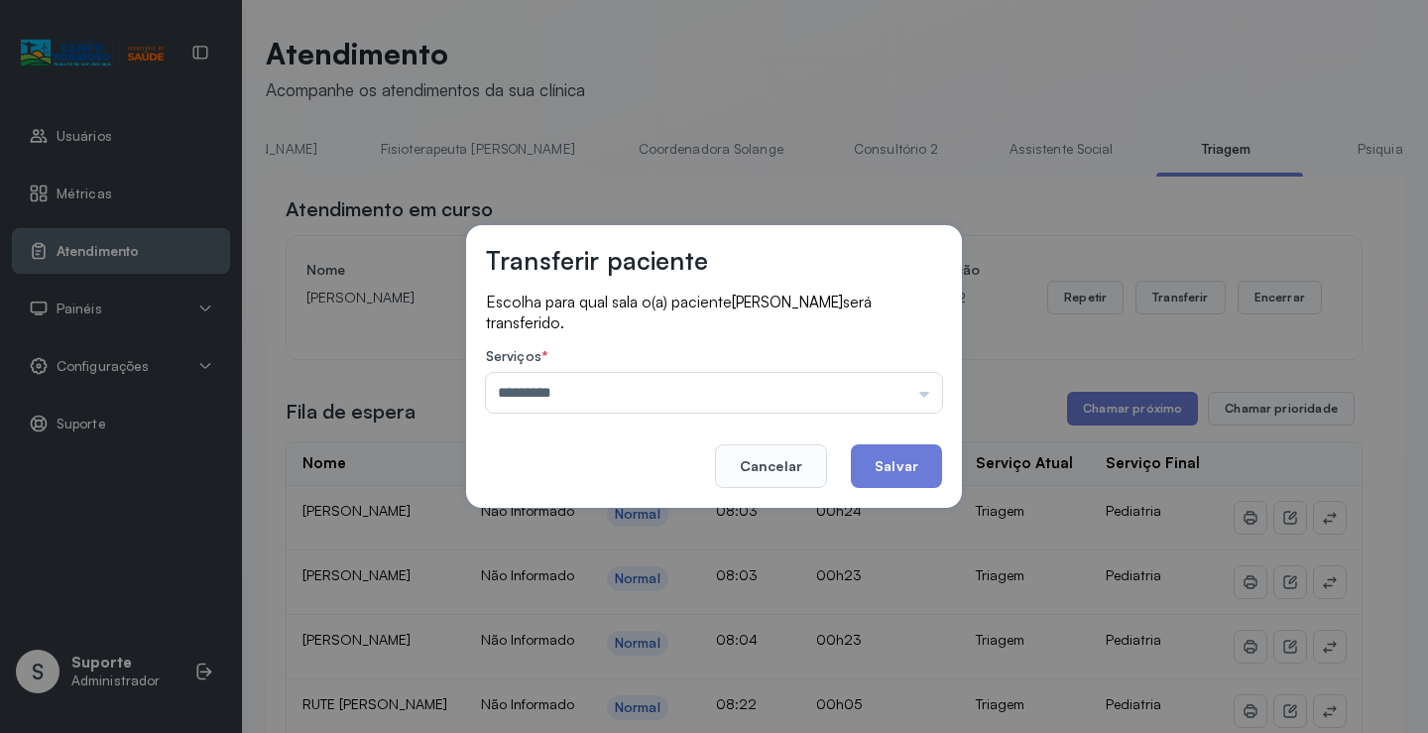
click at [649, 529] on div "Transferir paciente Escolha para qual sala o(a) paciente [PERSON_NAME] será tra…" at bounding box center [714, 366] width 1428 height 733
click at [884, 457] on button "Salvar" at bounding box center [896, 466] width 91 height 44
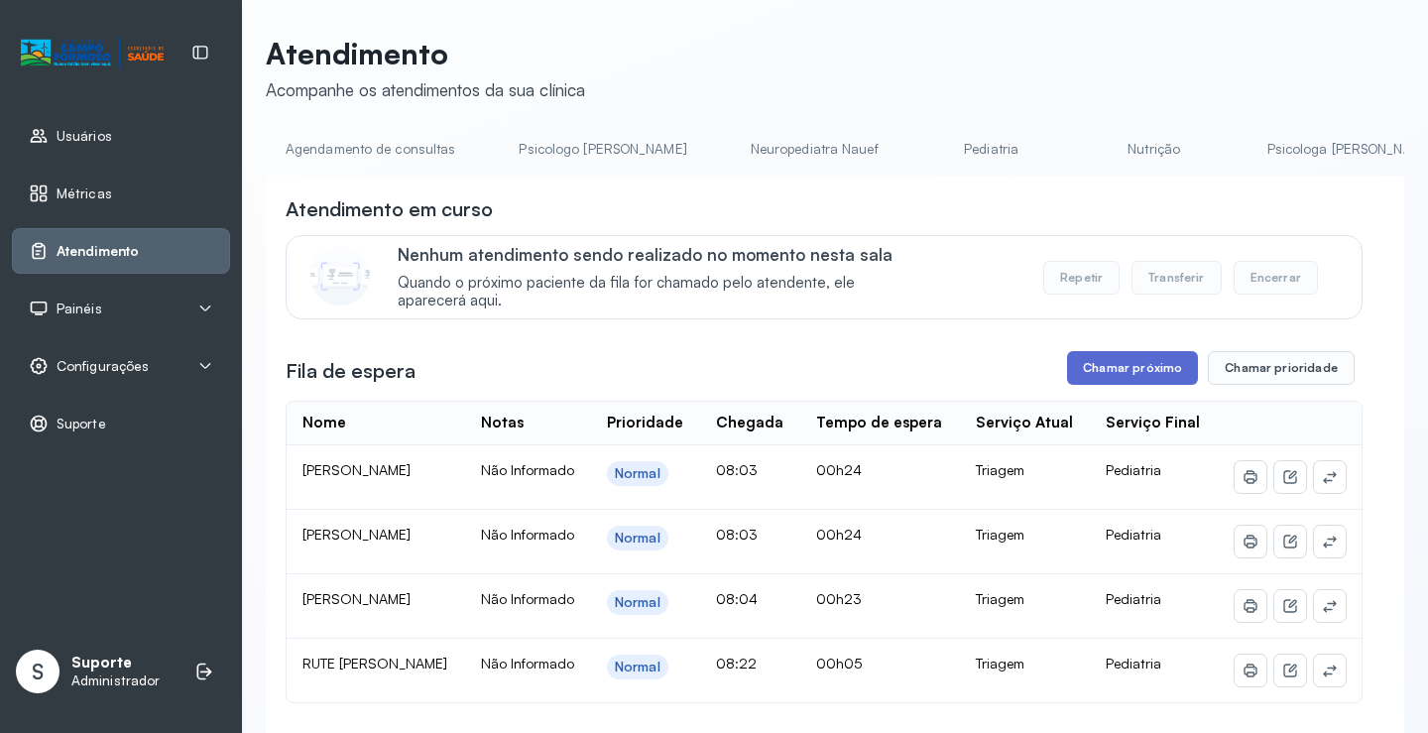
click at [1143, 374] on button "Chamar próximo" at bounding box center [1132, 368] width 131 height 34
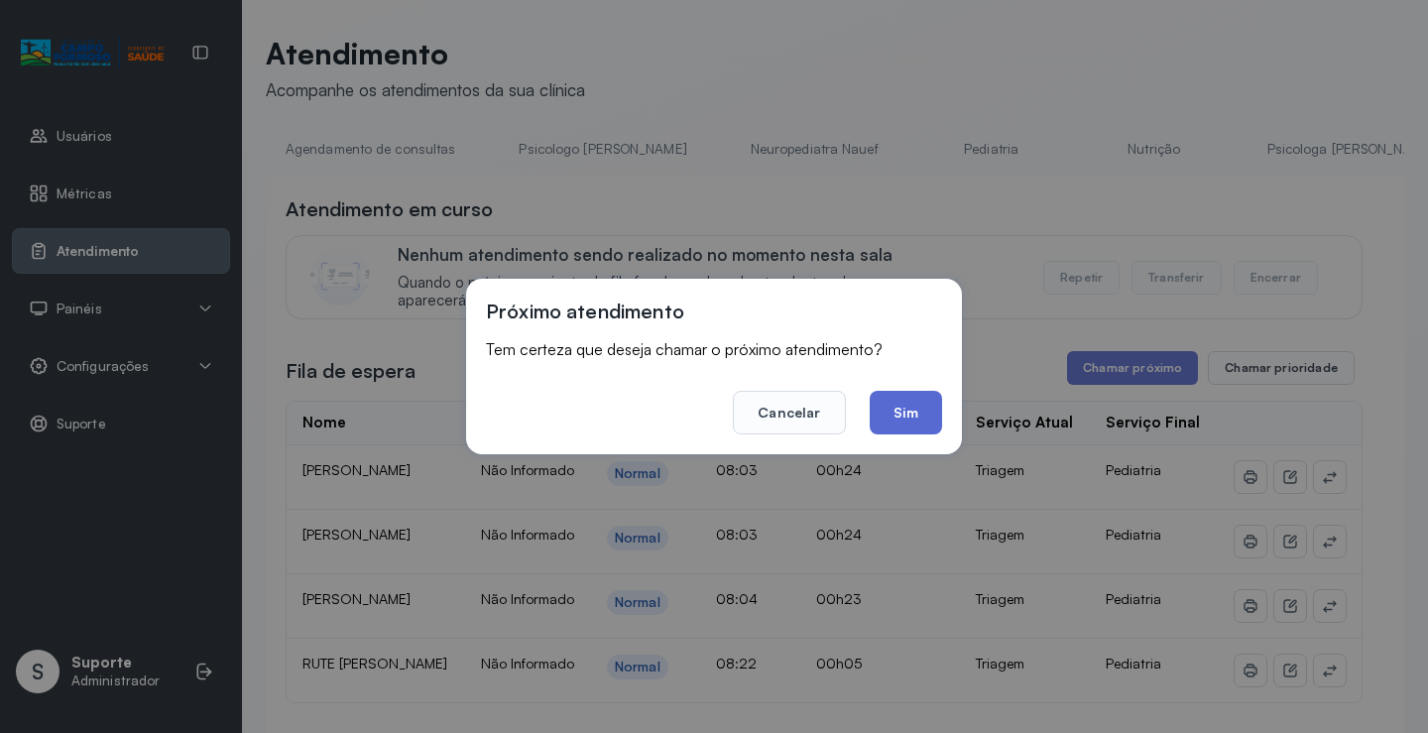
click at [904, 412] on button "Sim" at bounding box center [905, 413] width 72 height 44
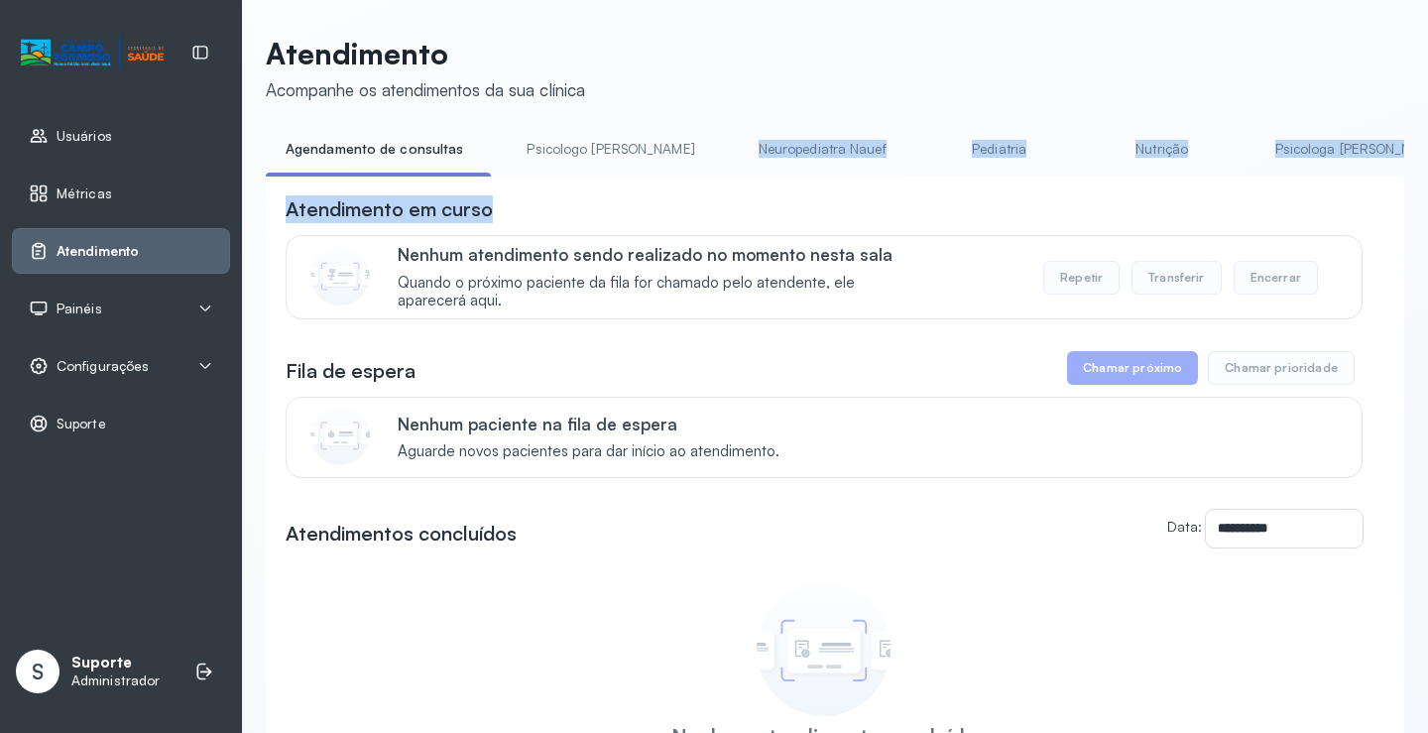
drag, startPoint x: 523, startPoint y: 181, endPoint x: 653, endPoint y: 177, distance: 129.9
click at [653, 177] on div "**********" at bounding box center [835, 521] width 1138 height 777
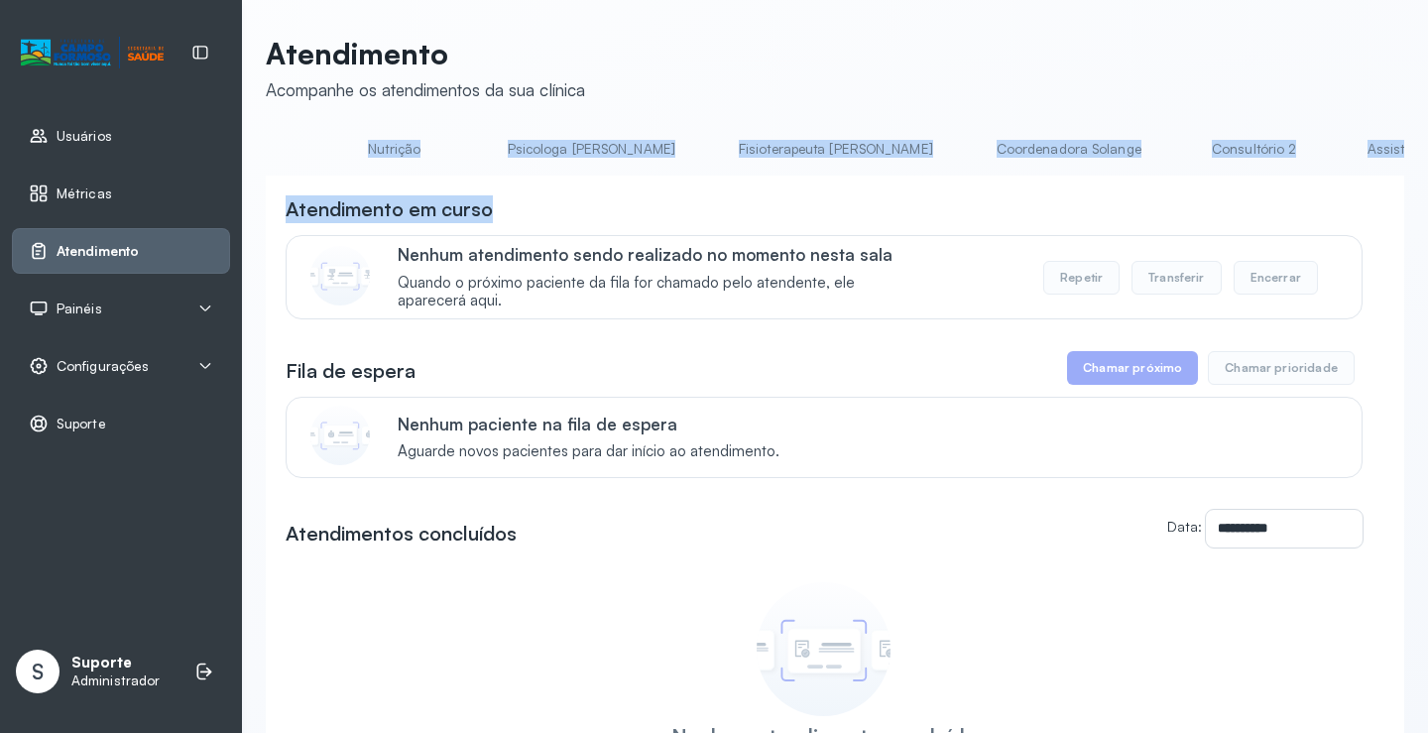
scroll to position [0, 891]
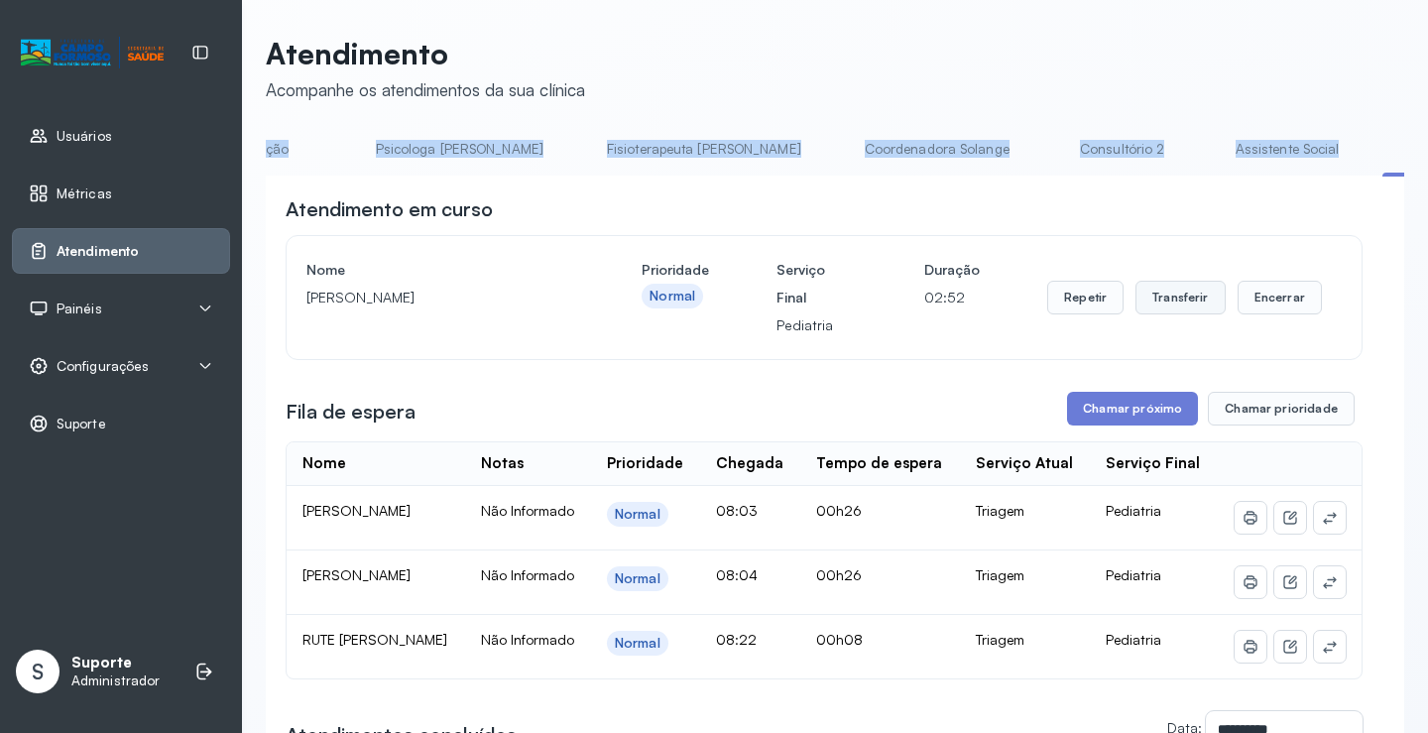
click at [1159, 294] on button "Transferir" at bounding box center [1180, 298] width 90 height 34
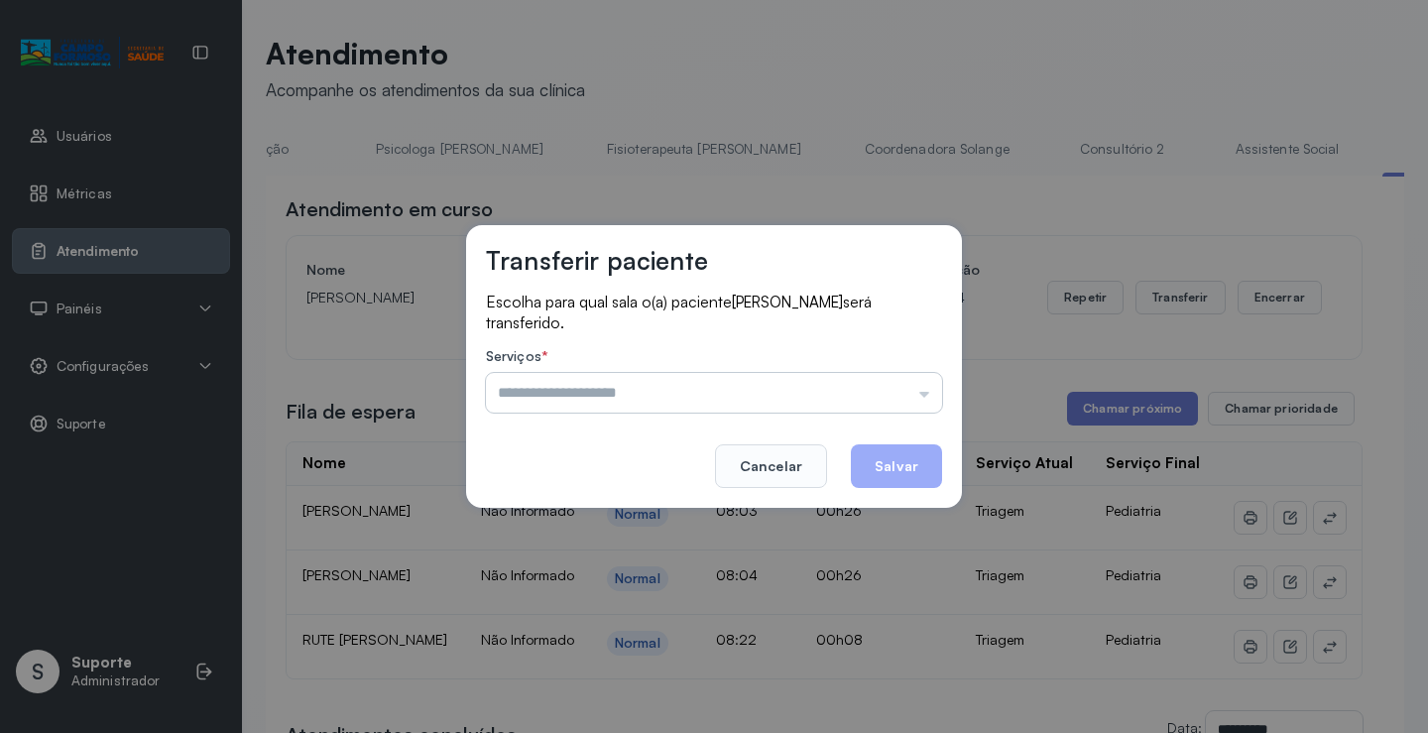
click at [927, 395] on input "text" at bounding box center [714, 393] width 456 height 40
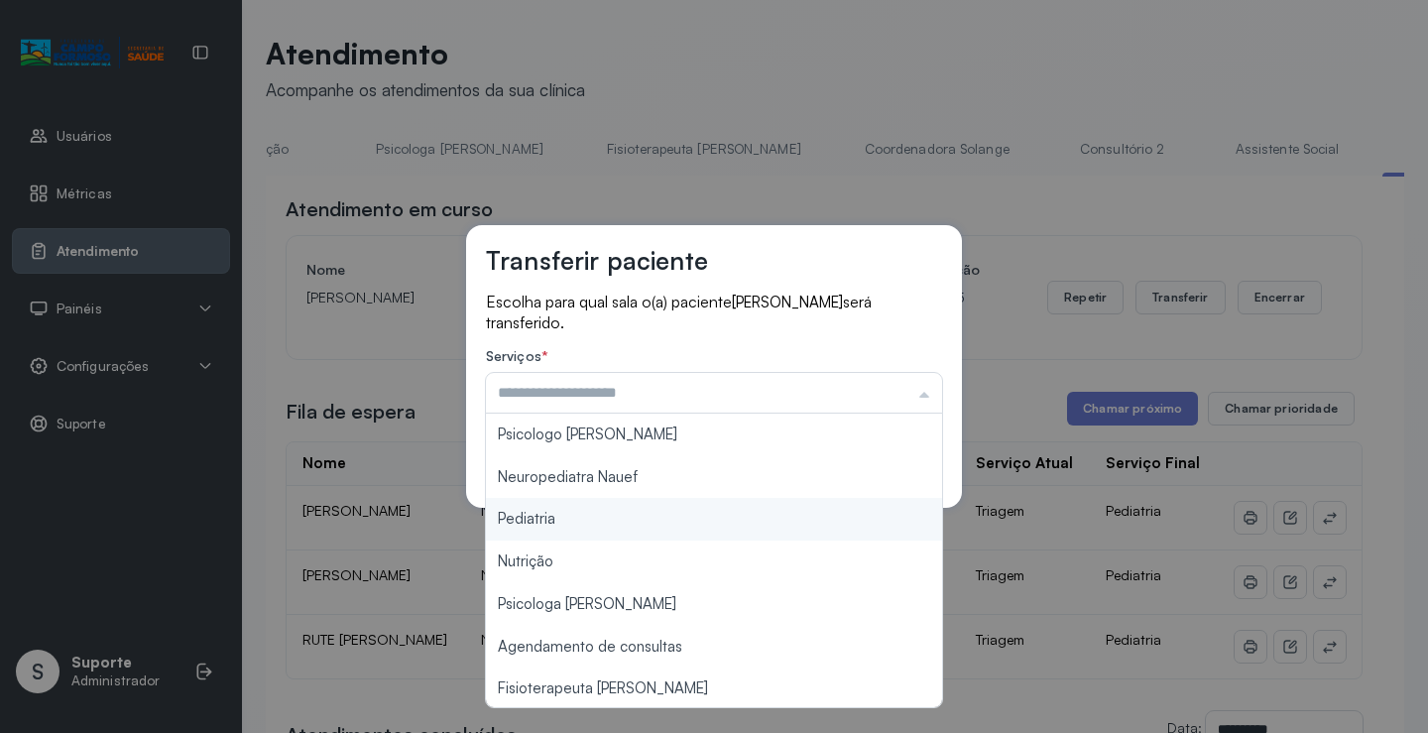
type input "*********"
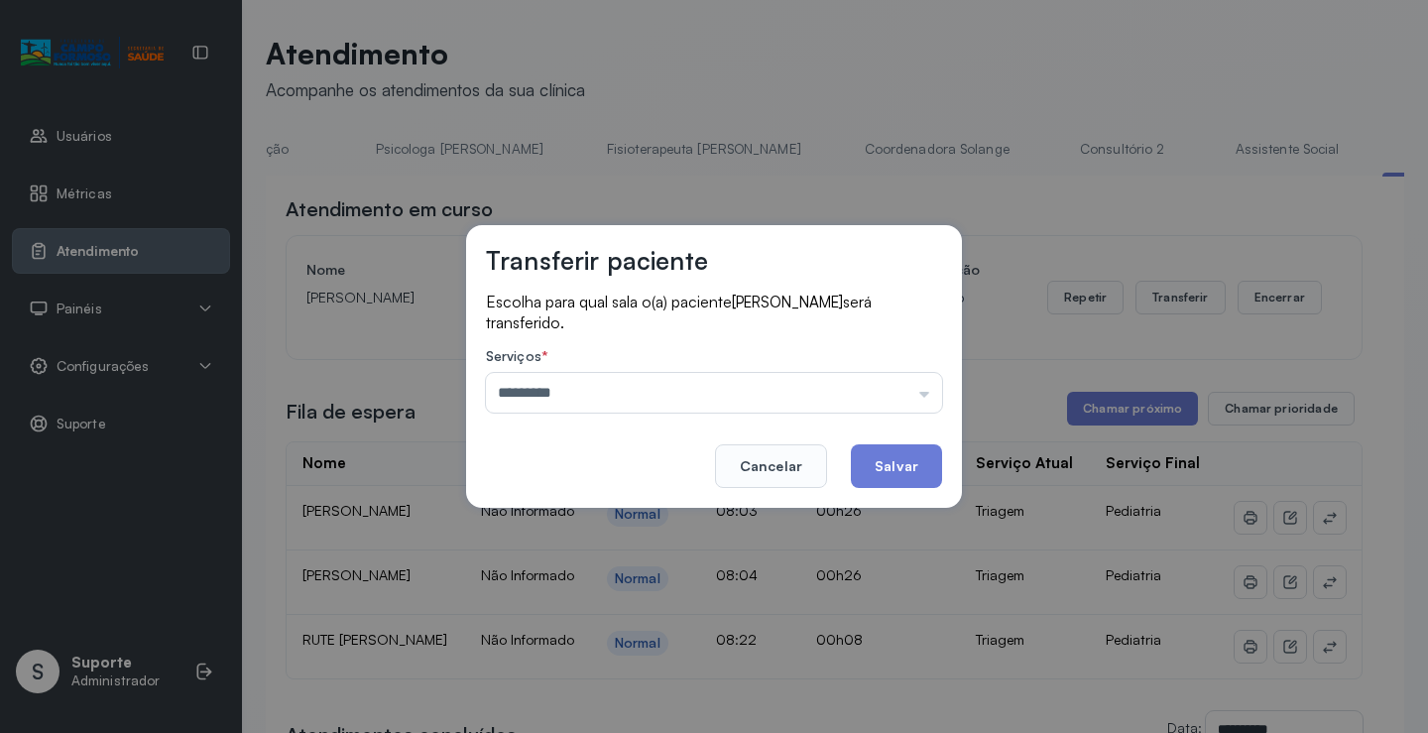
click at [663, 519] on div "Transferir paciente Escolha para qual sala o(a) paciente JOSE MIGUEL NASCIMENTO…" at bounding box center [714, 366] width 1428 height 733
click at [891, 461] on button "Salvar" at bounding box center [896, 466] width 91 height 44
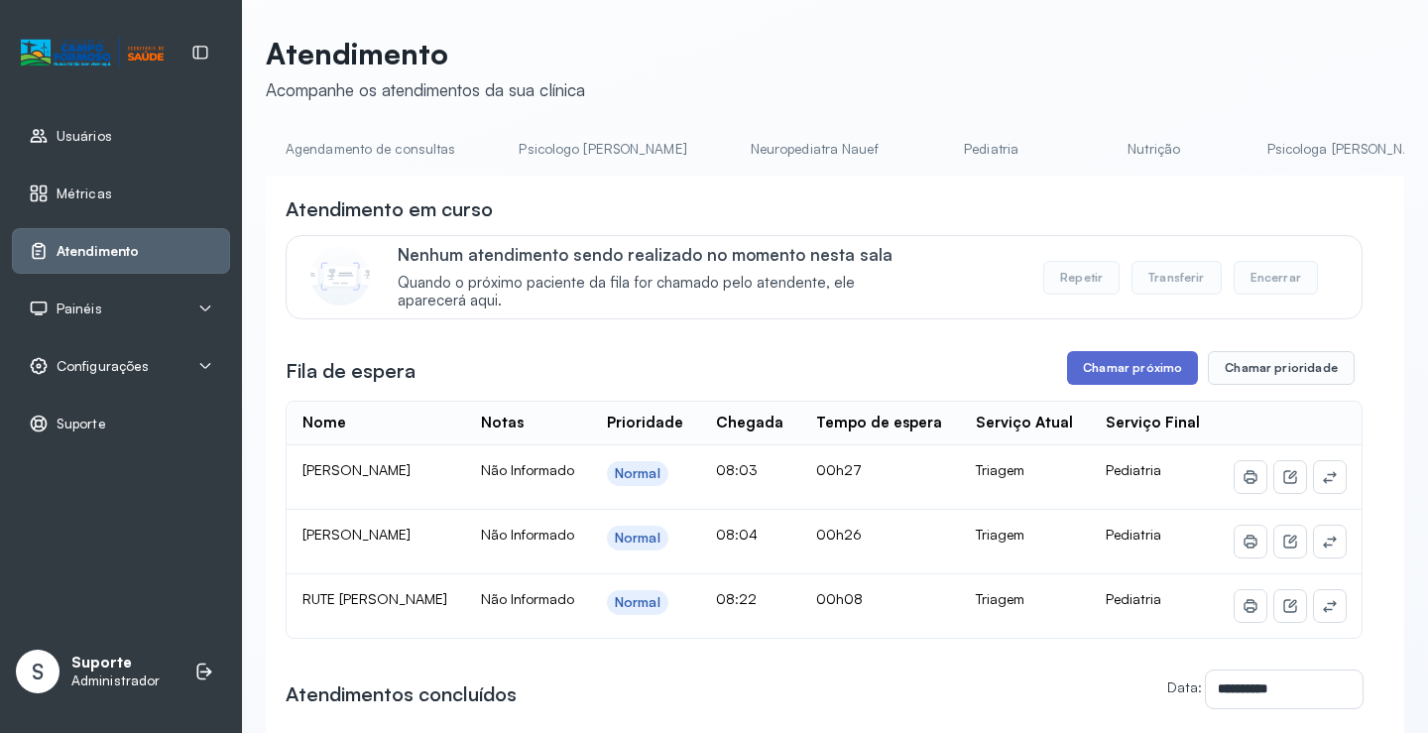
click at [1114, 371] on button "Chamar próximo" at bounding box center [1132, 368] width 131 height 34
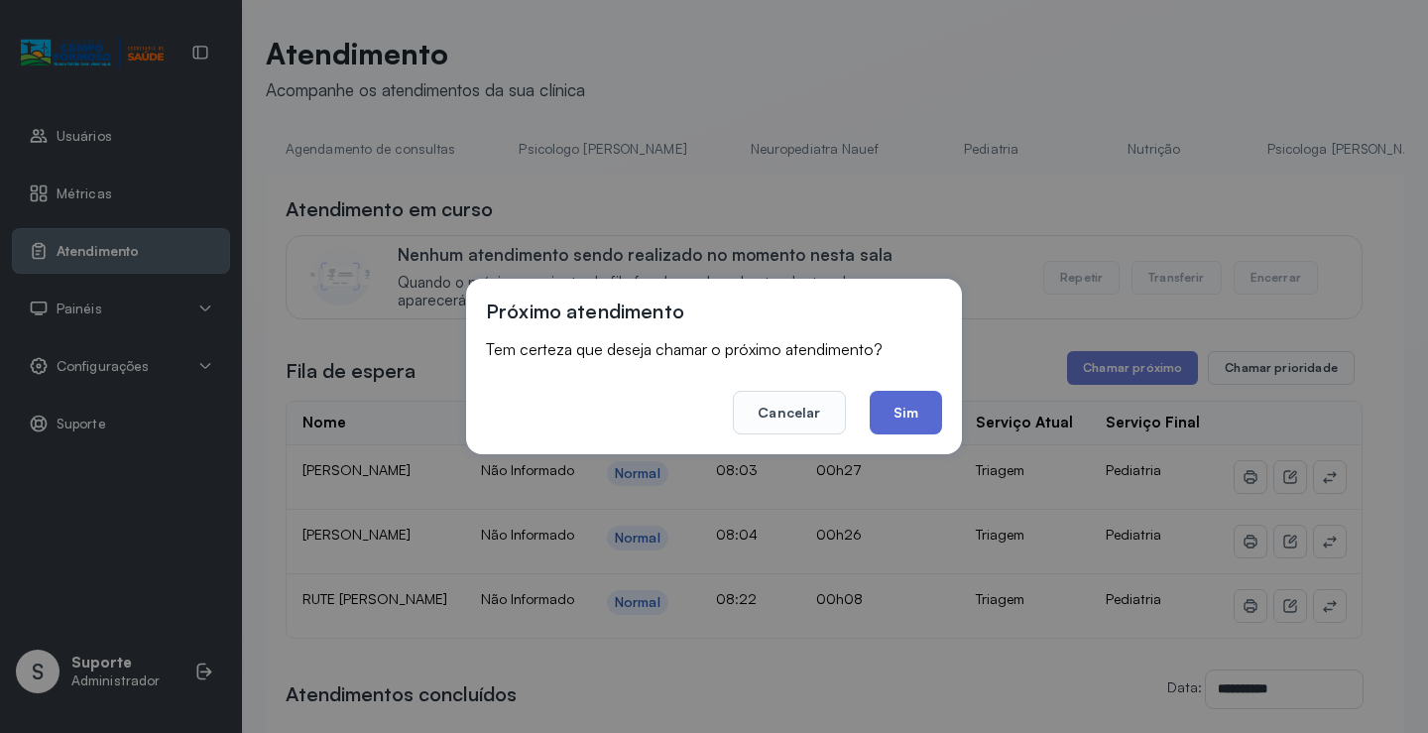
click at [915, 408] on button "Sim" at bounding box center [905, 413] width 72 height 44
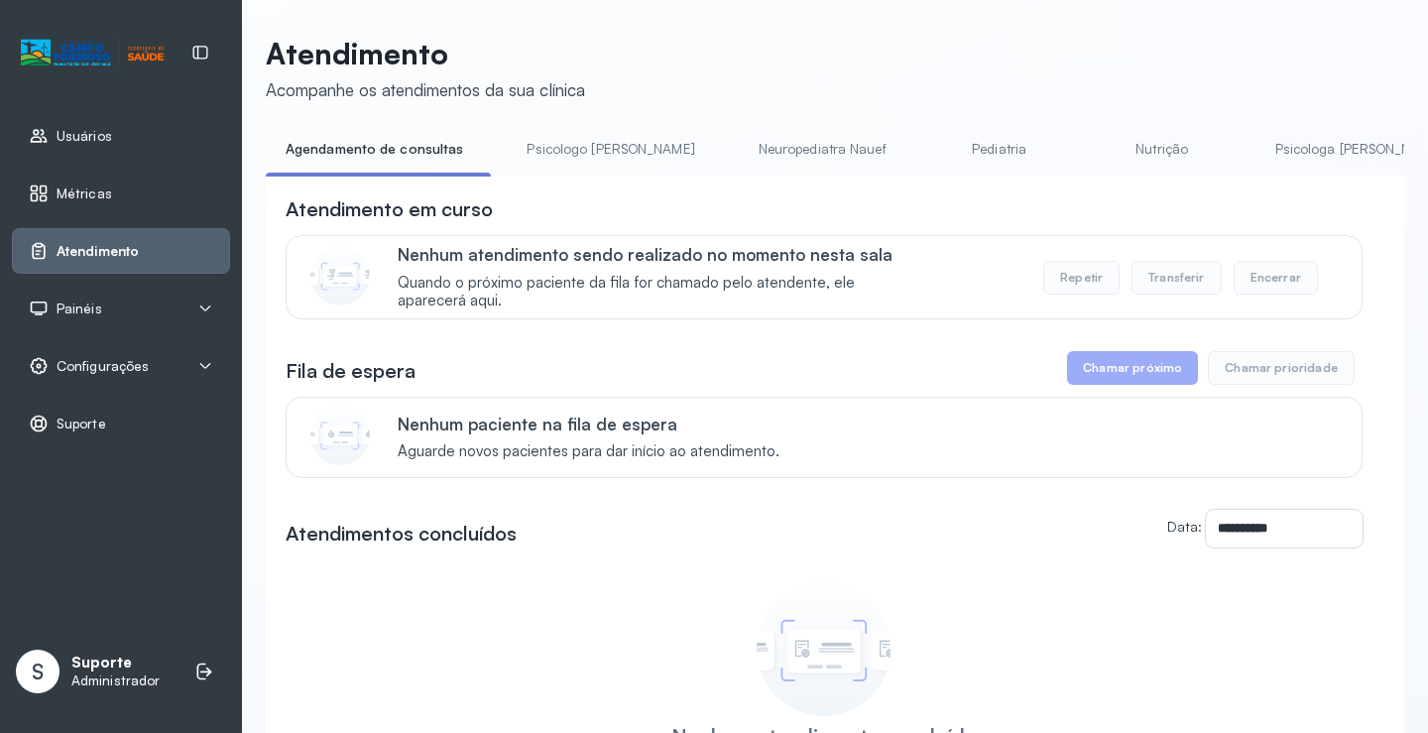
drag, startPoint x: 550, startPoint y: 181, endPoint x: 698, endPoint y: 184, distance: 147.7
click at [698, 184] on div "**********" at bounding box center [835, 542] width 1138 height 734
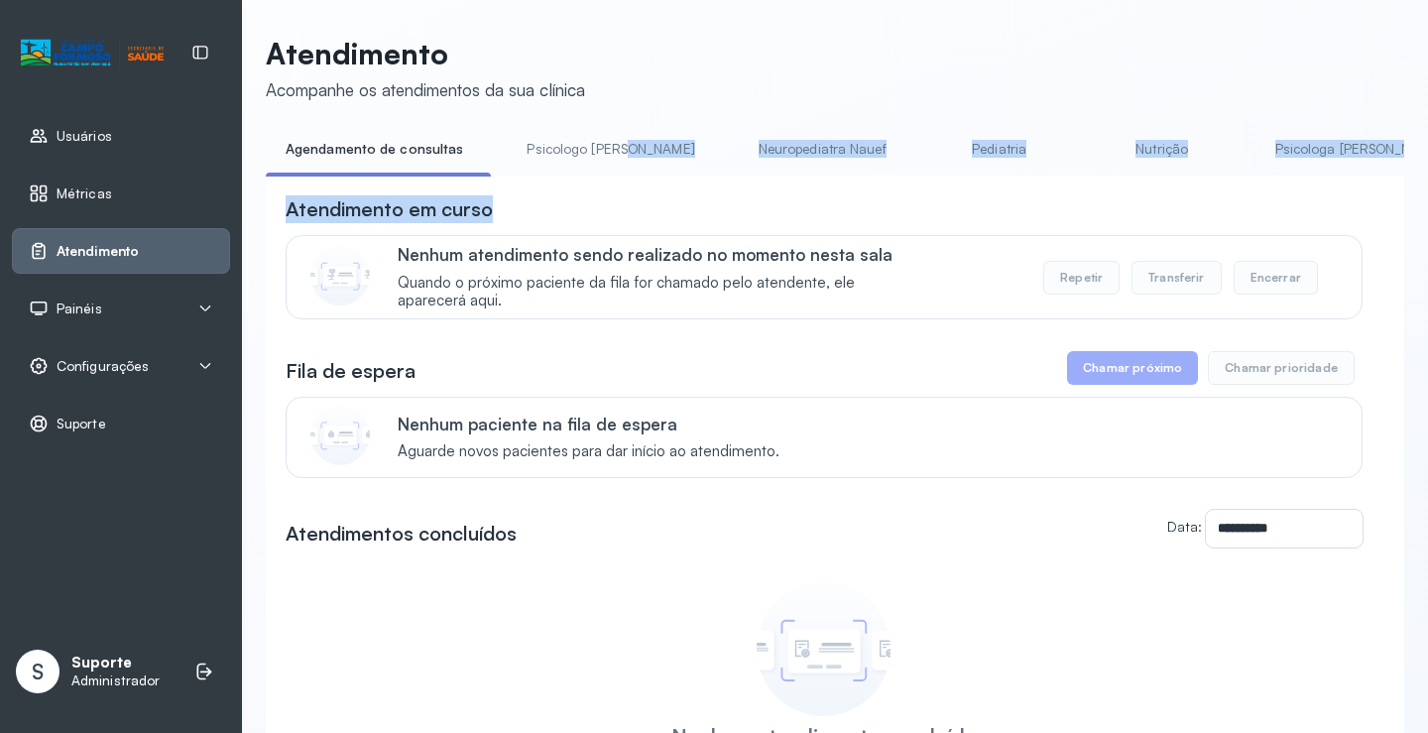
drag, startPoint x: 633, startPoint y: 182, endPoint x: 612, endPoint y: 179, distance: 21.0
click at [631, 179] on div "**********" at bounding box center [835, 521] width 1138 height 777
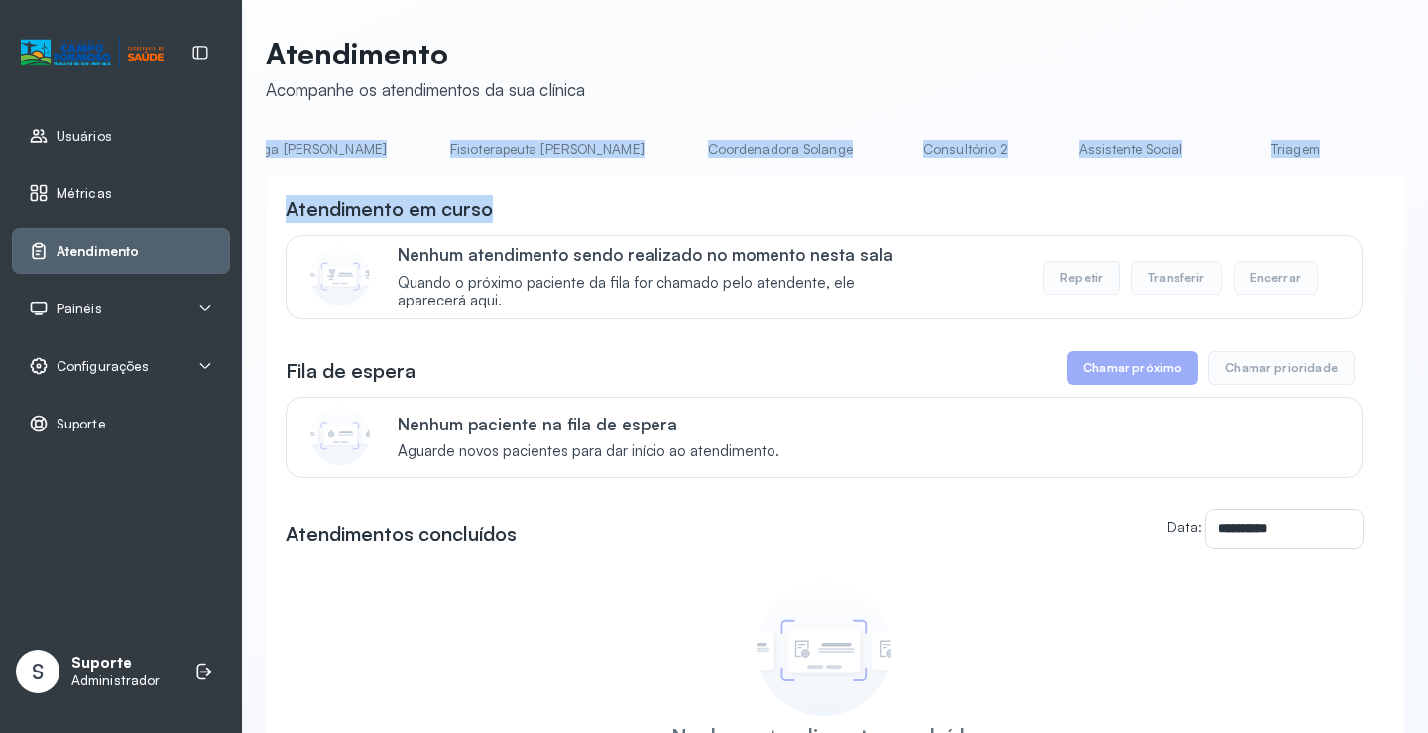
scroll to position [0, 1079]
click at [1203, 148] on link "Triagem" at bounding box center [1272, 149] width 139 height 33
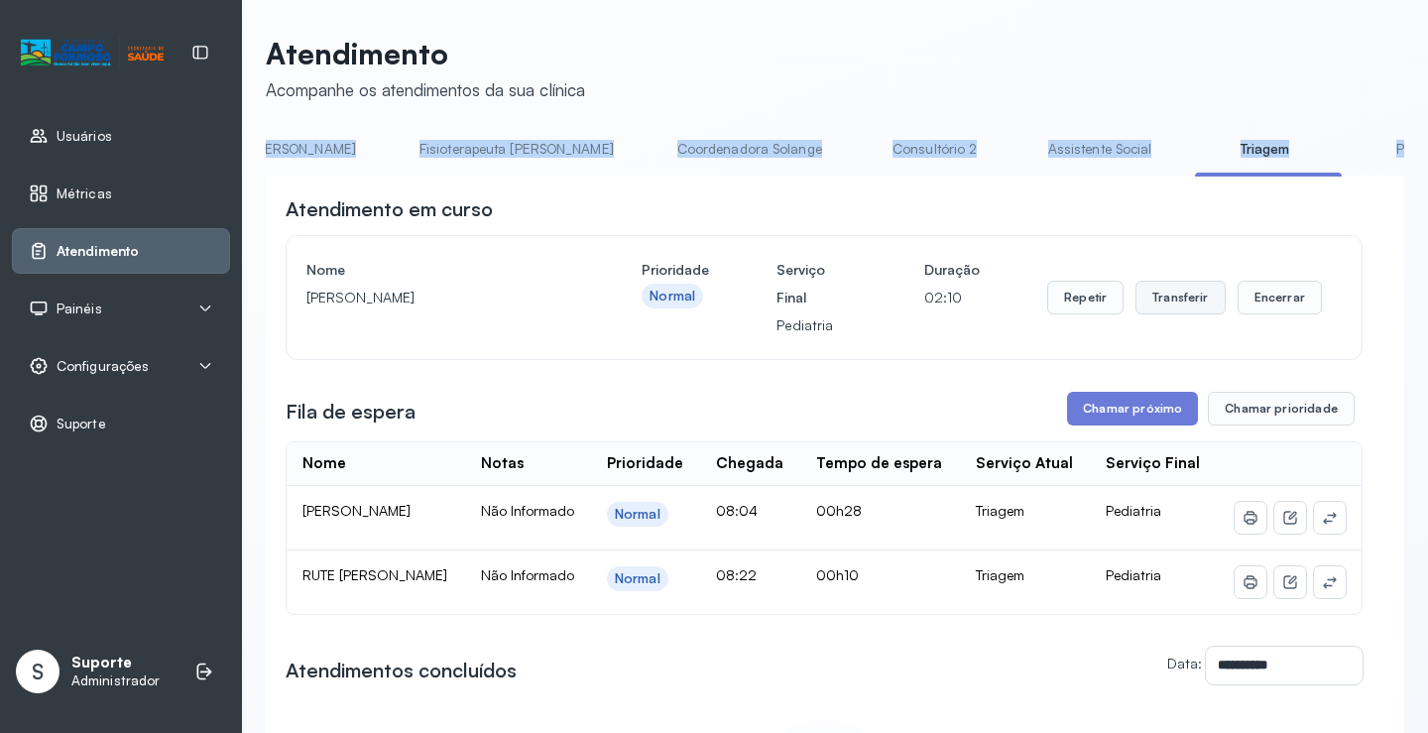
click at [1176, 305] on button "Transferir" at bounding box center [1180, 298] width 90 height 34
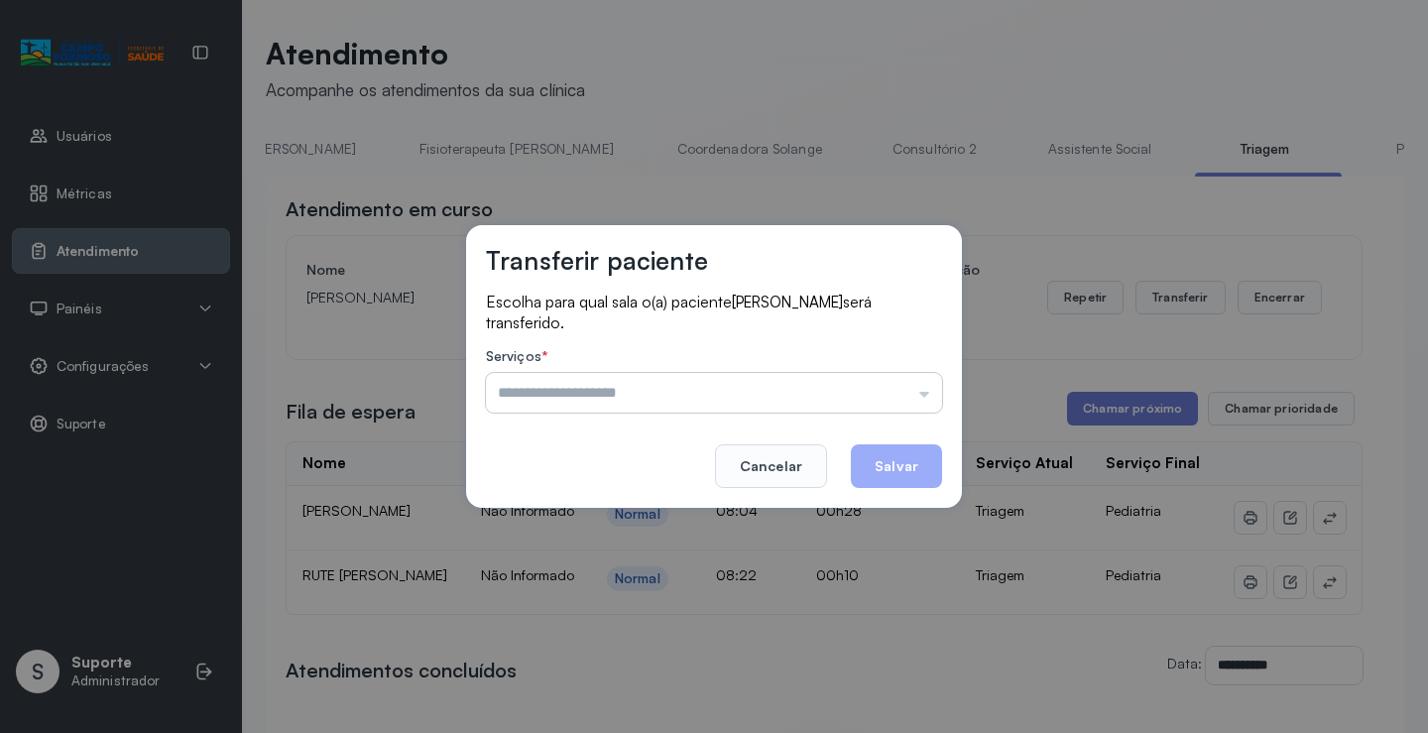
click at [926, 393] on input "text" at bounding box center [714, 393] width 456 height 40
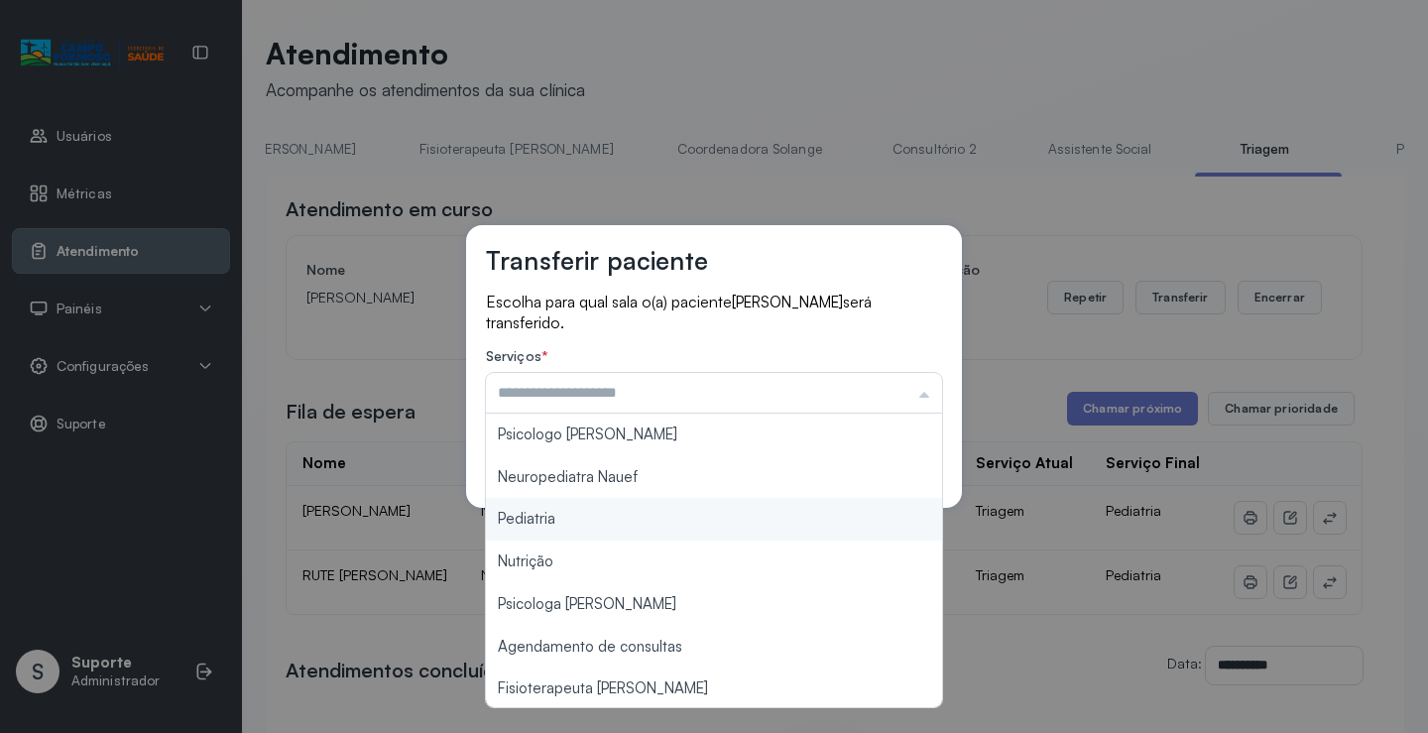
type input "*********"
click at [599, 514] on div "Transferir paciente Escolha para qual sala o(a) paciente NATHYLA YASMIM NASCIME…" at bounding box center [714, 366] width 1428 height 733
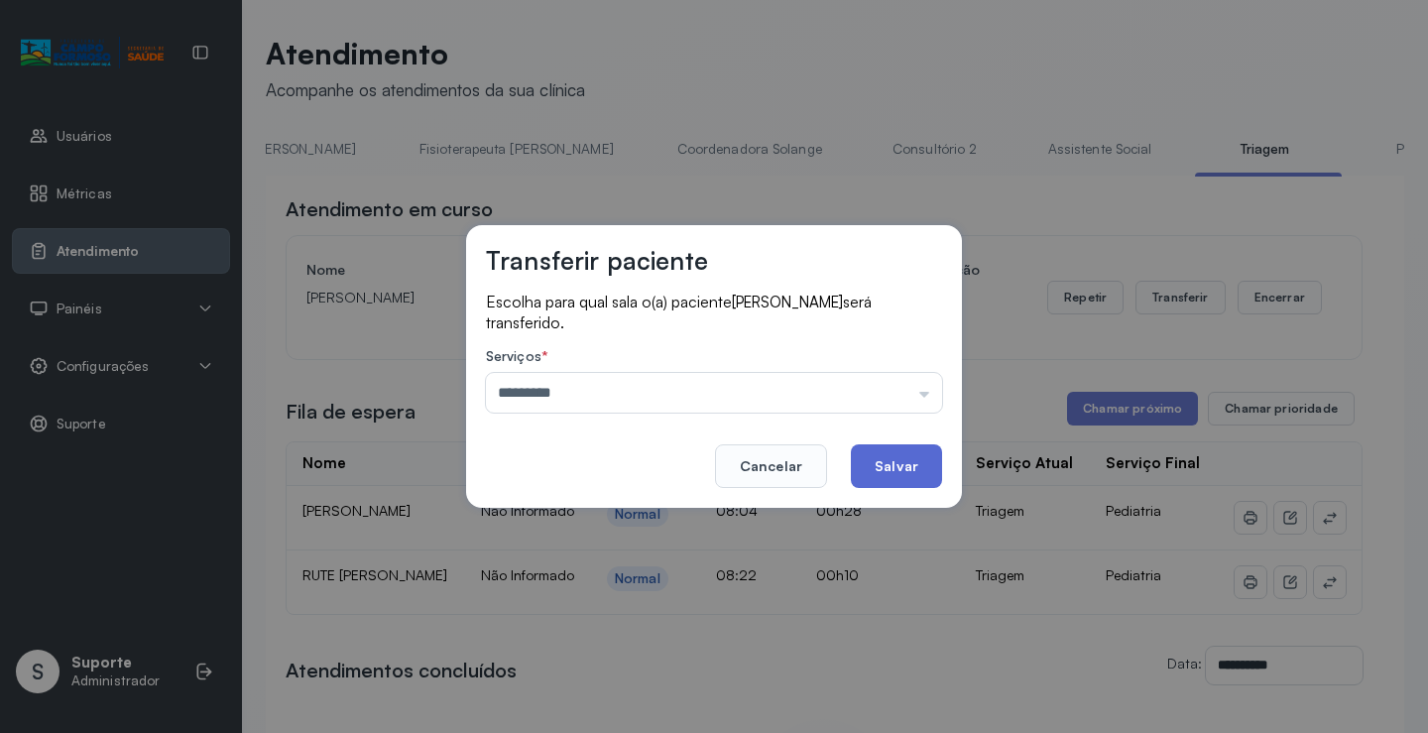
click at [897, 455] on button "Salvar" at bounding box center [896, 466] width 91 height 44
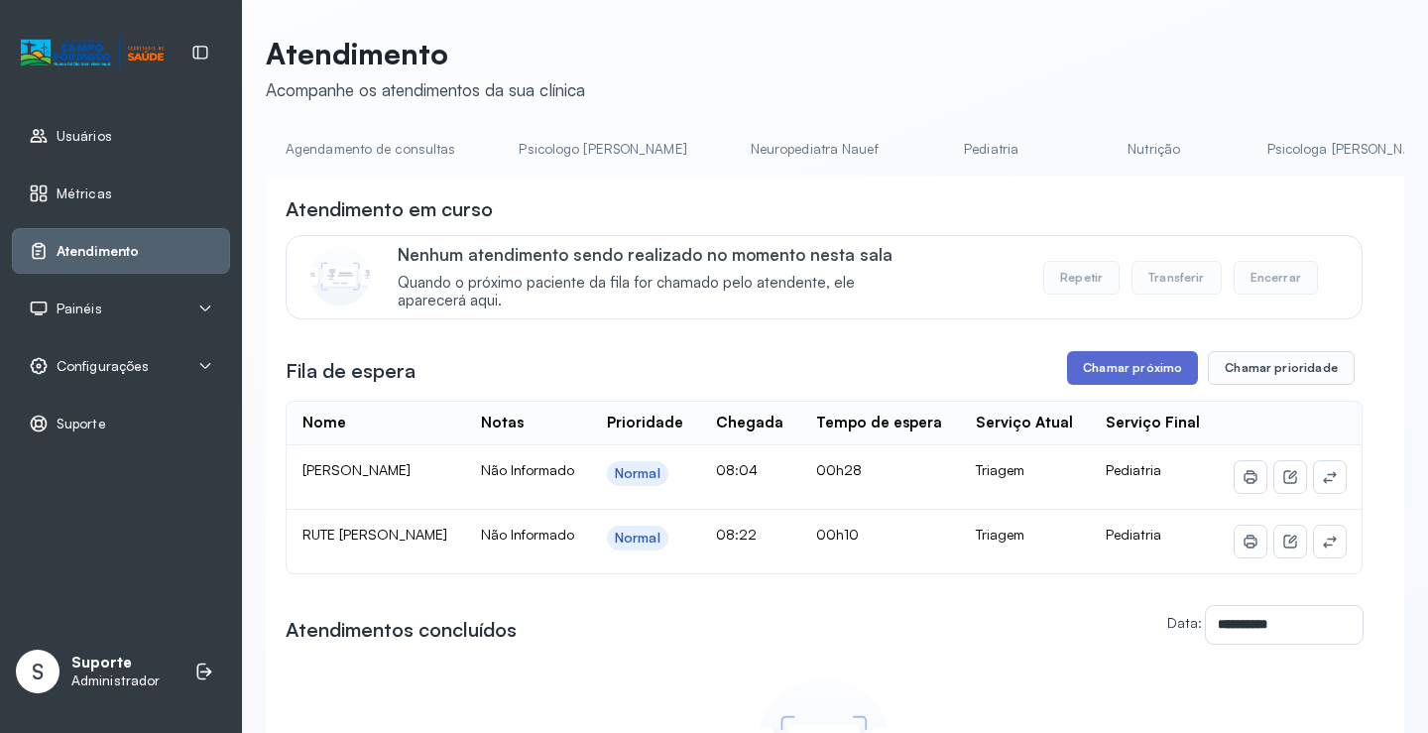
click at [1136, 371] on button "Chamar próximo" at bounding box center [1132, 368] width 131 height 34
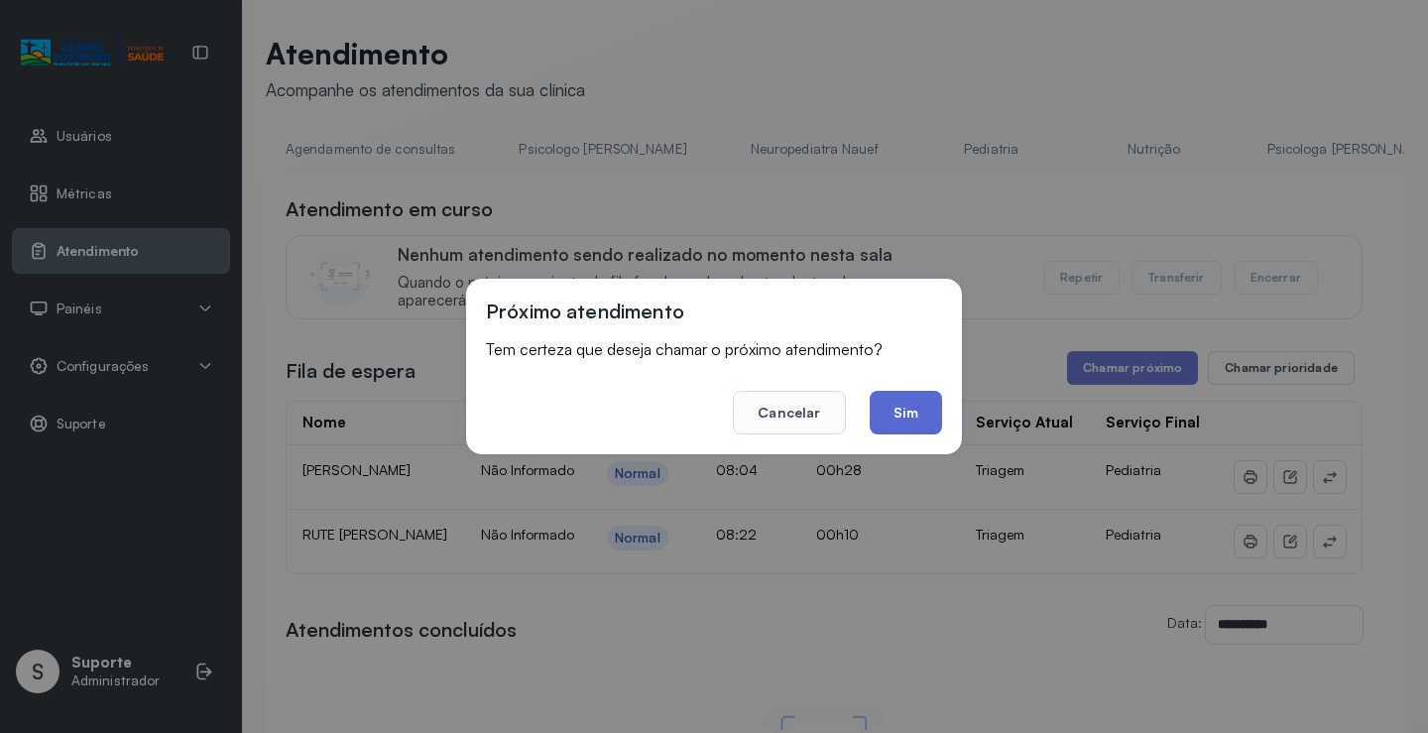
click at [923, 412] on button "Sim" at bounding box center [905, 413] width 72 height 44
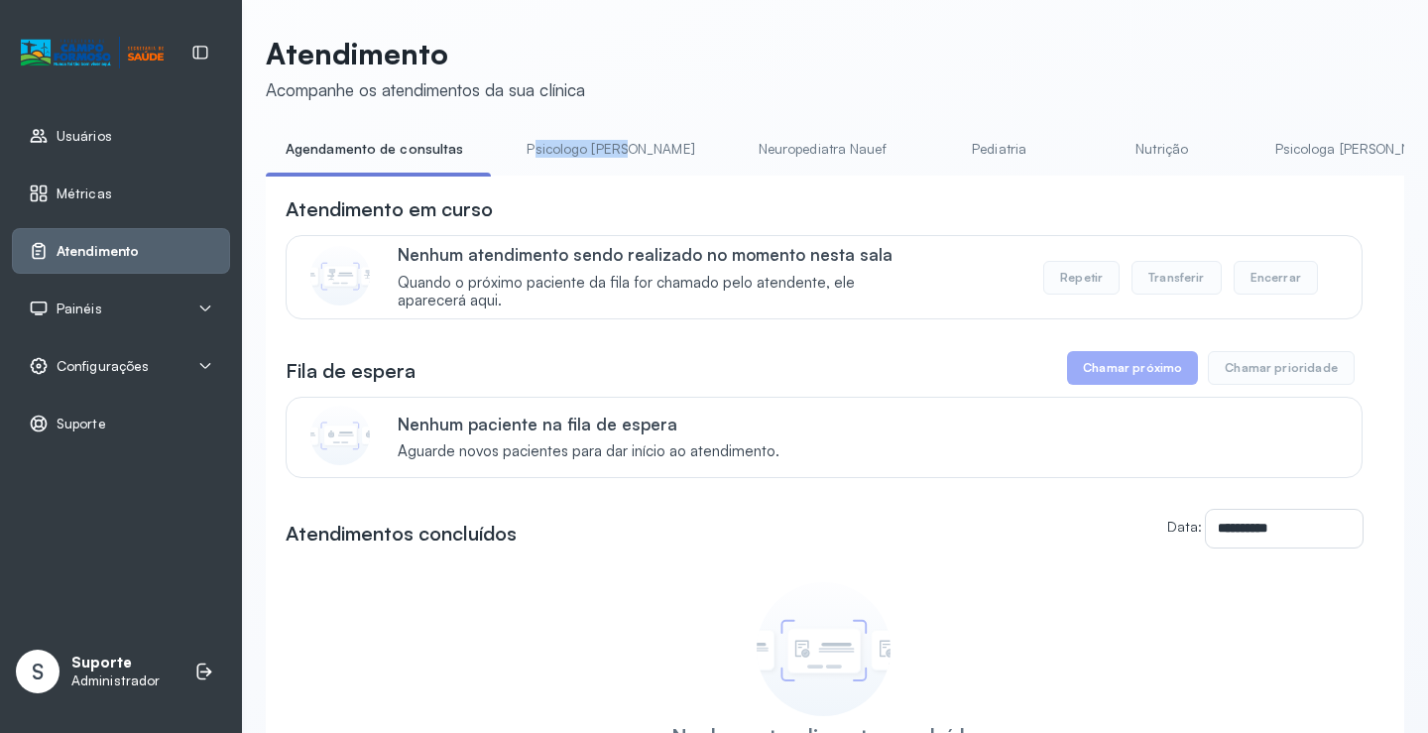
drag, startPoint x: 529, startPoint y: 175, endPoint x: 610, endPoint y: 183, distance: 80.7
click at [625, 169] on li "Psicologo [PERSON_NAME]" at bounding box center [614, 155] width 215 height 45
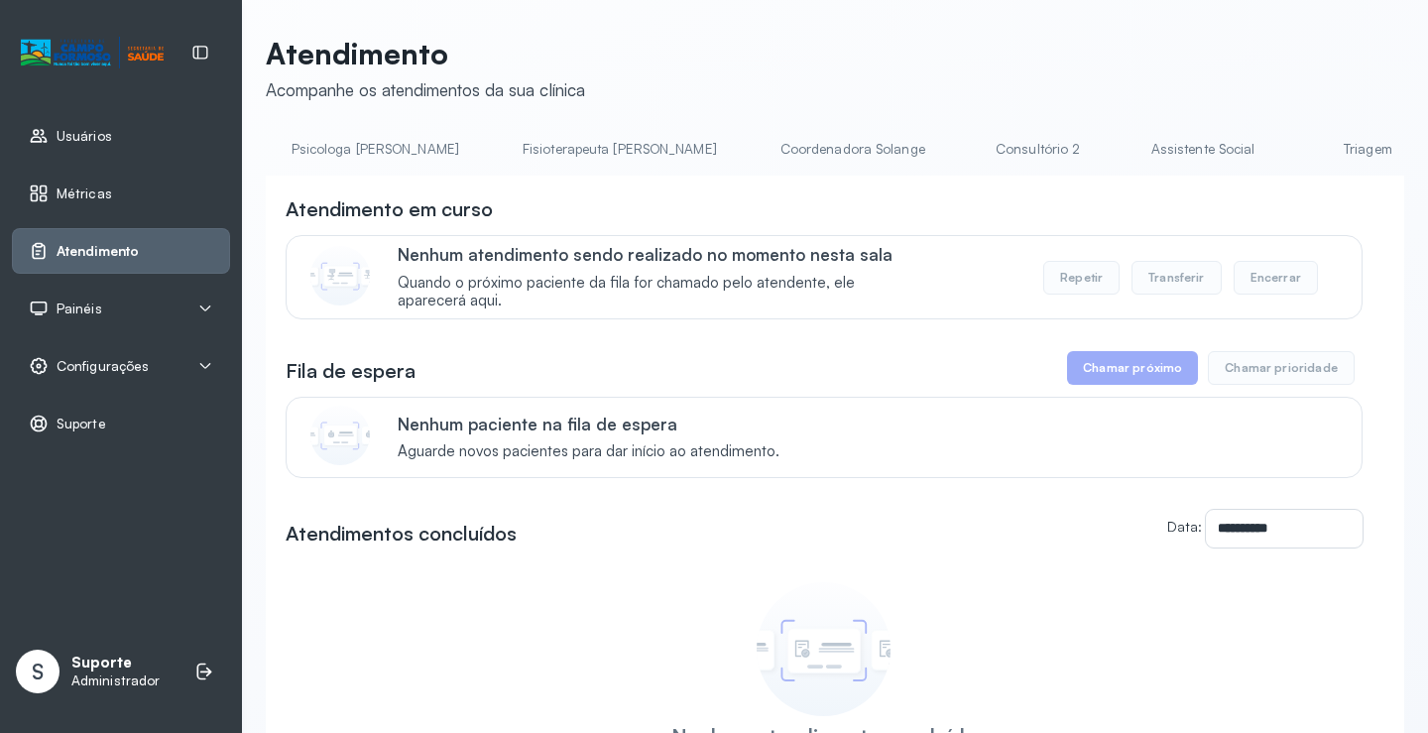
scroll to position [0, 1093]
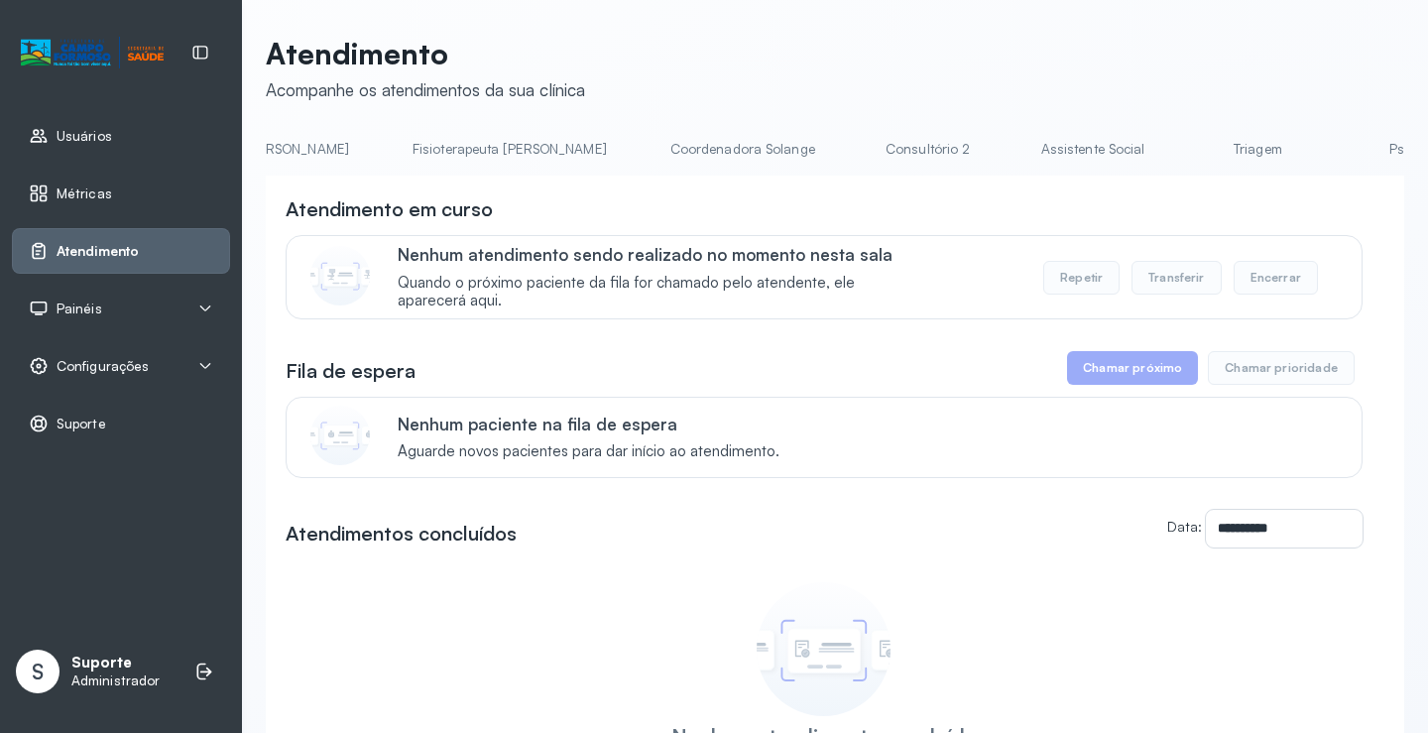
click at [1188, 157] on link "Triagem" at bounding box center [1257, 149] width 139 height 33
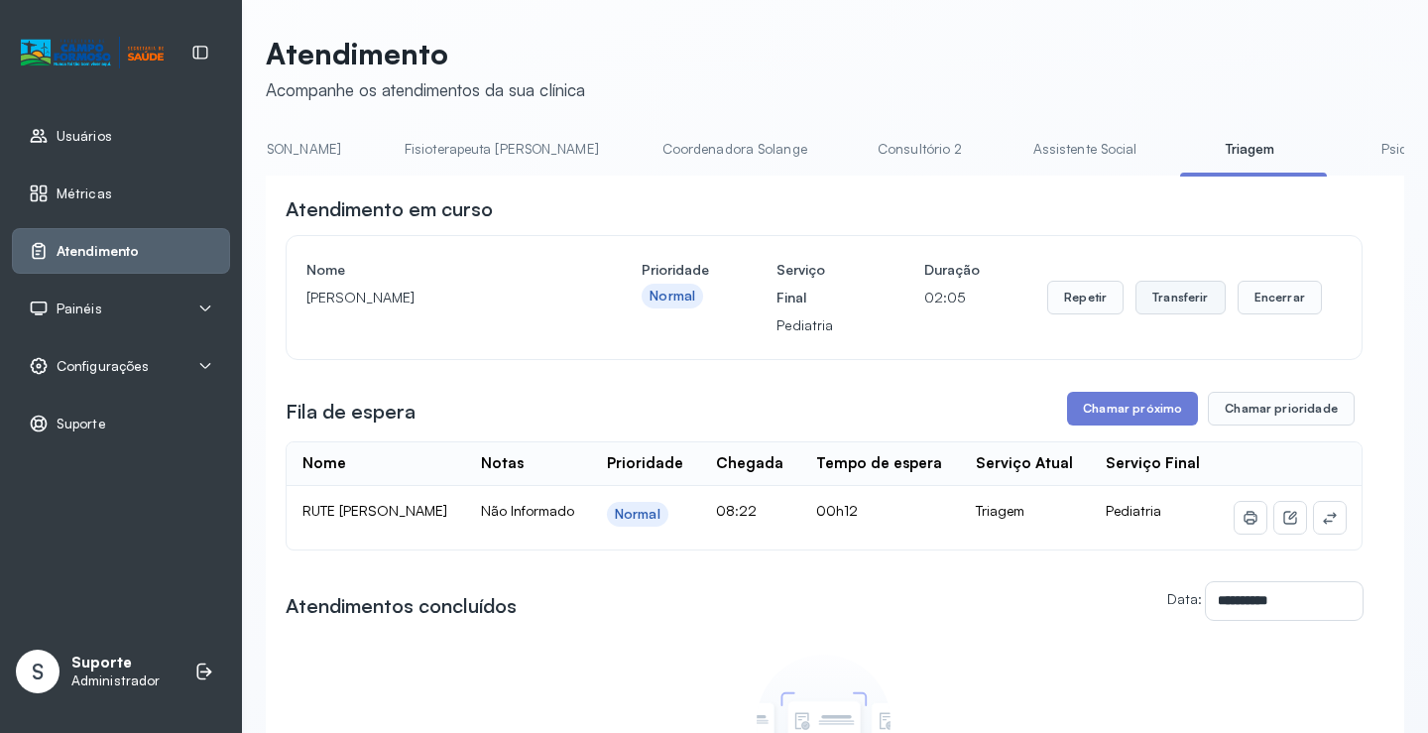
click at [1174, 307] on button "Transferir" at bounding box center [1180, 298] width 90 height 34
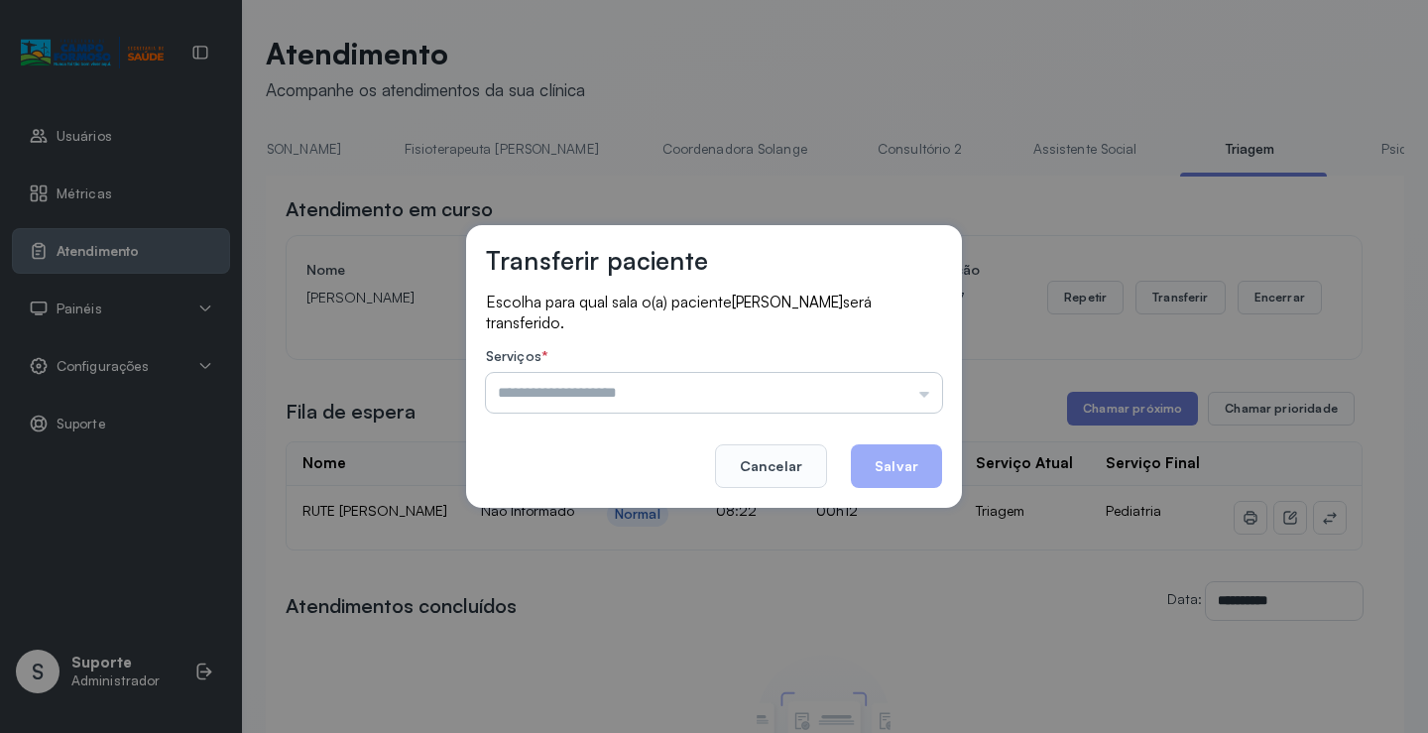
click at [929, 399] on input "text" at bounding box center [714, 393] width 456 height 40
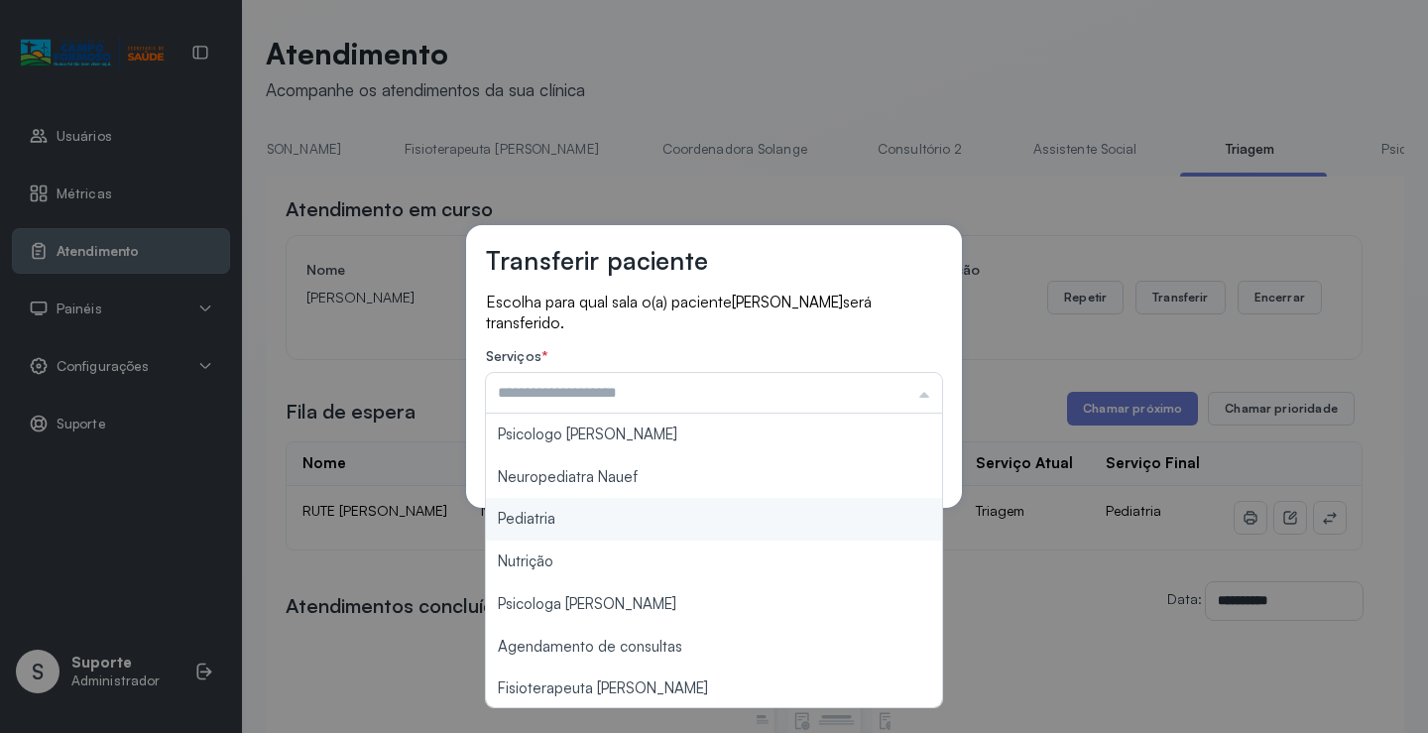
type input "*********"
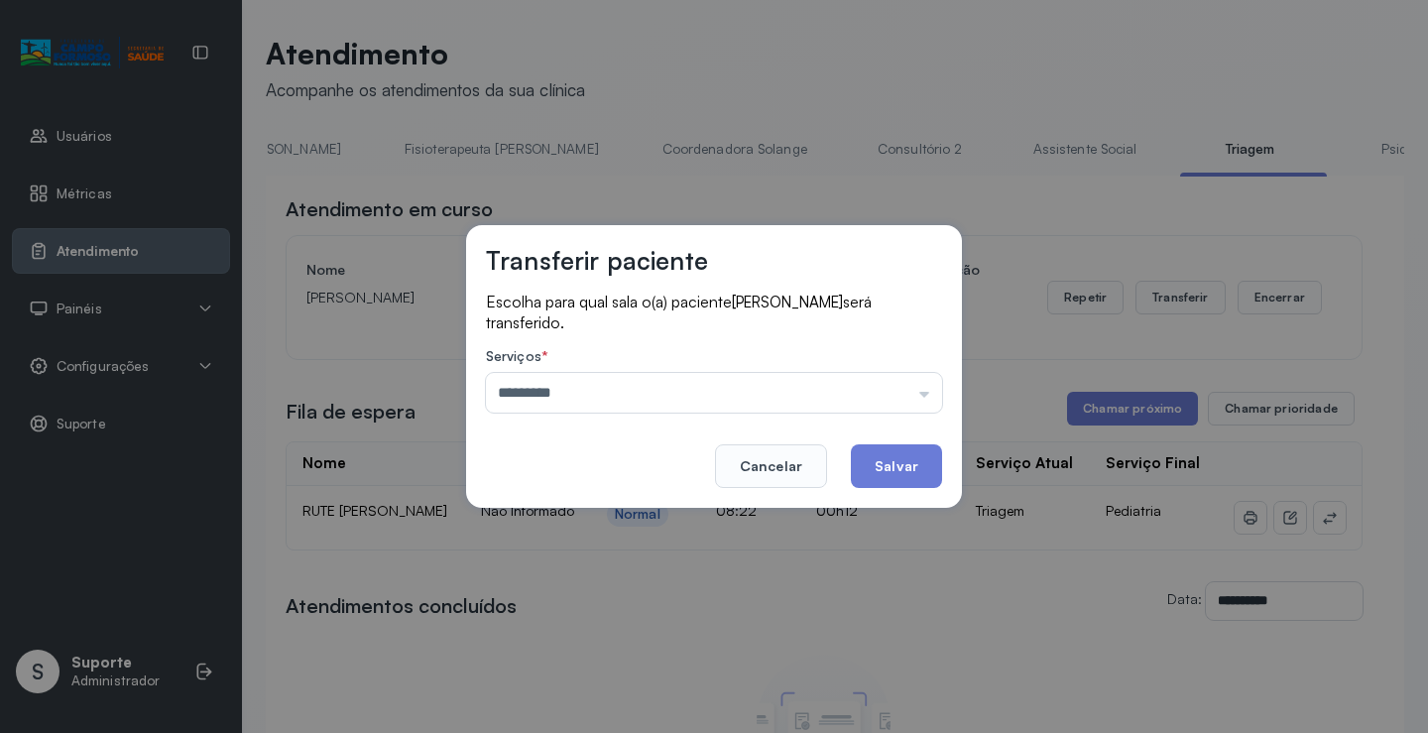
click at [601, 523] on div "Transferir paciente Escolha para qual sala o(a) paciente [PERSON_NAME] será tra…" at bounding box center [714, 366] width 1428 height 733
click at [904, 467] on button "Salvar" at bounding box center [896, 466] width 91 height 44
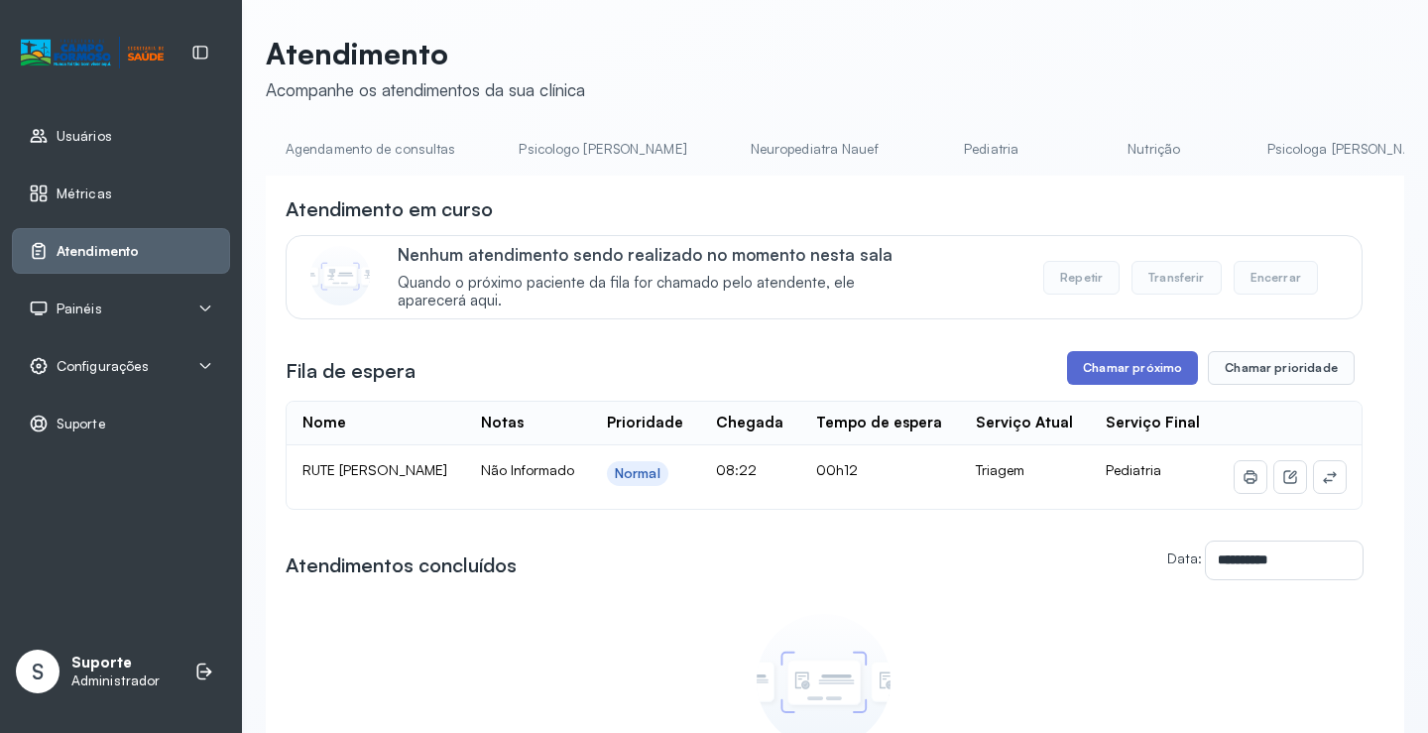
click at [1129, 376] on button "Chamar próximo" at bounding box center [1132, 368] width 131 height 34
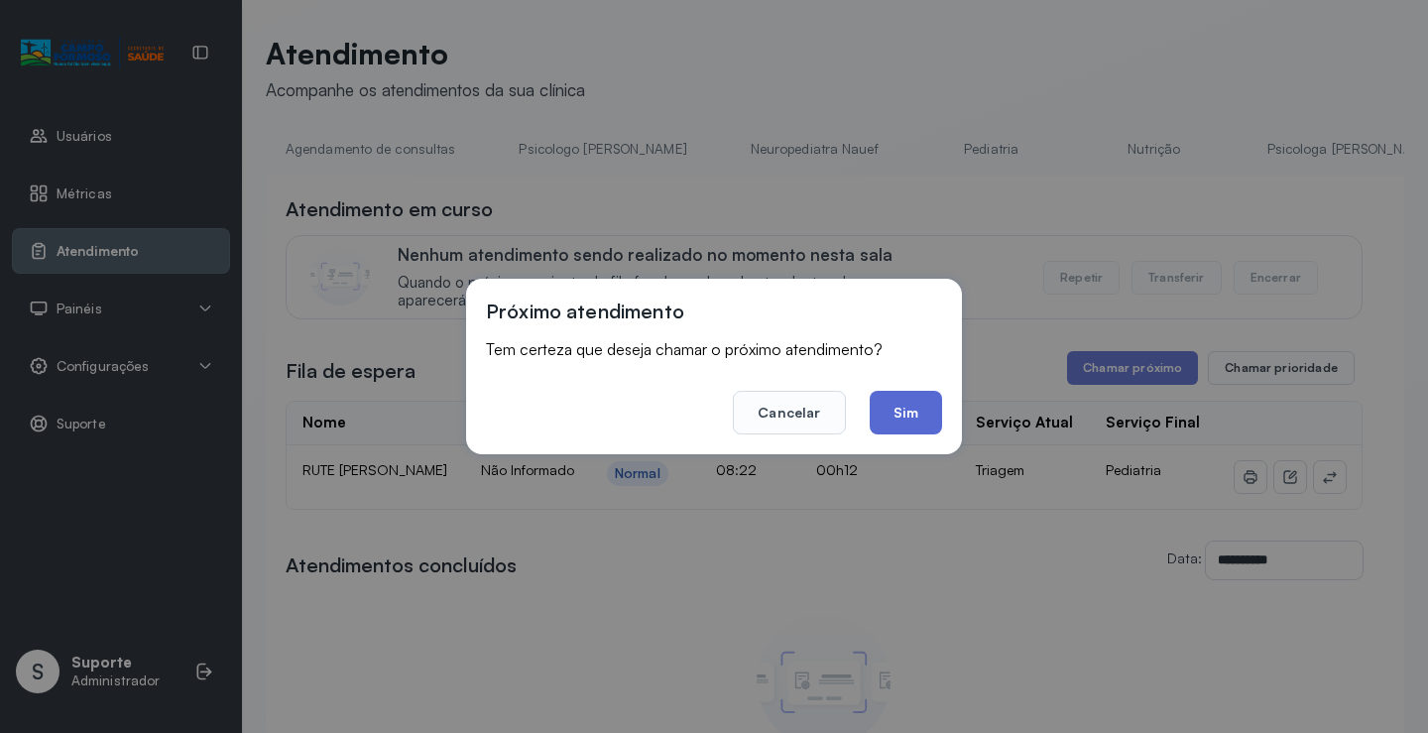
click at [907, 417] on button "Sim" at bounding box center [905, 413] width 72 height 44
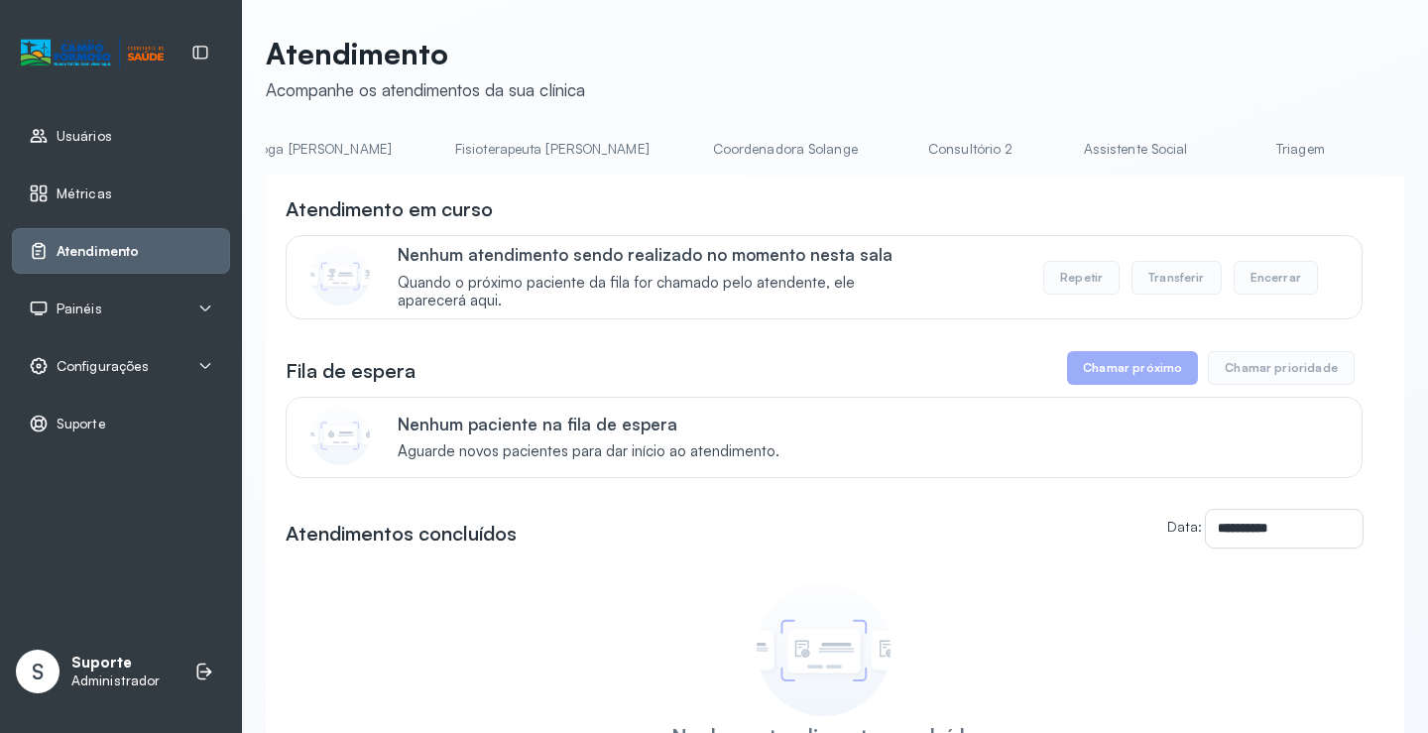
scroll to position [0, 1173]
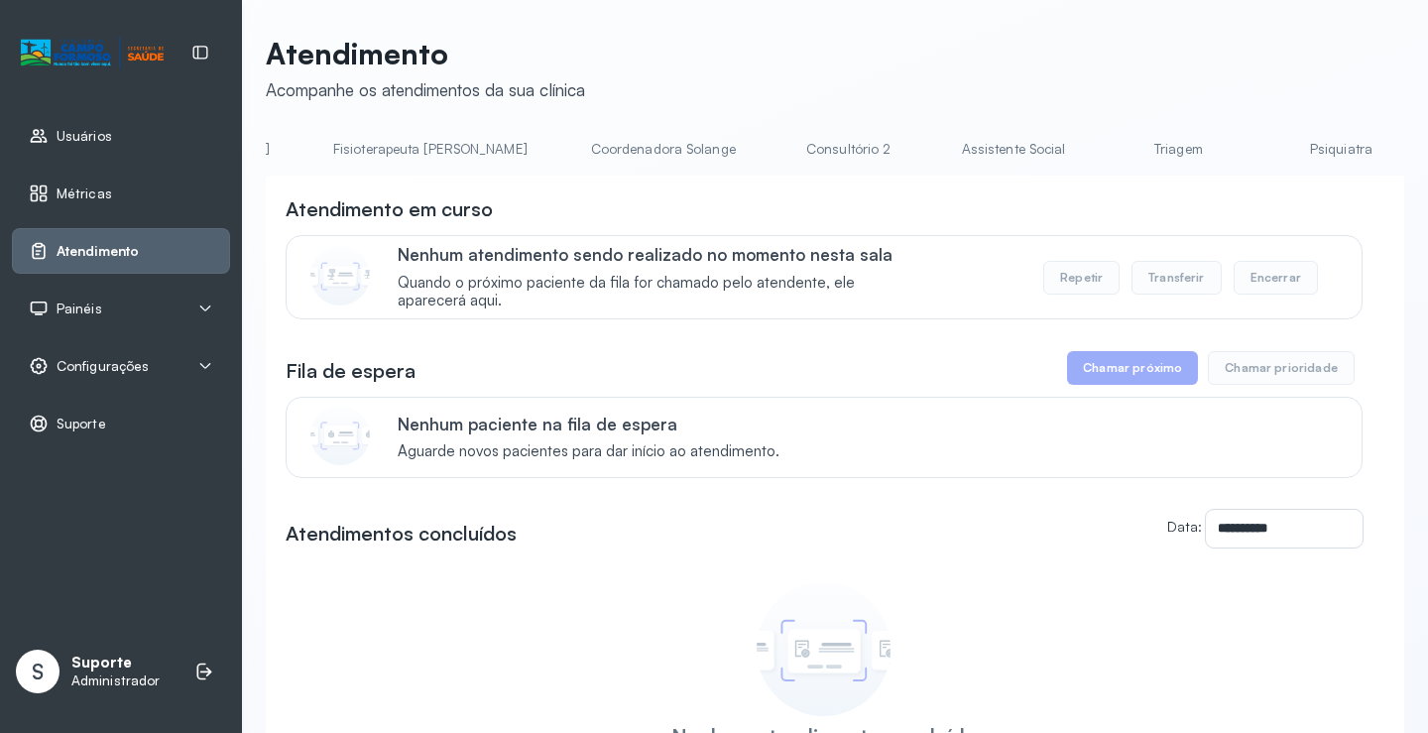
click at [1108, 150] on link "Triagem" at bounding box center [1177, 149] width 139 height 33
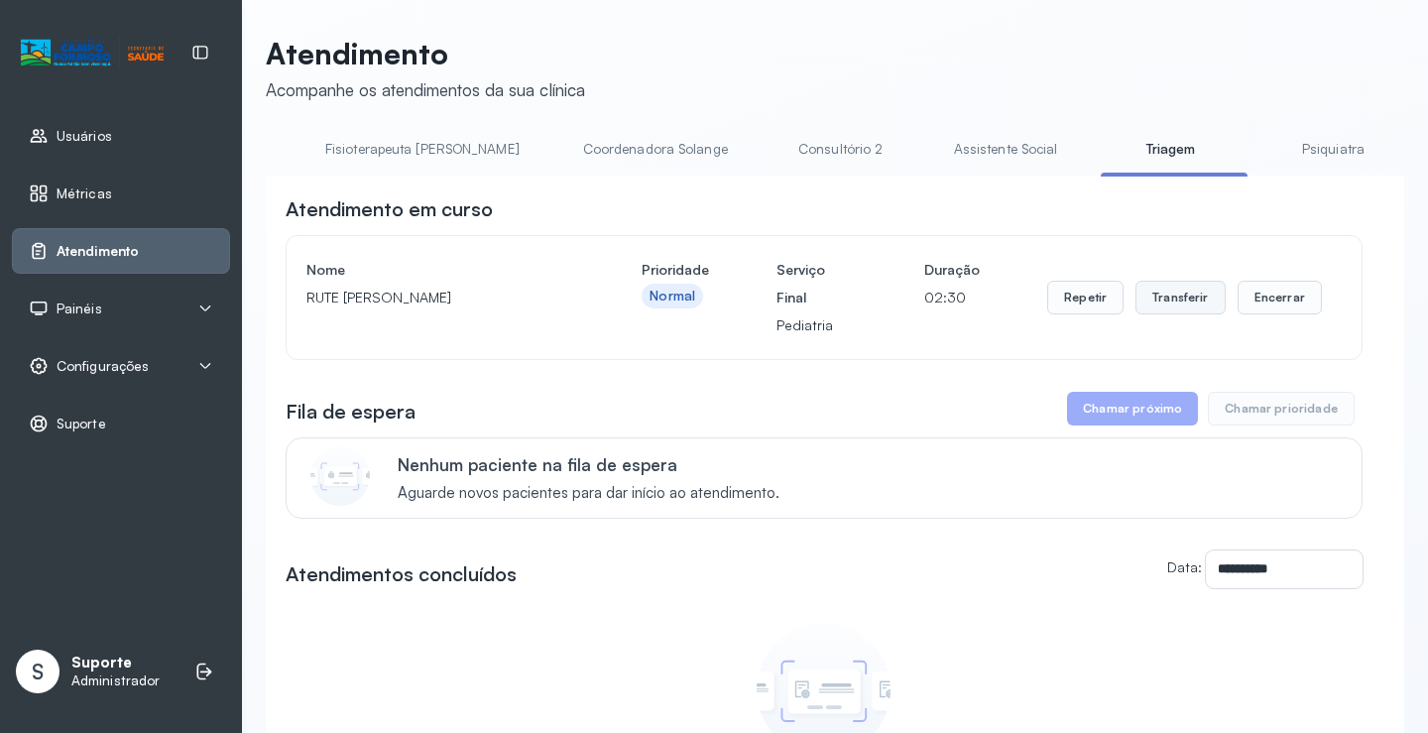
click at [1177, 301] on button "Transferir" at bounding box center [1180, 298] width 90 height 34
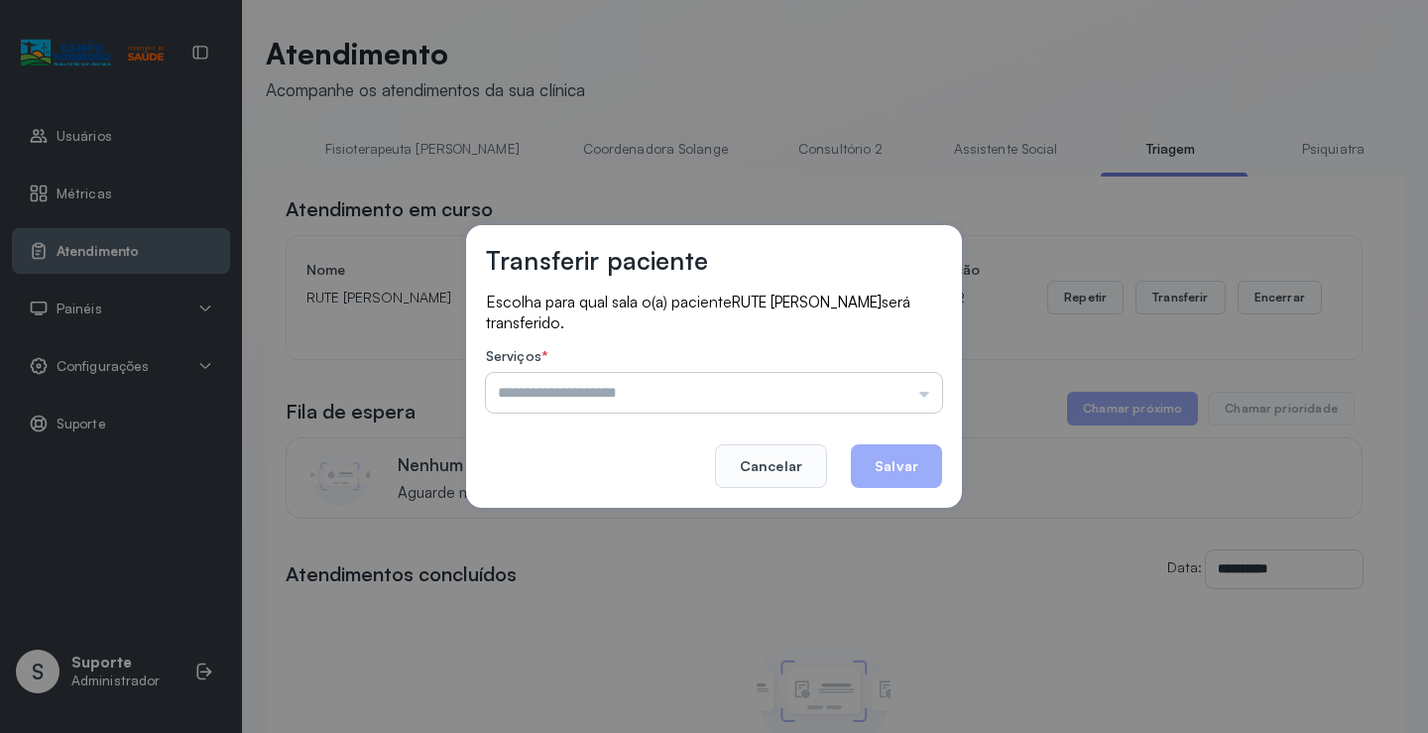
click at [922, 392] on input "text" at bounding box center [714, 393] width 456 height 40
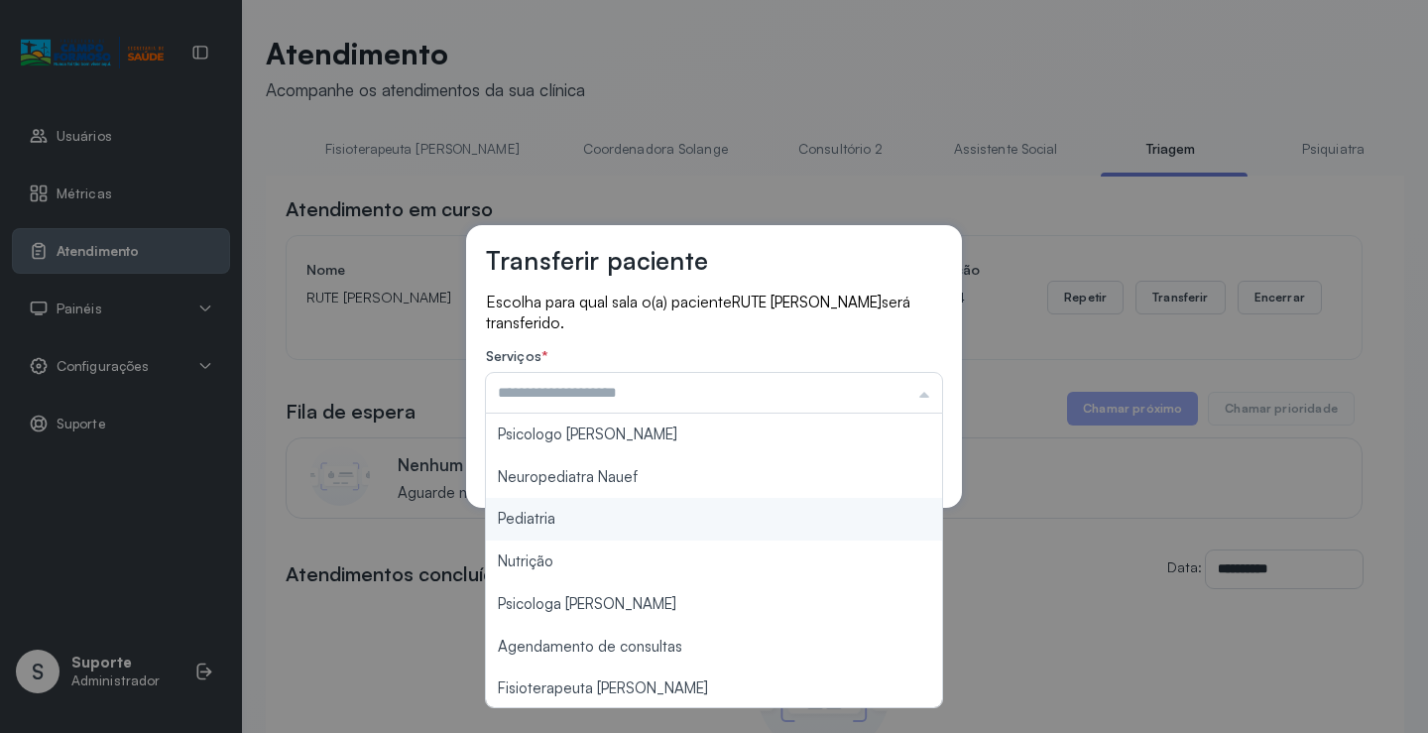
type input "*********"
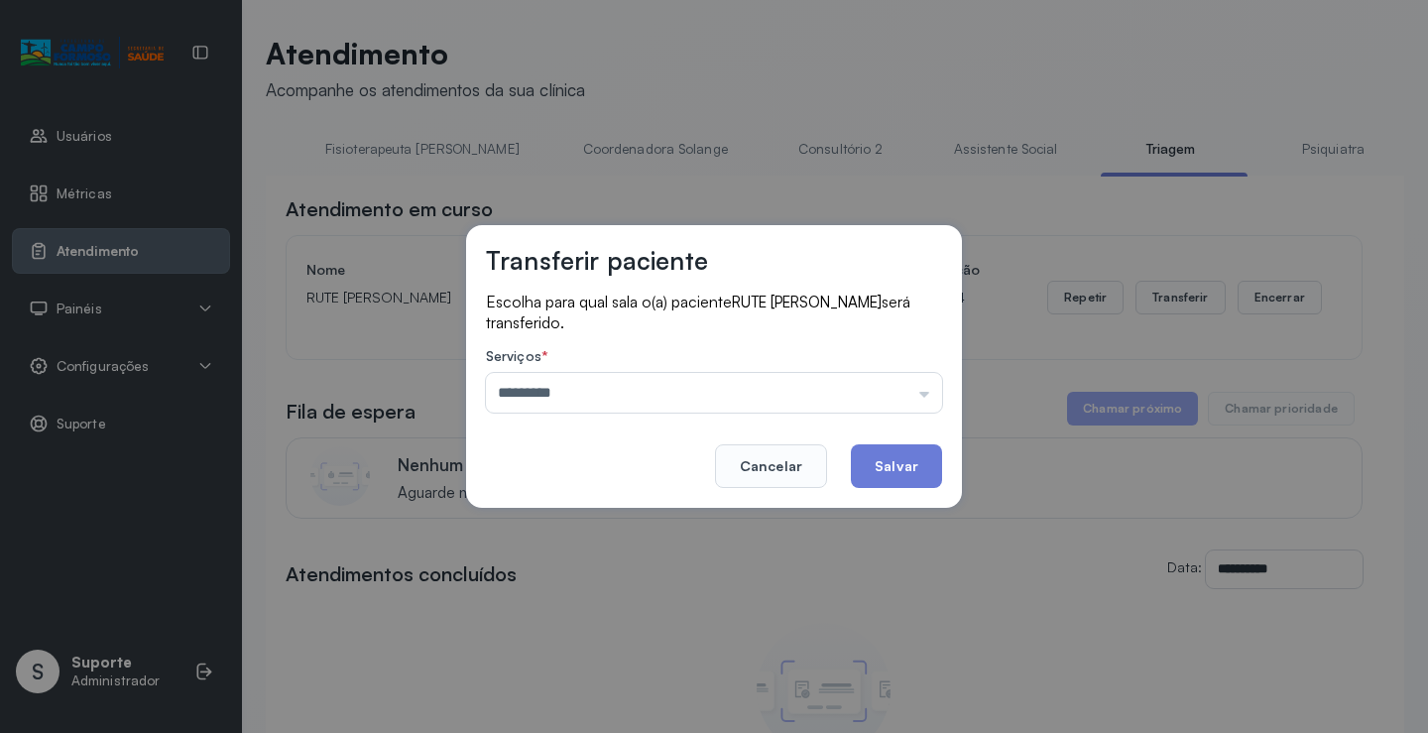
click at [599, 521] on div "Transferir paciente Escolha para qual sala o(a) paciente RUTE FERNANDA DOS SANT…" at bounding box center [714, 366] width 1428 height 733
click at [911, 471] on button "Salvar" at bounding box center [896, 466] width 91 height 44
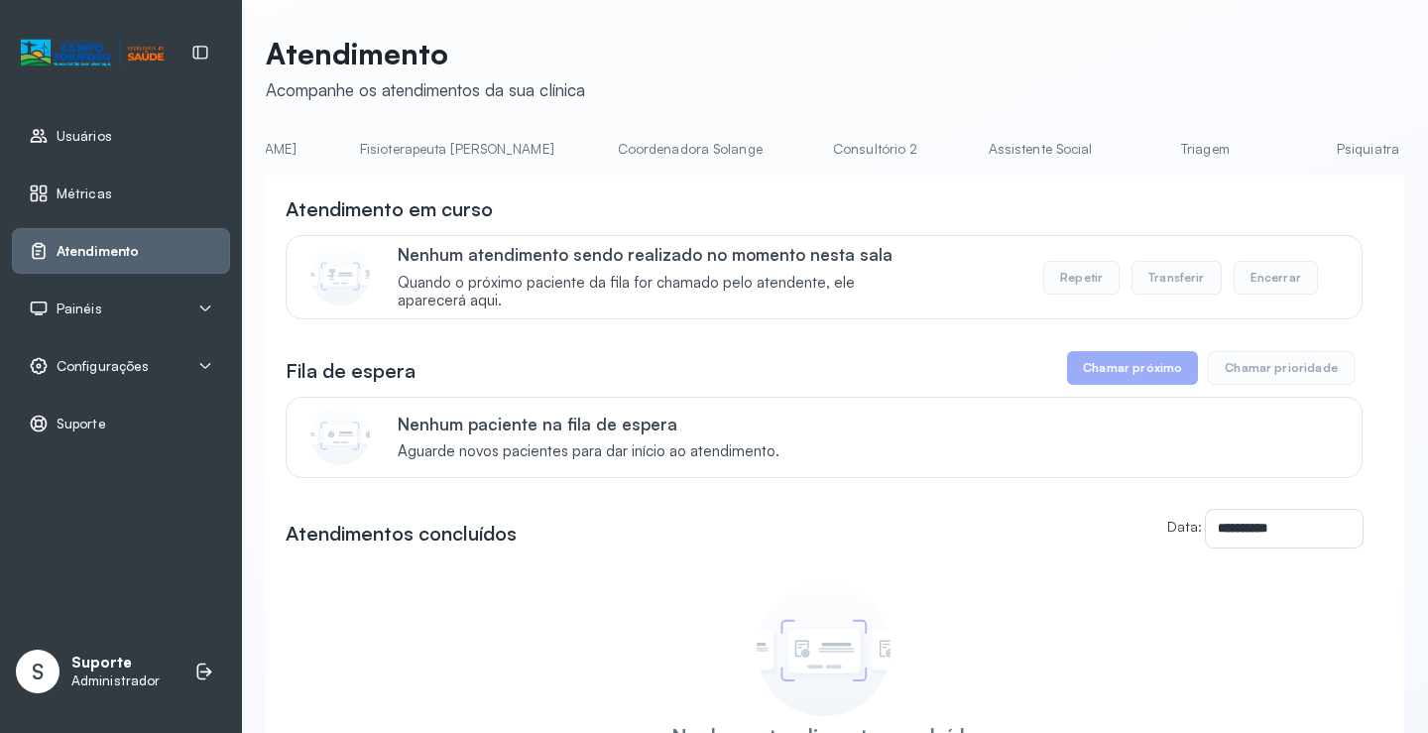
scroll to position [0, 1284]
click at [997, 153] on link "Triagem" at bounding box center [1066, 149] width 139 height 33
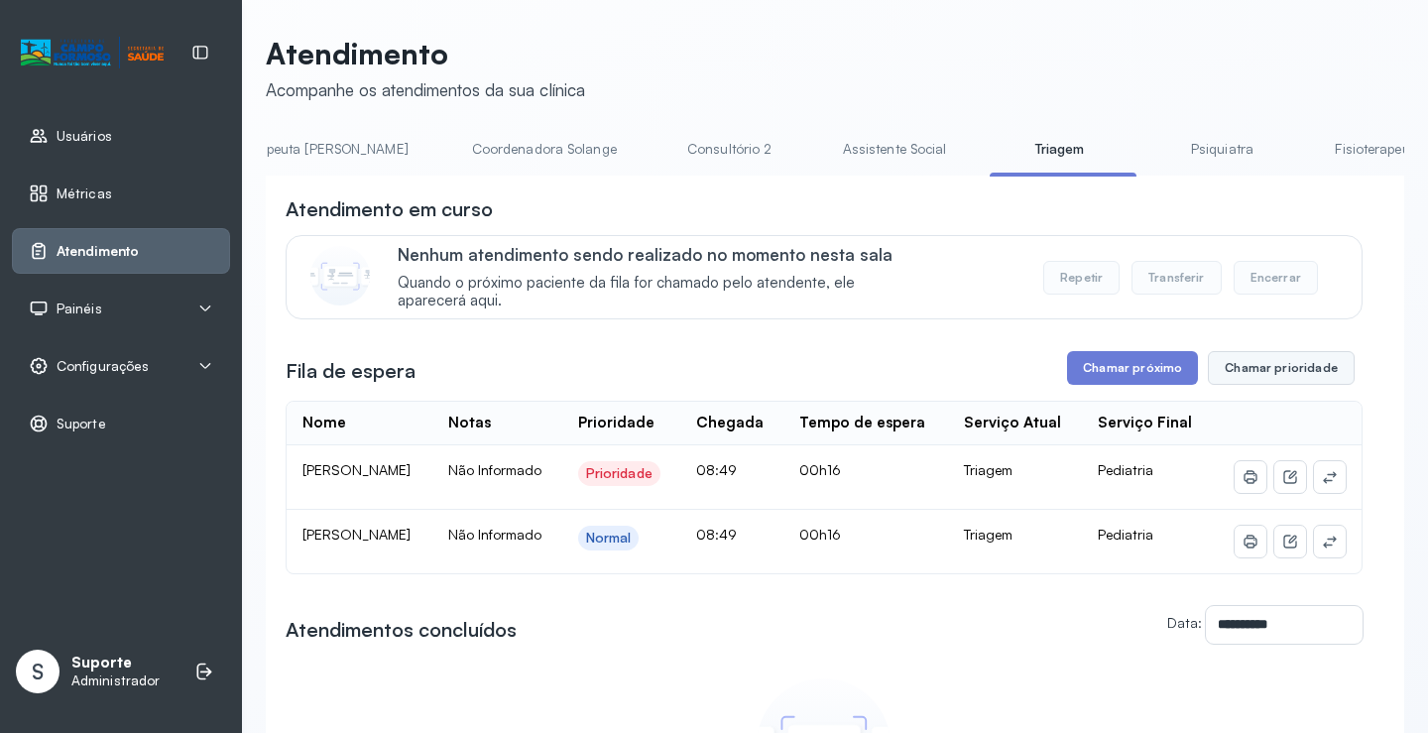
click at [1256, 376] on button "Chamar prioridade" at bounding box center [1281, 368] width 147 height 34
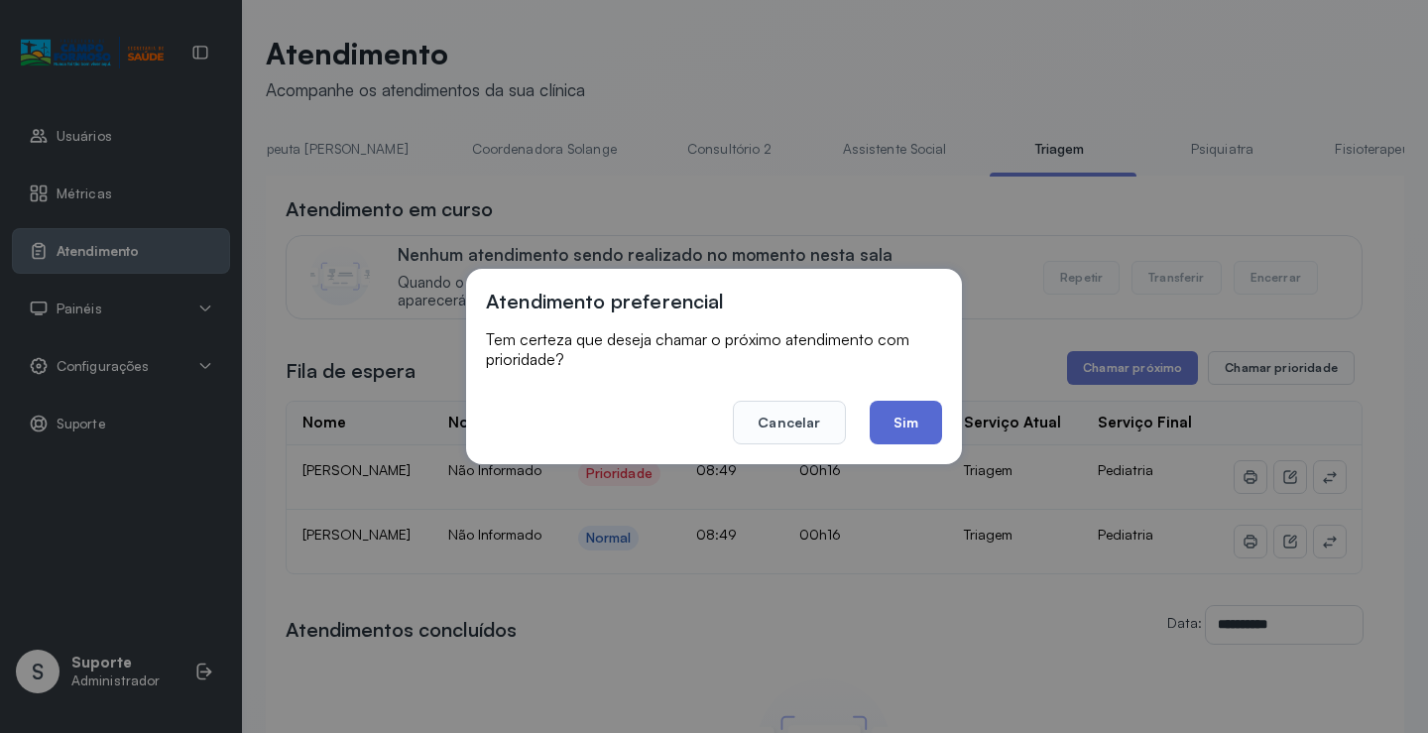
click at [897, 418] on button "Sim" at bounding box center [905, 423] width 72 height 44
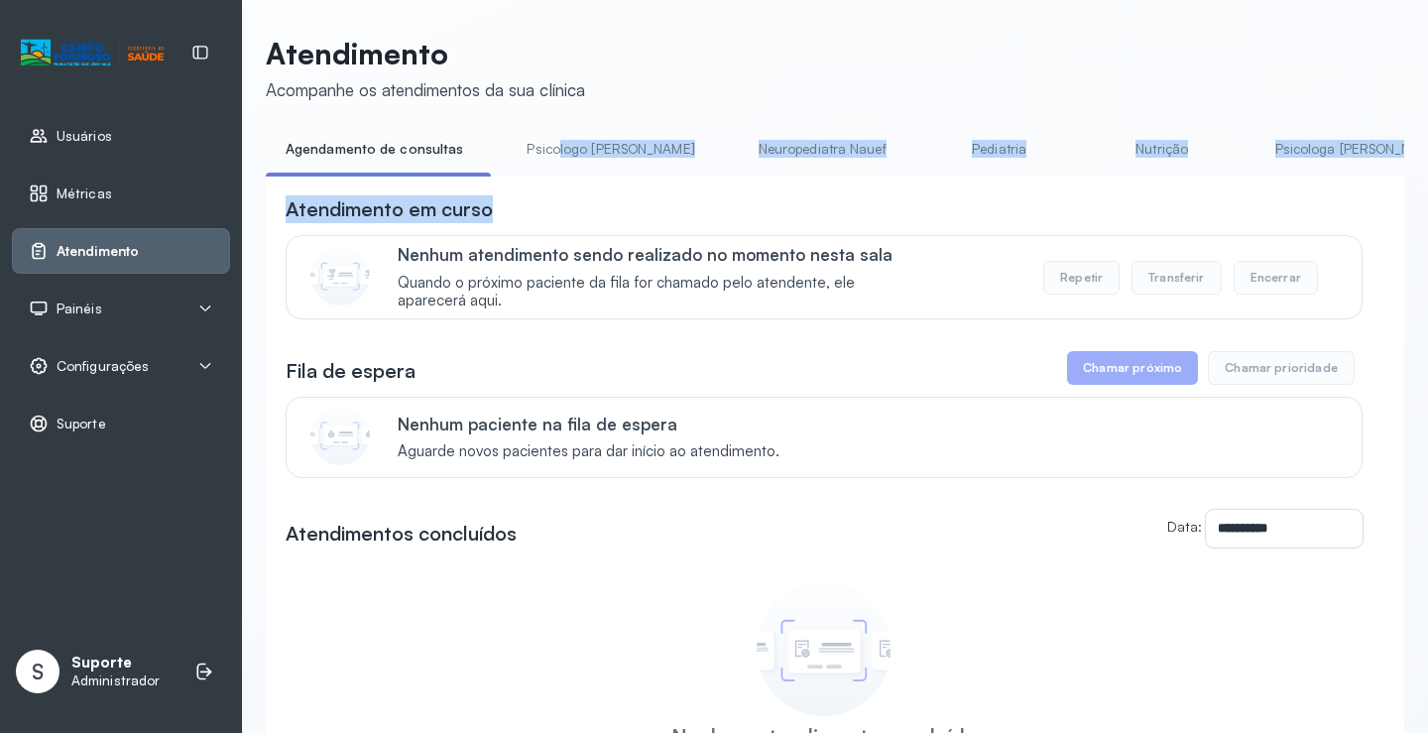
drag, startPoint x: 548, startPoint y: 175, endPoint x: 638, endPoint y: 197, distance: 92.8
click at [671, 198] on div "**********" at bounding box center [835, 521] width 1138 height 777
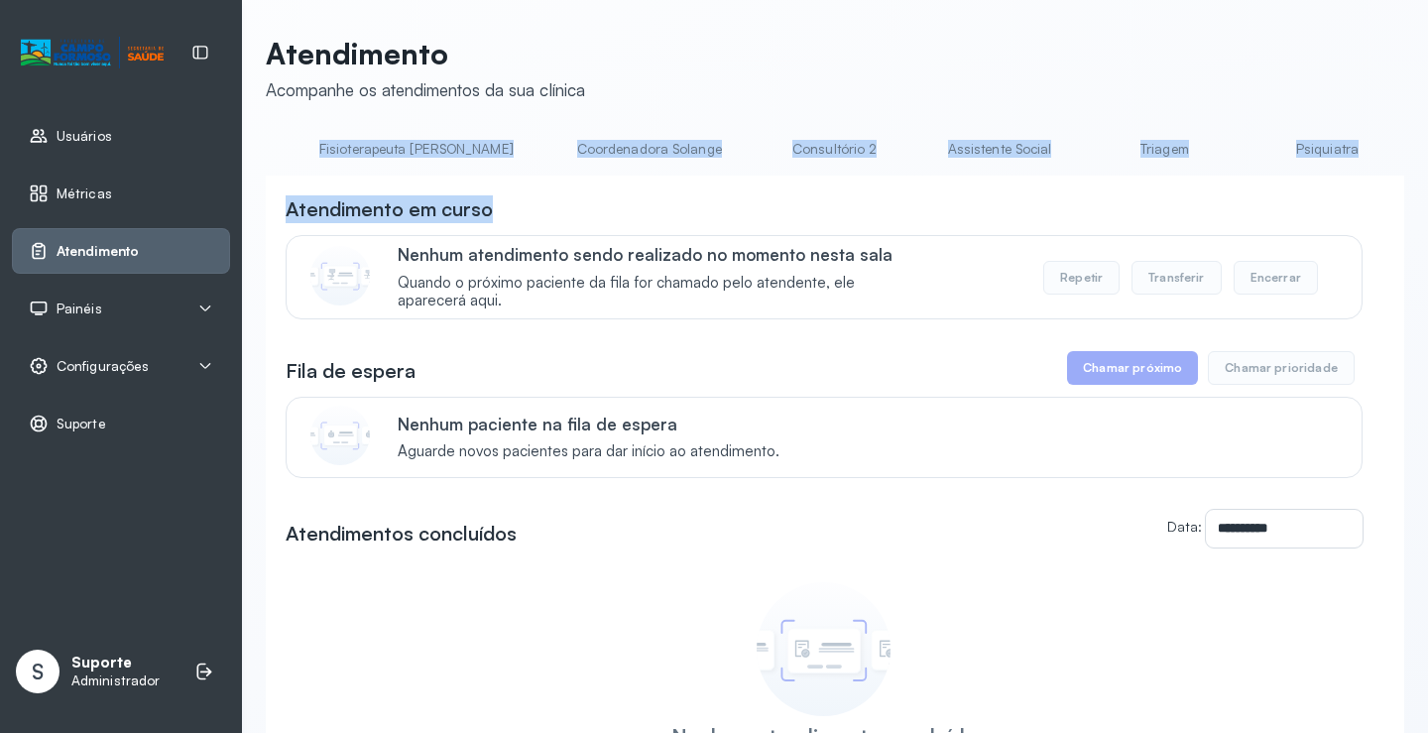
scroll to position [0, 1214]
click at [1067, 149] on link "Triagem" at bounding box center [1136, 149] width 139 height 33
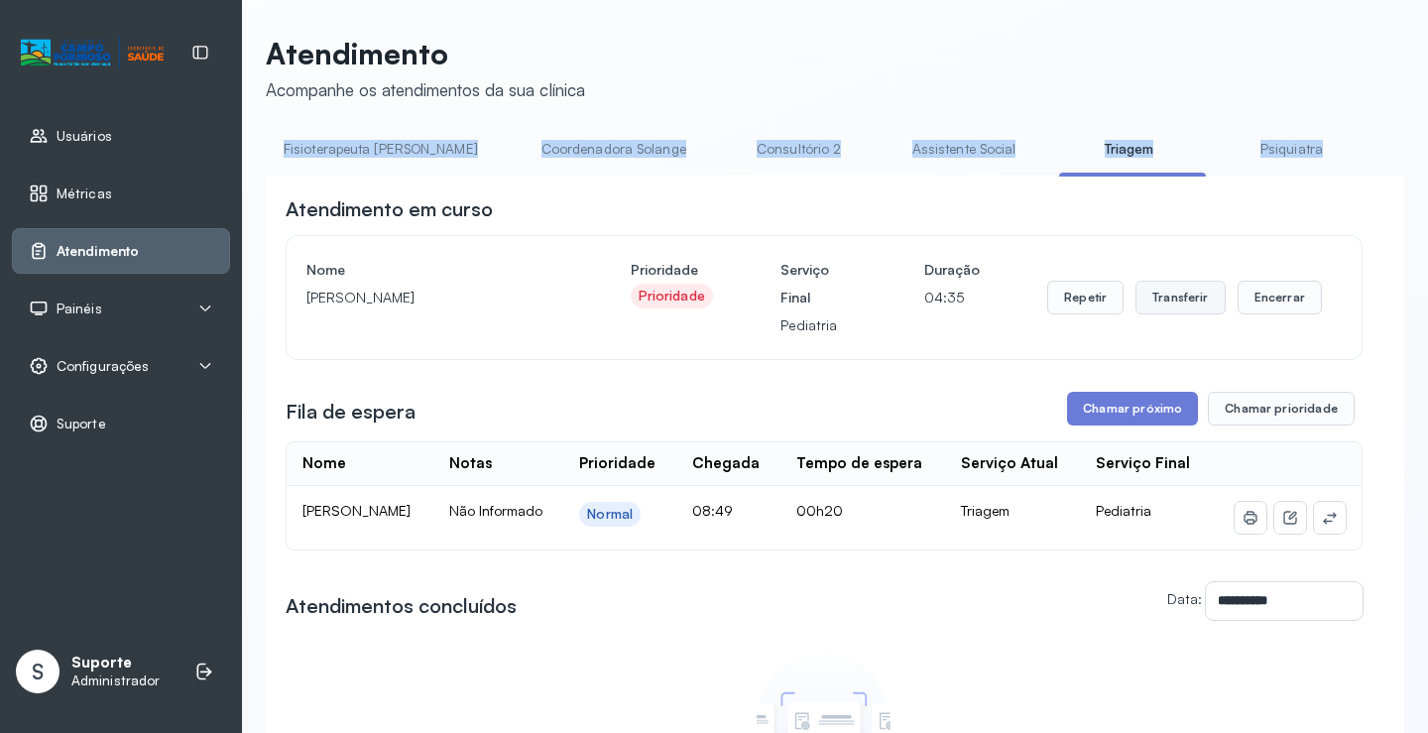
click at [1178, 305] on button "Transferir" at bounding box center [1180, 298] width 90 height 34
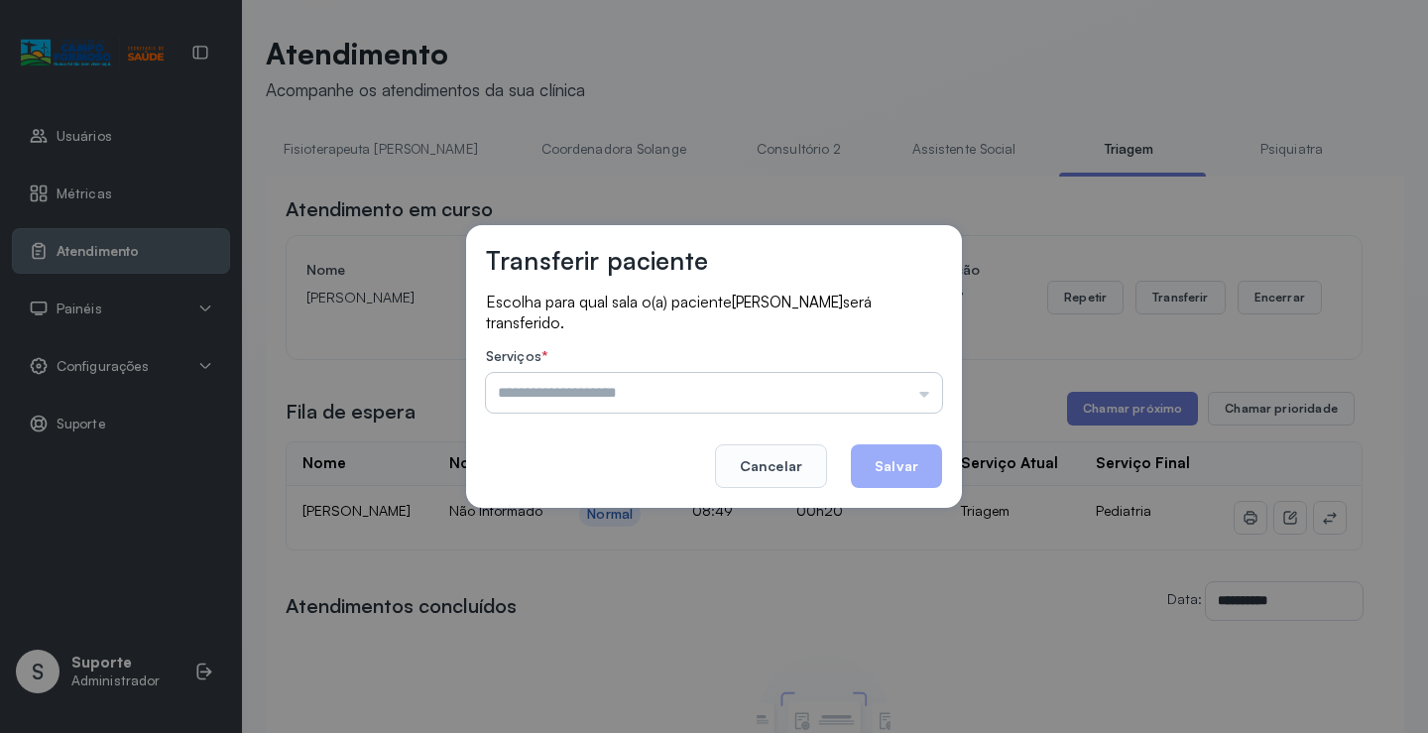
click at [926, 397] on input "text" at bounding box center [714, 393] width 456 height 40
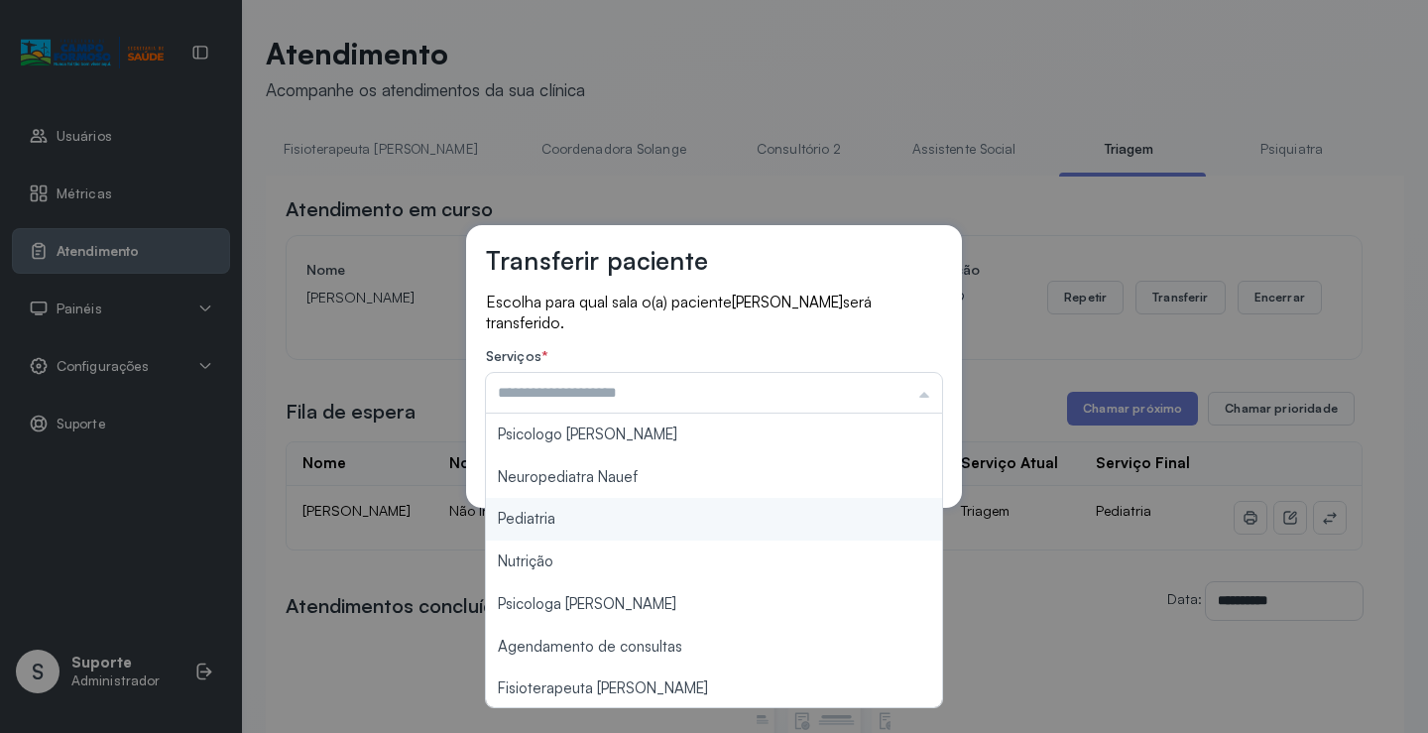
type input "*********"
drag, startPoint x: 582, startPoint y: 526, endPoint x: 689, endPoint y: 518, distance: 107.4
click at [595, 526] on div "Transferir paciente Escolha para qual sala o(a) paciente [PERSON_NAME] será tra…" at bounding box center [714, 366] width 1428 height 733
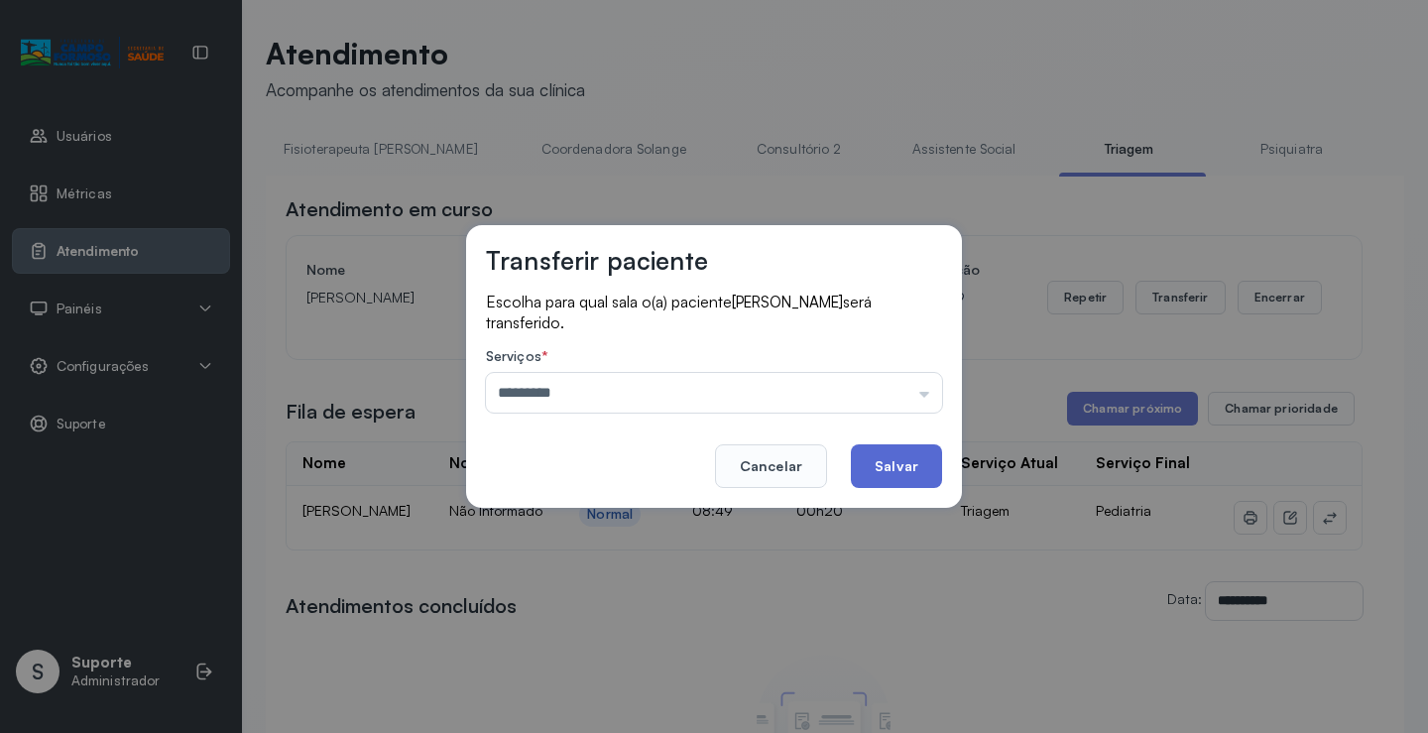
click at [919, 453] on button "Salvar" at bounding box center [896, 466] width 91 height 44
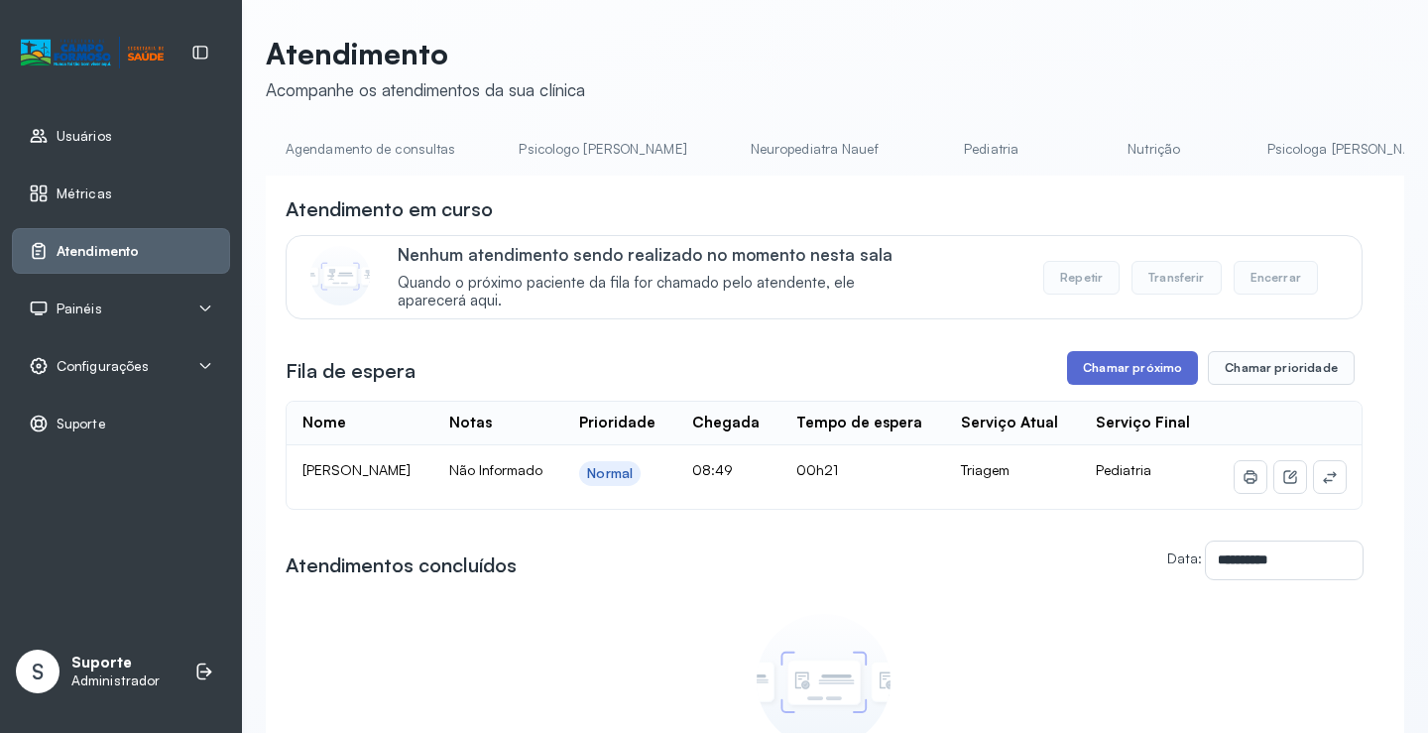
click at [1127, 375] on button "Chamar próximo" at bounding box center [1132, 368] width 131 height 34
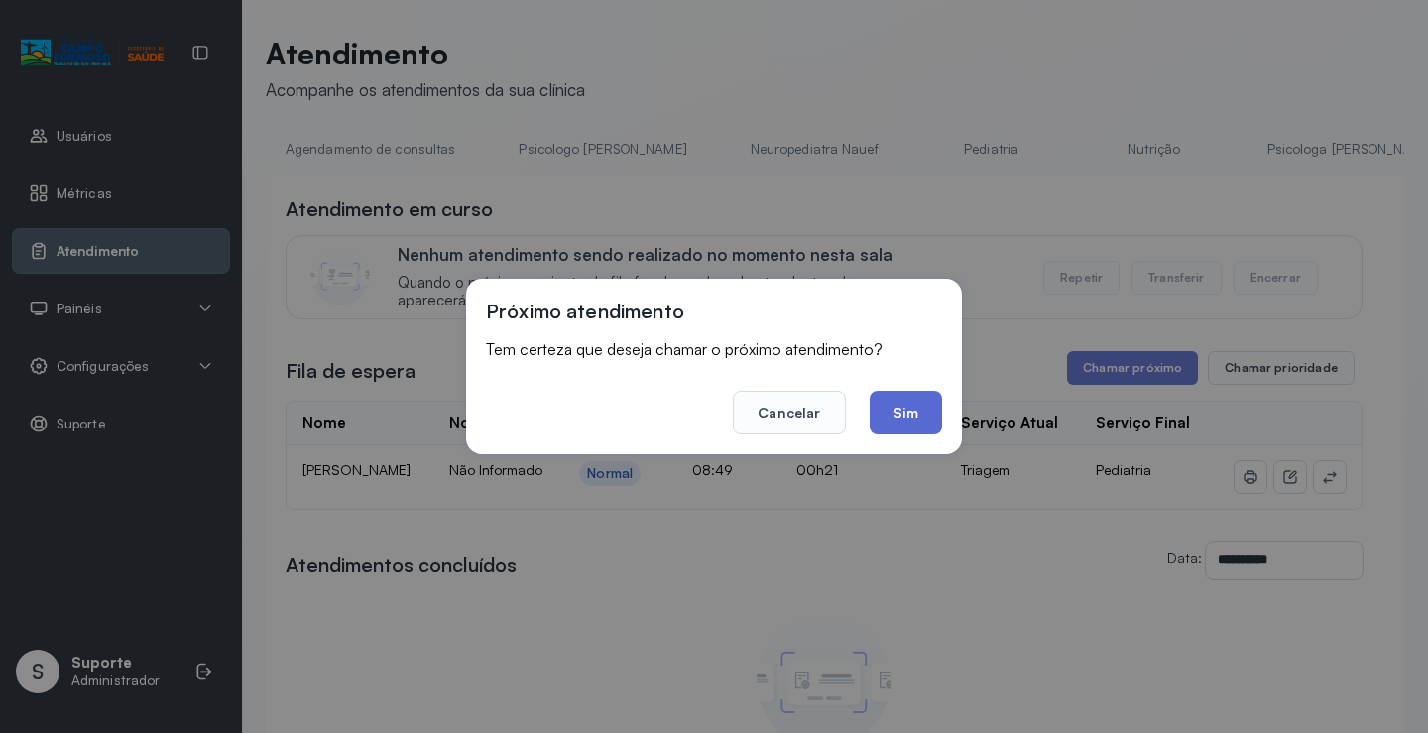
click at [915, 405] on button "Sim" at bounding box center [905, 413] width 72 height 44
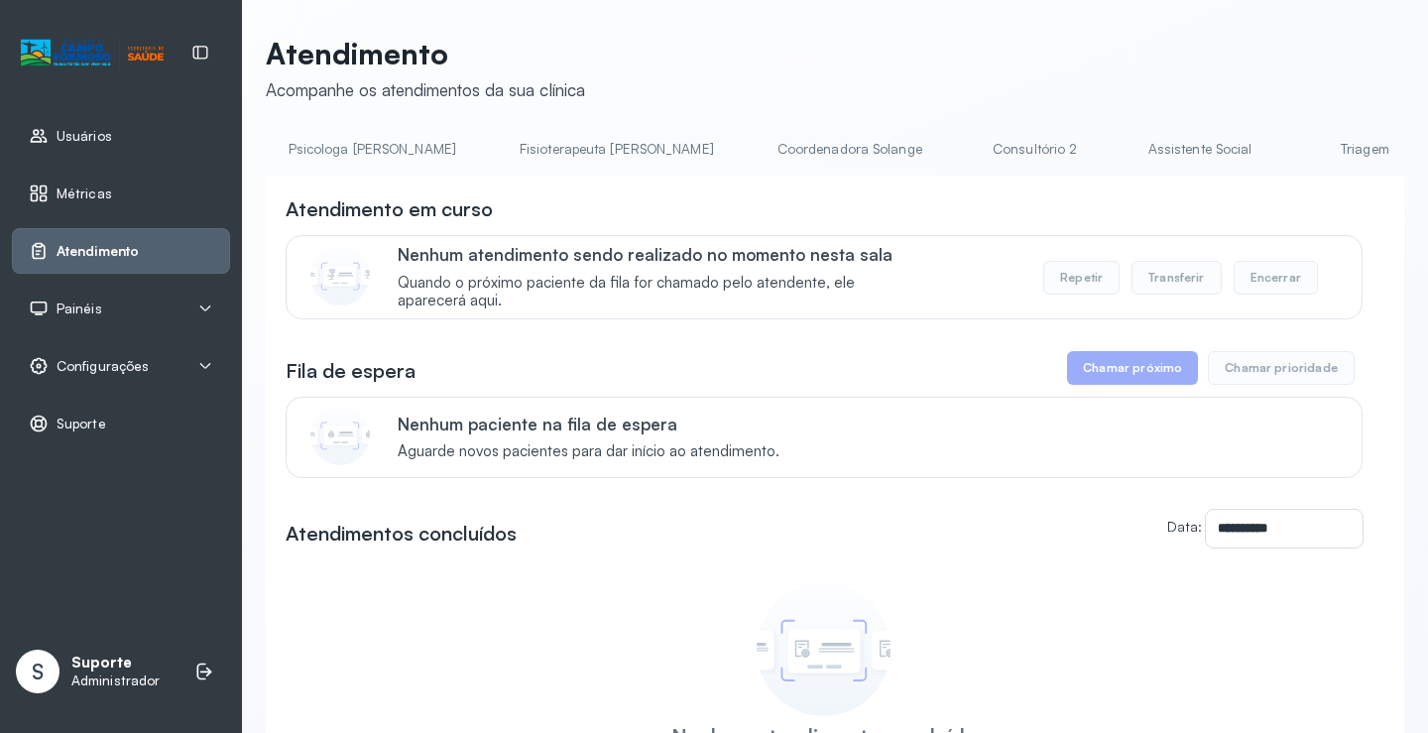
scroll to position [0, 1118]
click at [1163, 157] on link "Triagem" at bounding box center [1232, 149] width 139 height 33
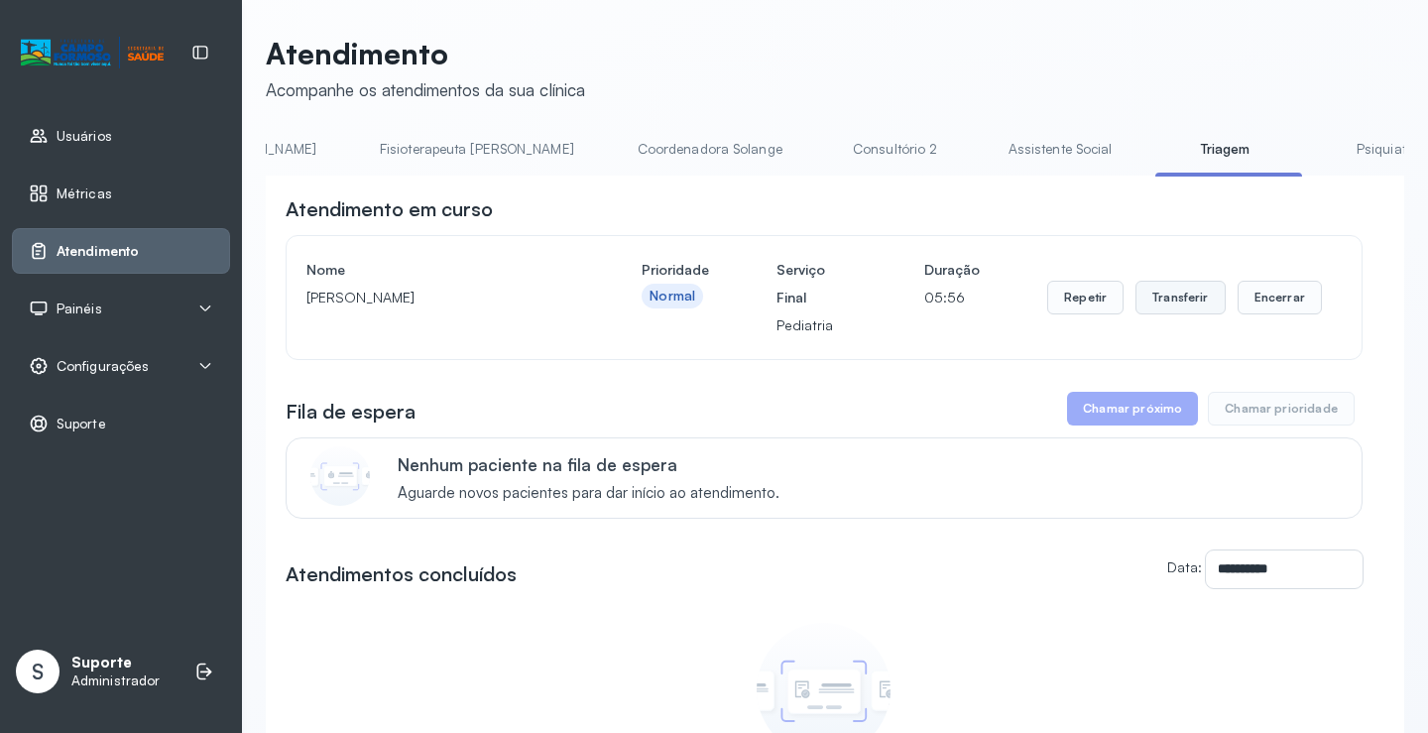
click at [1157, 302] on button "Transferir" at bounding box center [1180, 298] width 90 height 34
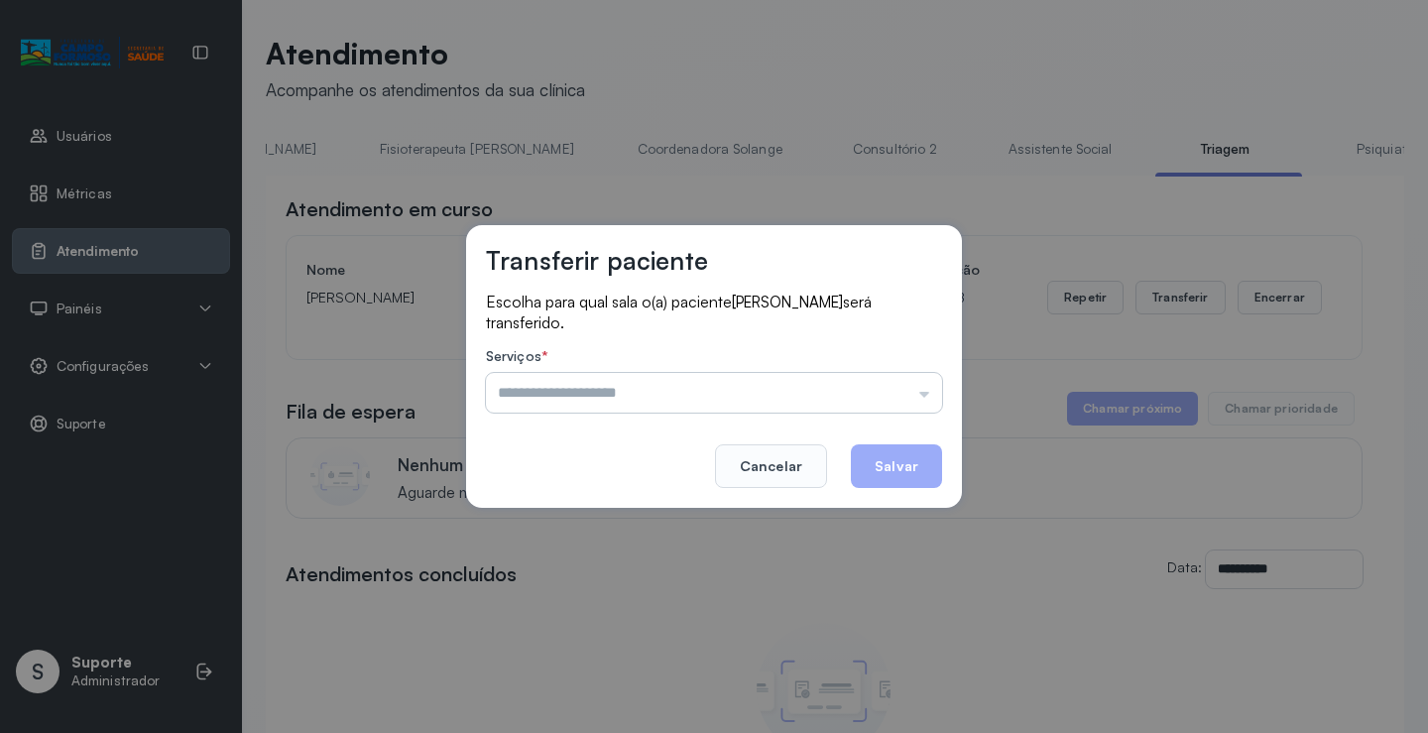
click at [923, 396] on input "text" at bounding box center [714, 393] width 456 height 40
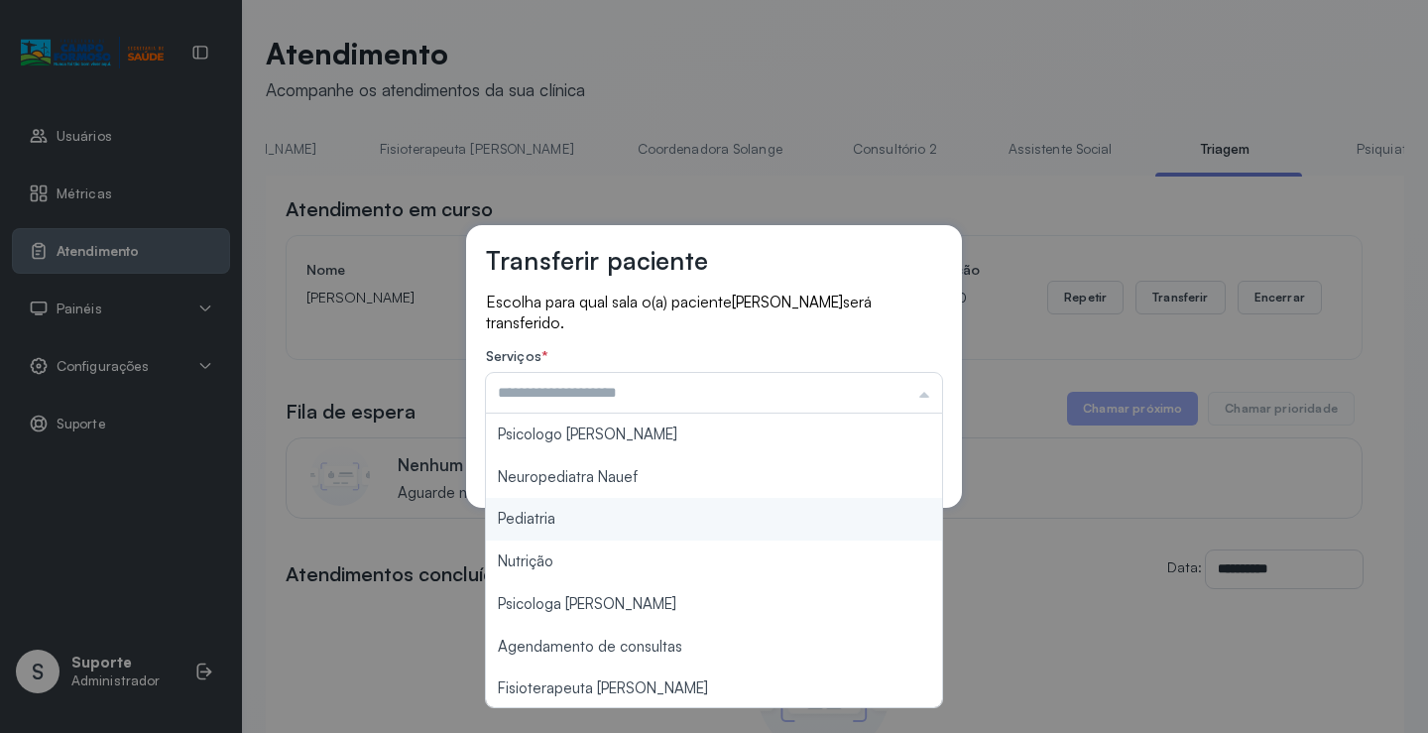
type input "*********"
drag, startPoint x: 627, startPoint y: 520, endPoint x: 639, endPoint y: 522, distance: 13.0
click at [631, 520] on div "Transferir paciente Escolha para qual sala o(a) paciente JOSÉ VICENTE ALMEIDA D…" at bounding box center [714, 366] width 1428 height 733
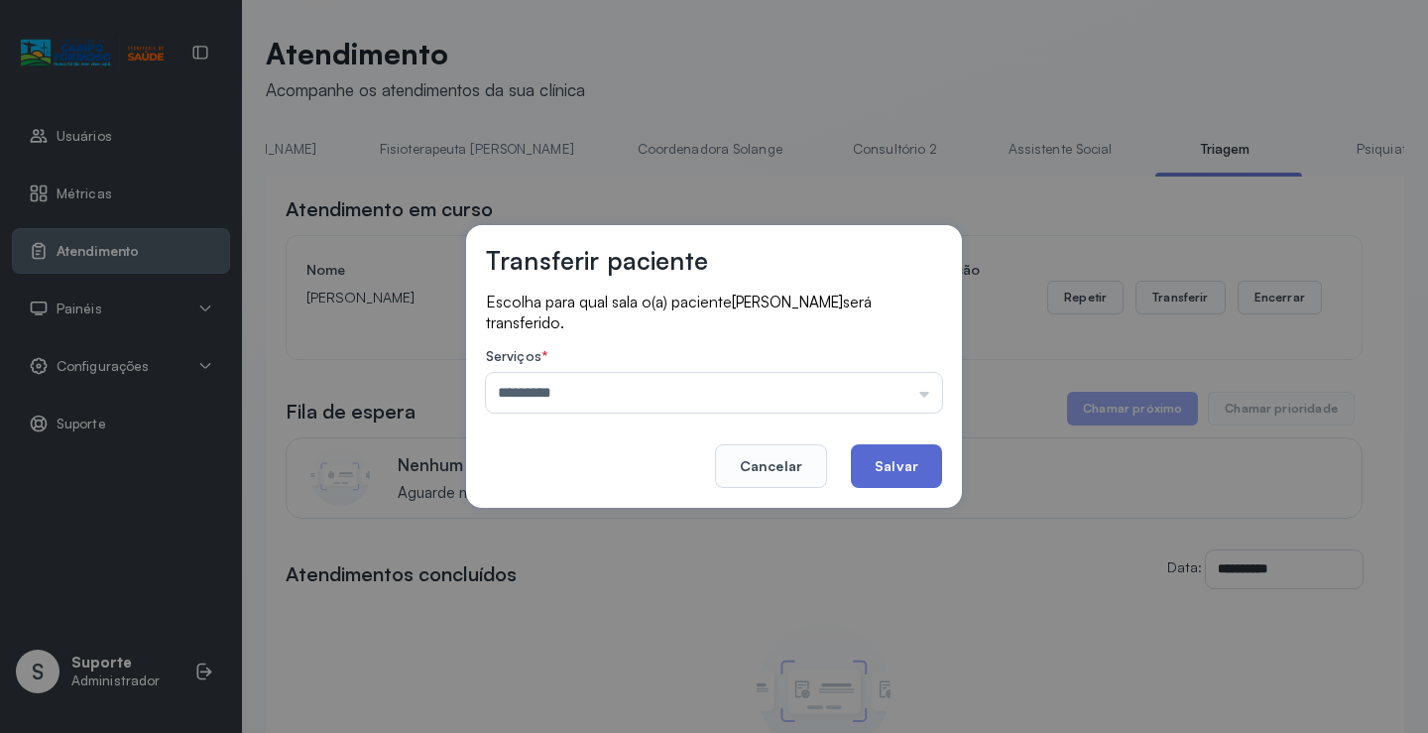
click at [892, 462] on button "Salvar" at bounding box center [896, 466] width 91 height 44
